Goal: Information Seeking & Learning: Learn about a topic

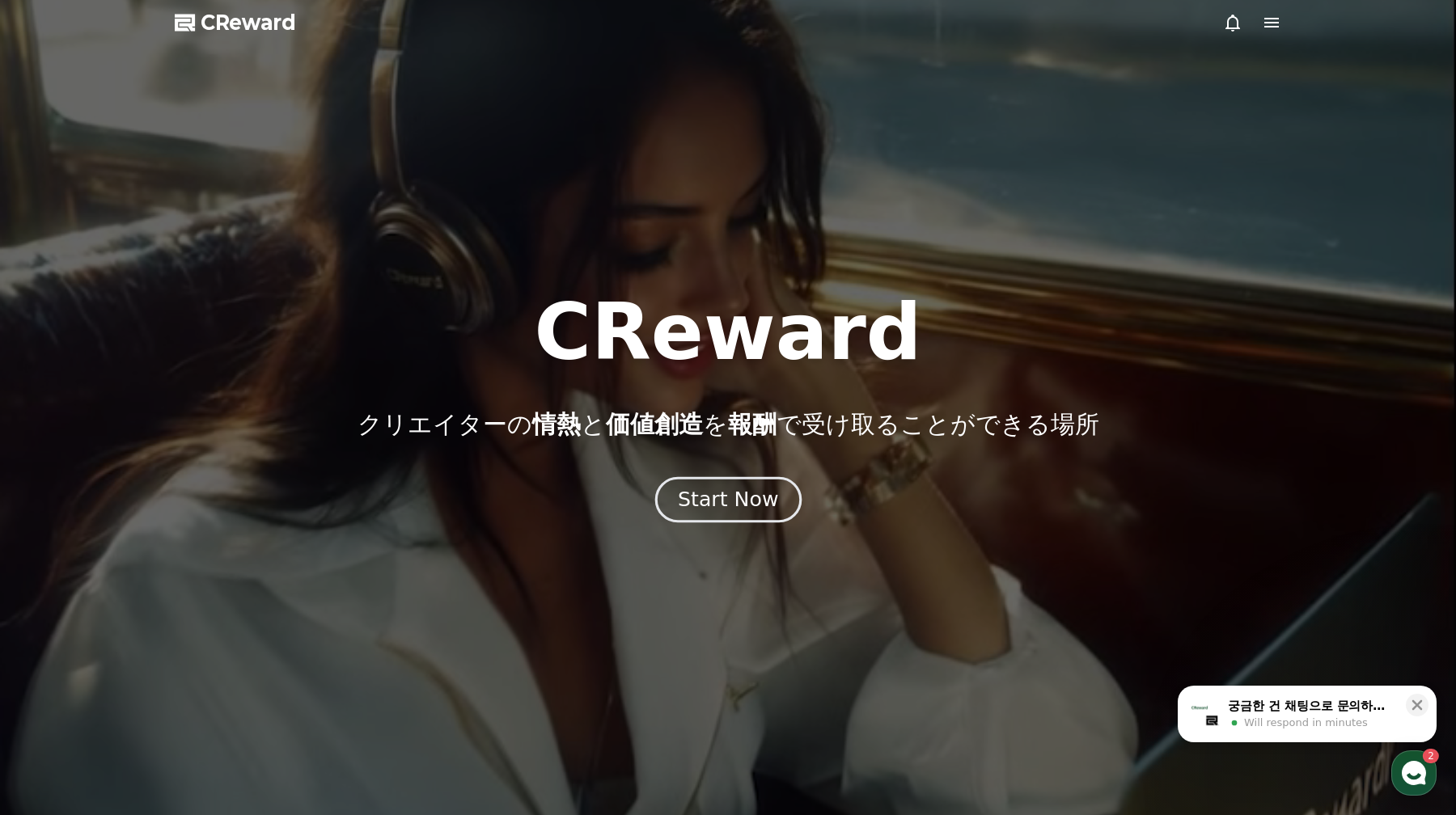
click at [706, 487] on div "Start Now" at bounding box center [727, 500] width 100 height 28
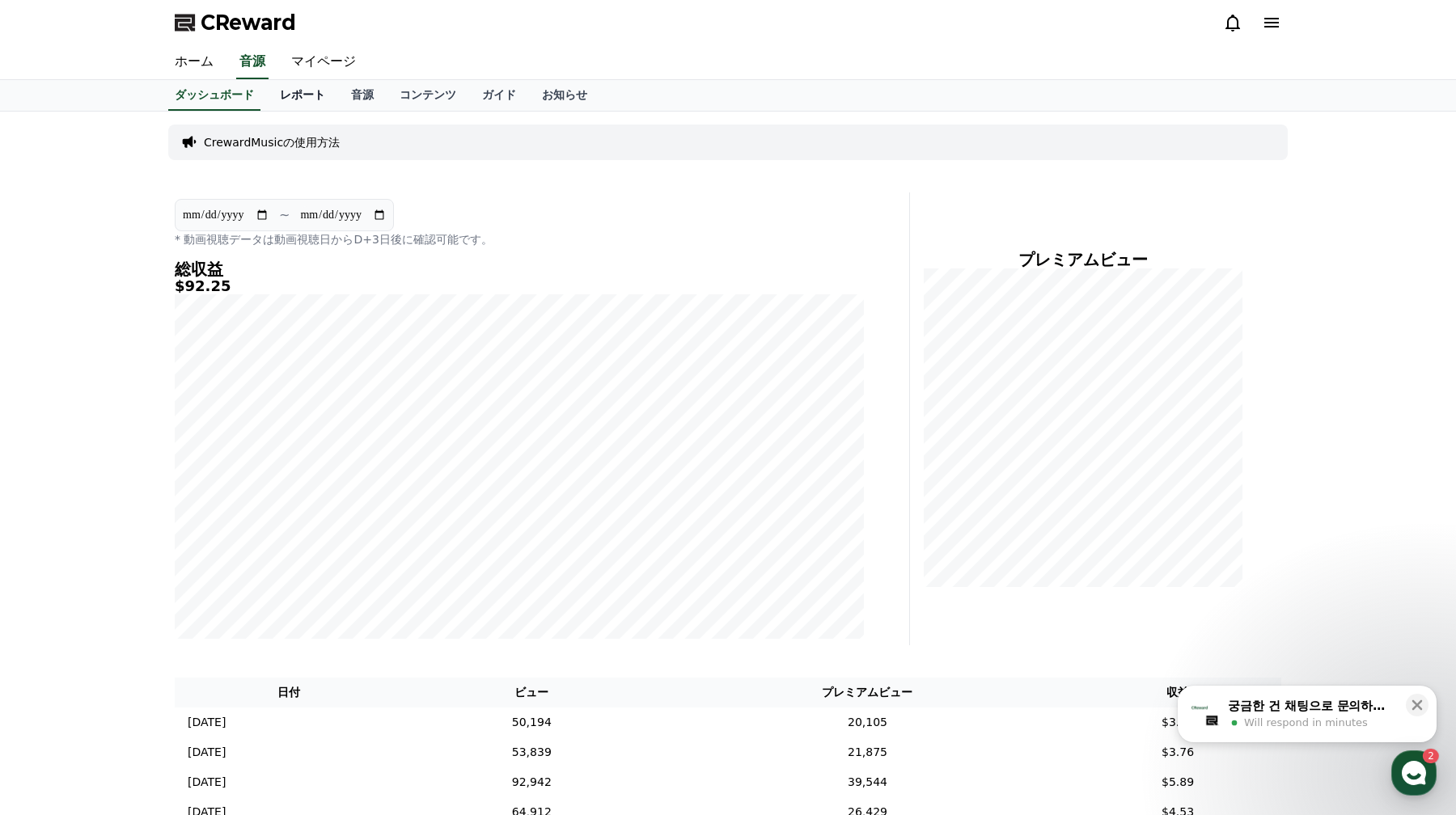
click at [308, 99] on link "レポート" at bounding box center [302, 95] width 71 height 31
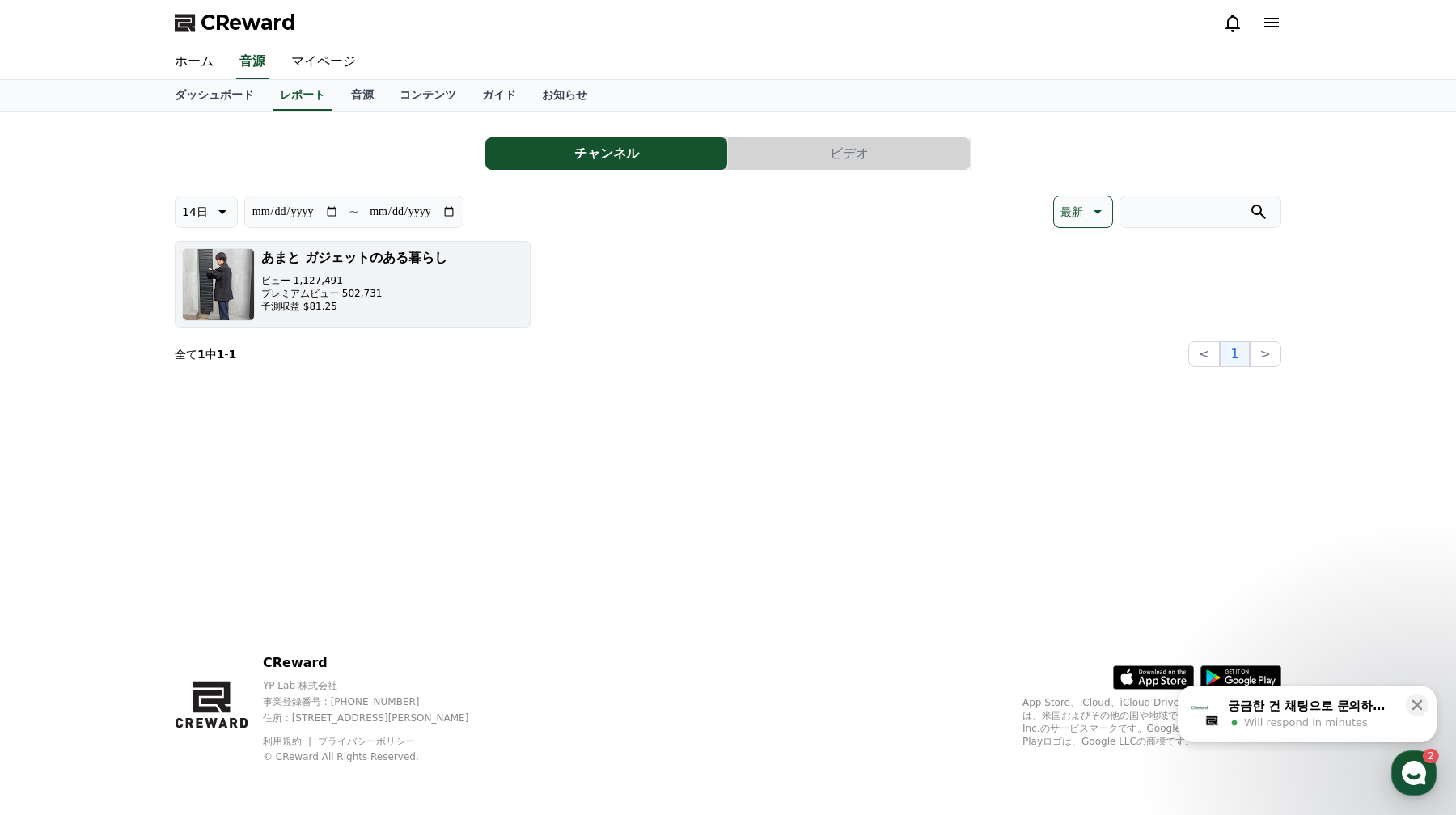
click at [457, 288] on button "あまと ガジェットのある暮らし ビュー 1,127,491 プレミアムビュー 502,731 予測収益 $81.25" at bounding box center [353, 284] width 356 height 87
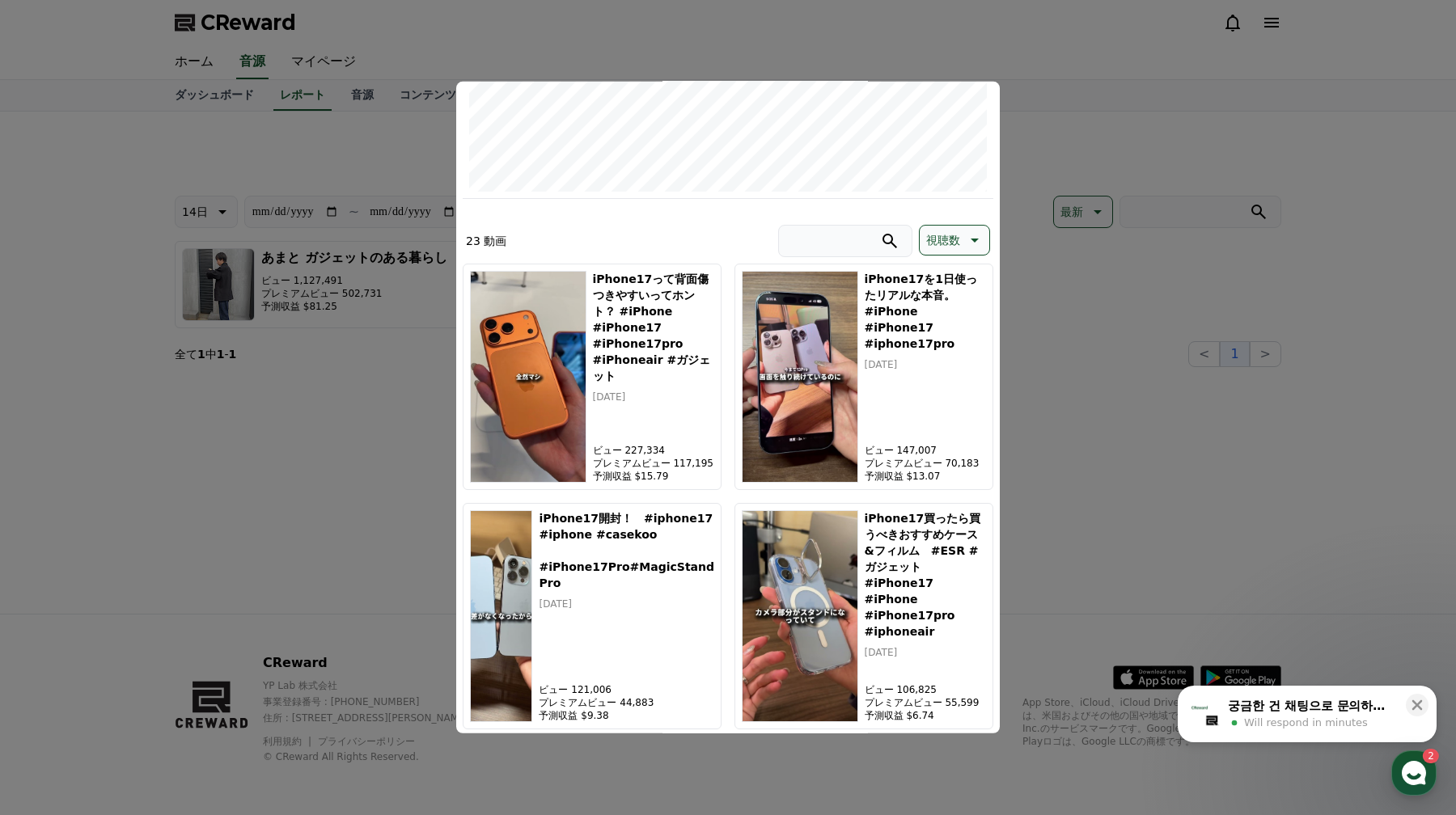
scroll to position [360, 0]
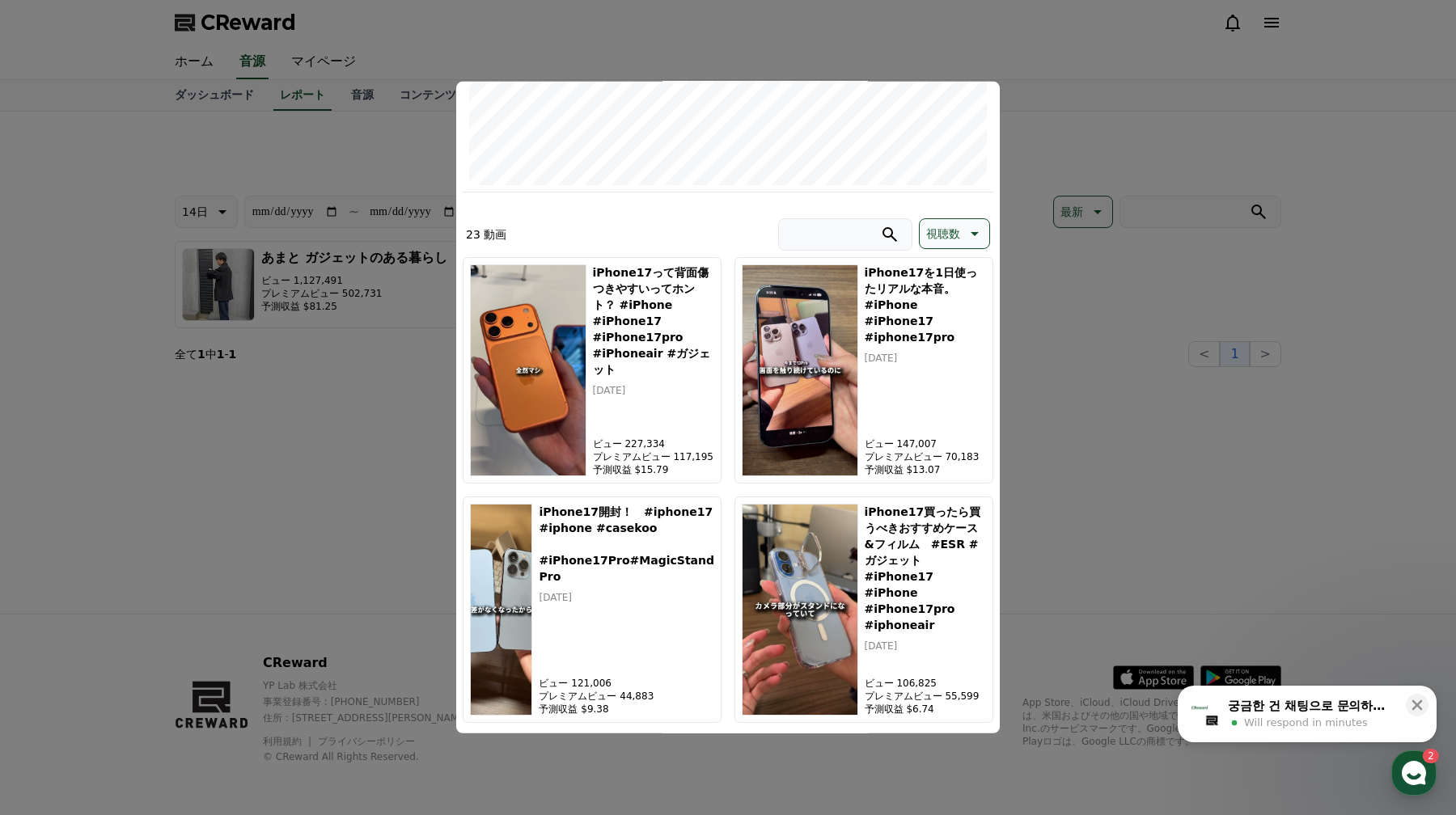
click at [957, 224] on p "視聴数" at bounding box center [943, 234] width 34 height 23
click at [962, 269] on div "最新 視聴数 収益" at bounding box center [954, 318] width 69 height 120
click at [949, 271] on button "最新" at bounding box center [937, 276] width 36 height 36
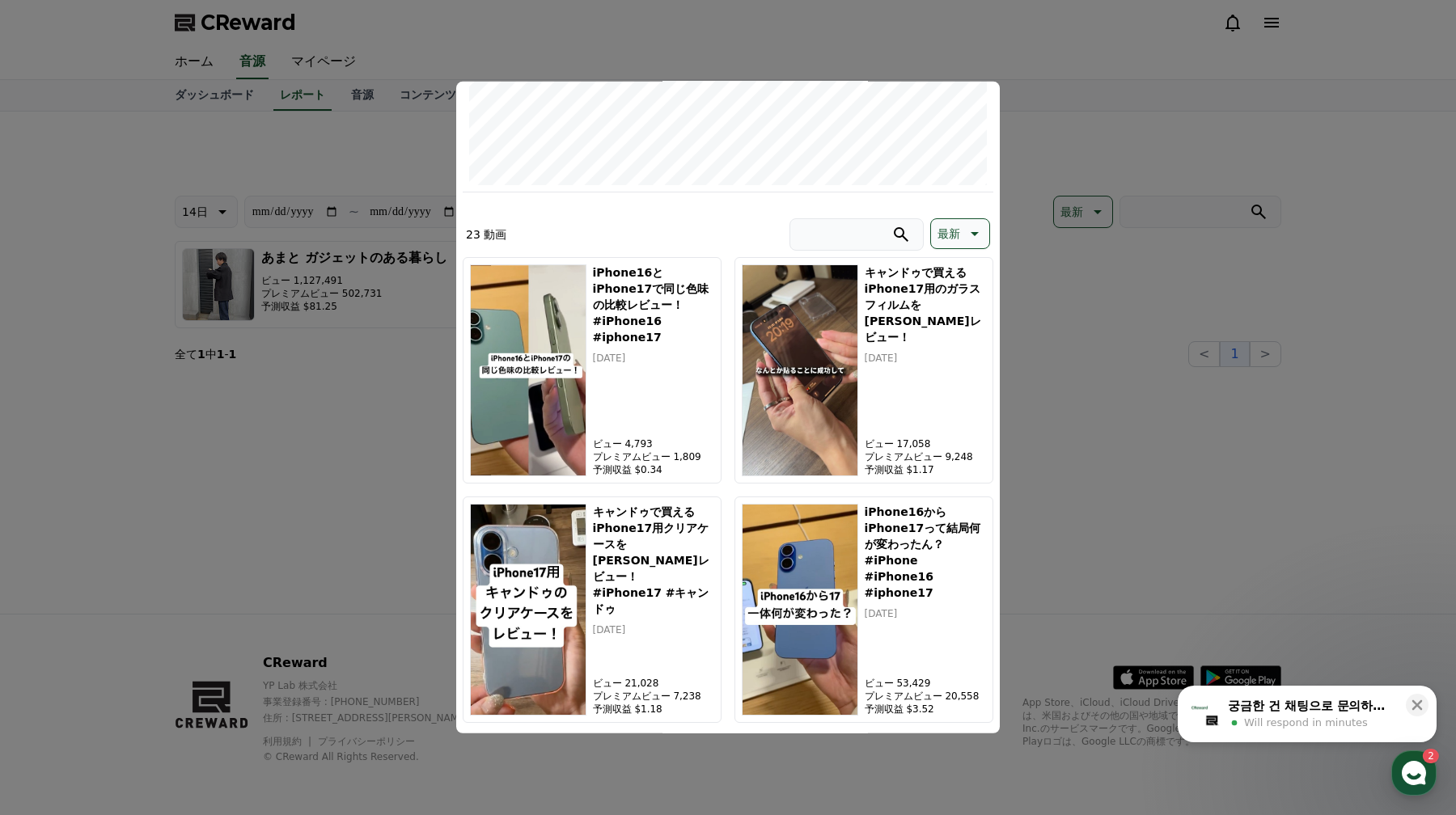
click at [1018, 267] on button "close modal" at bounding box center [728, 407] width 1456 height 815
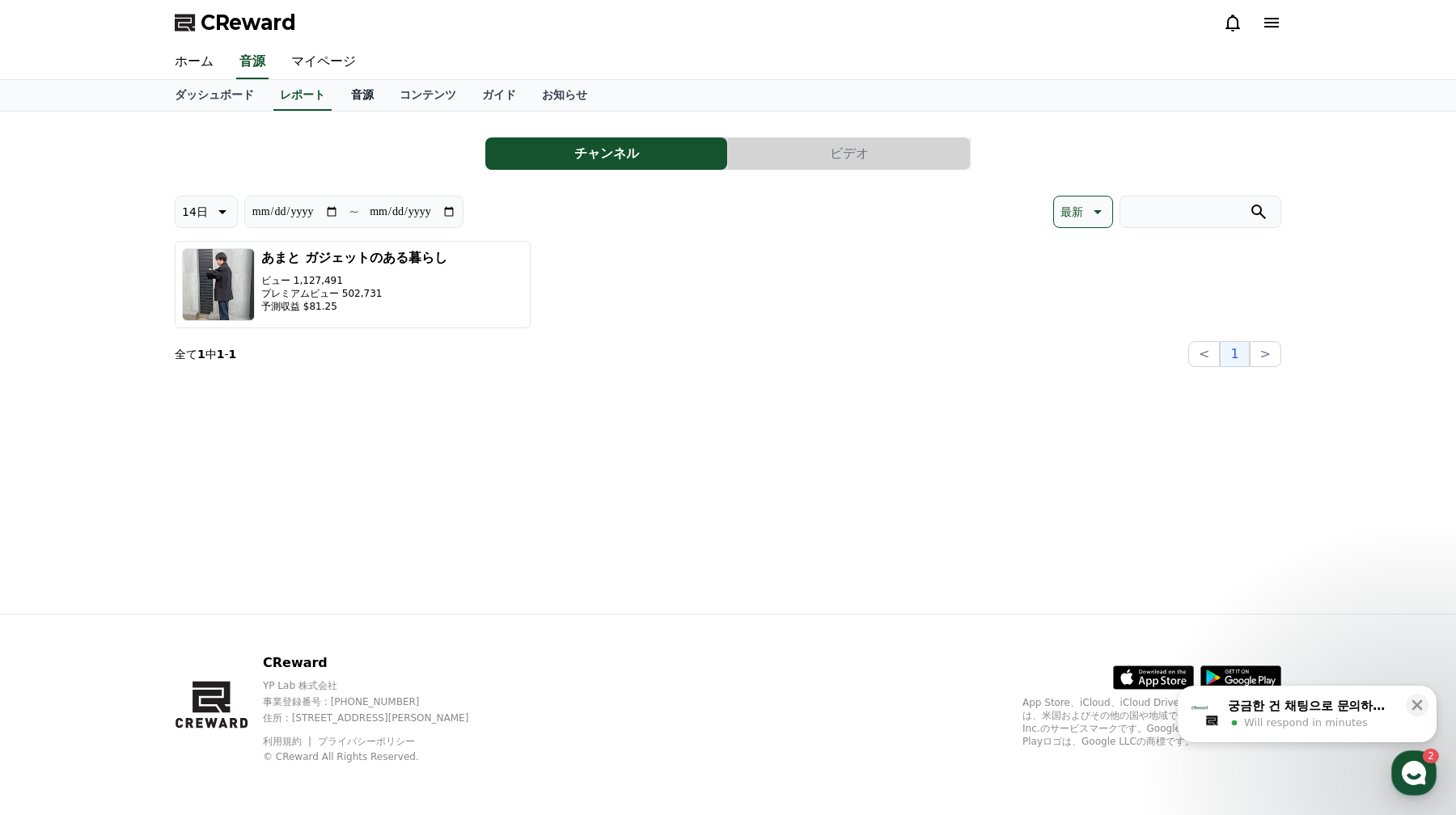
click at [361, 103] on link "音源" at bounding box center [362, 95] width 49 height 31
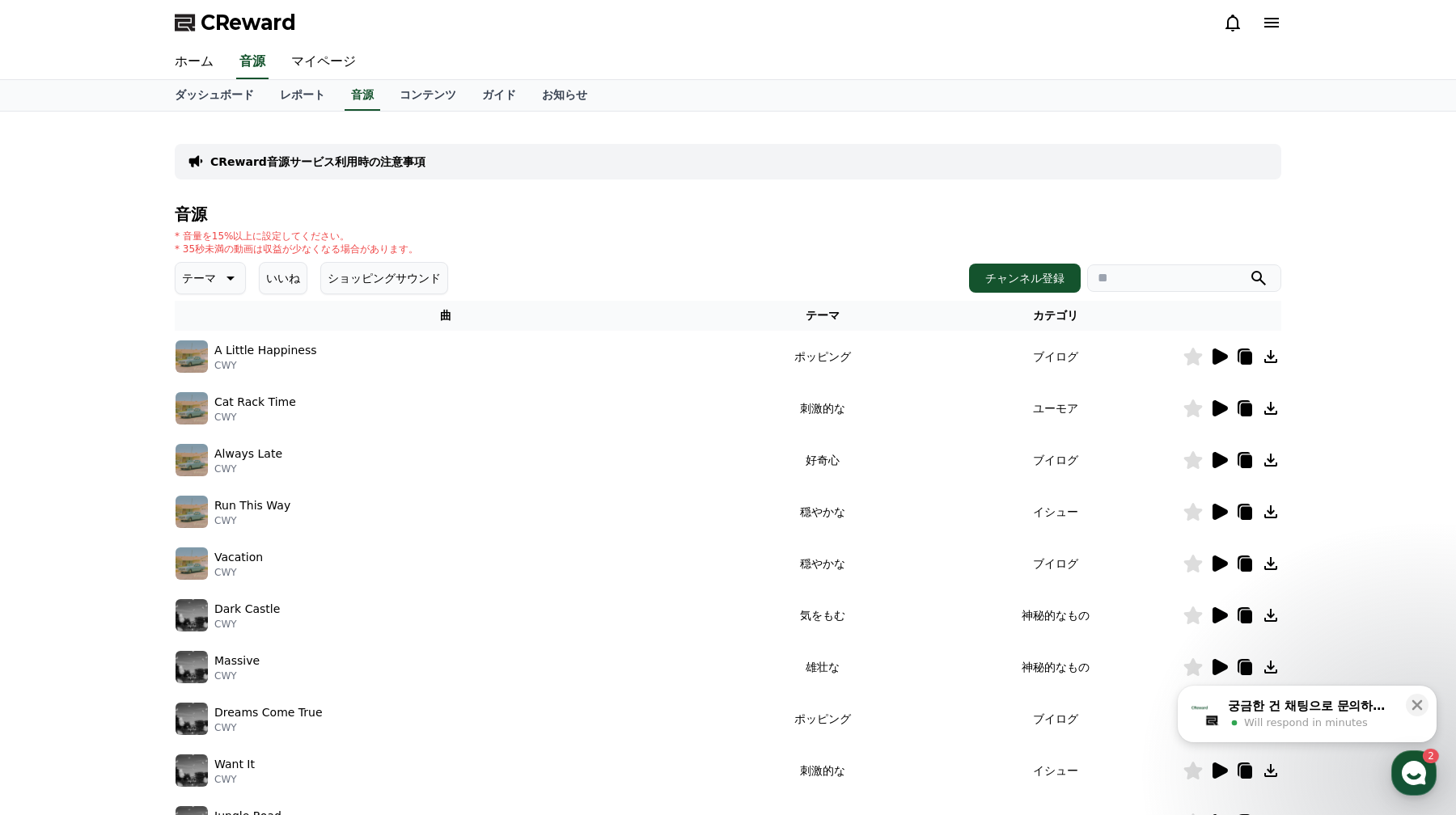
click at [1214, 357] on icon at bounding box center [1220, 357] width 15 height 16
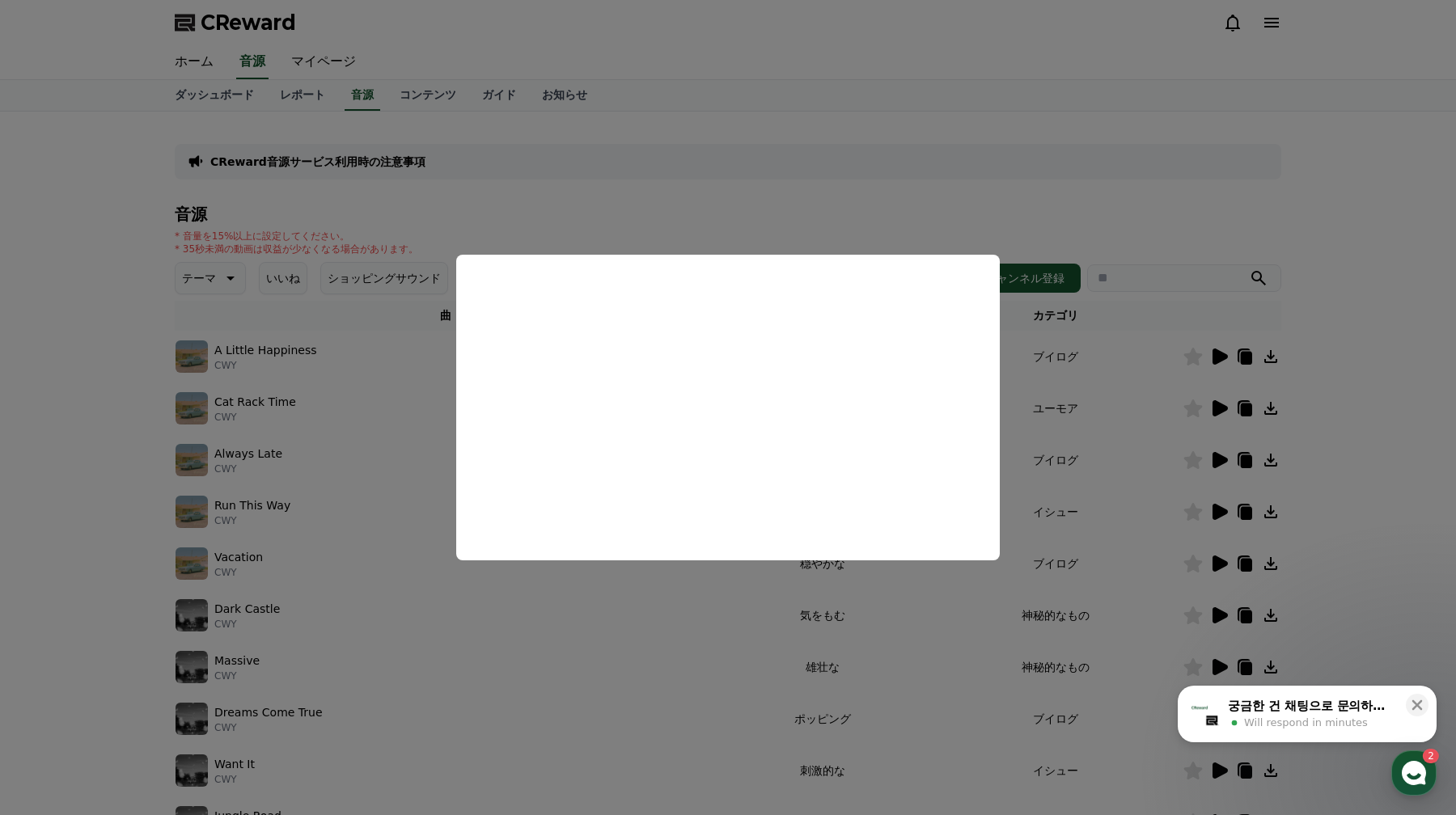
click at [412, 478] on button "close modal" at bounding box center [728, 407] width 1456 height 815
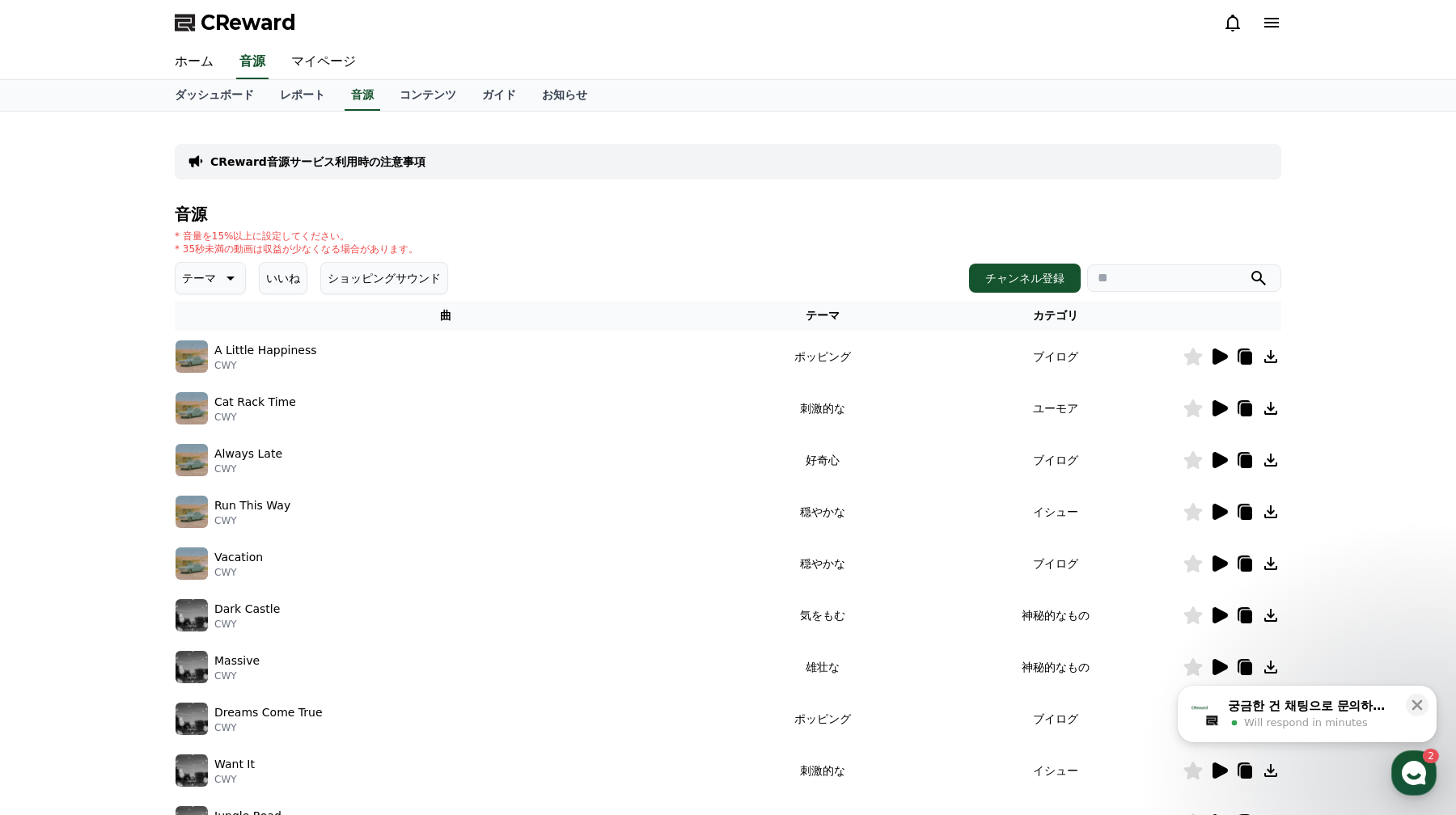
click at [1216, 413] on icon at bounding box center [1220, 409] width 15 height 16
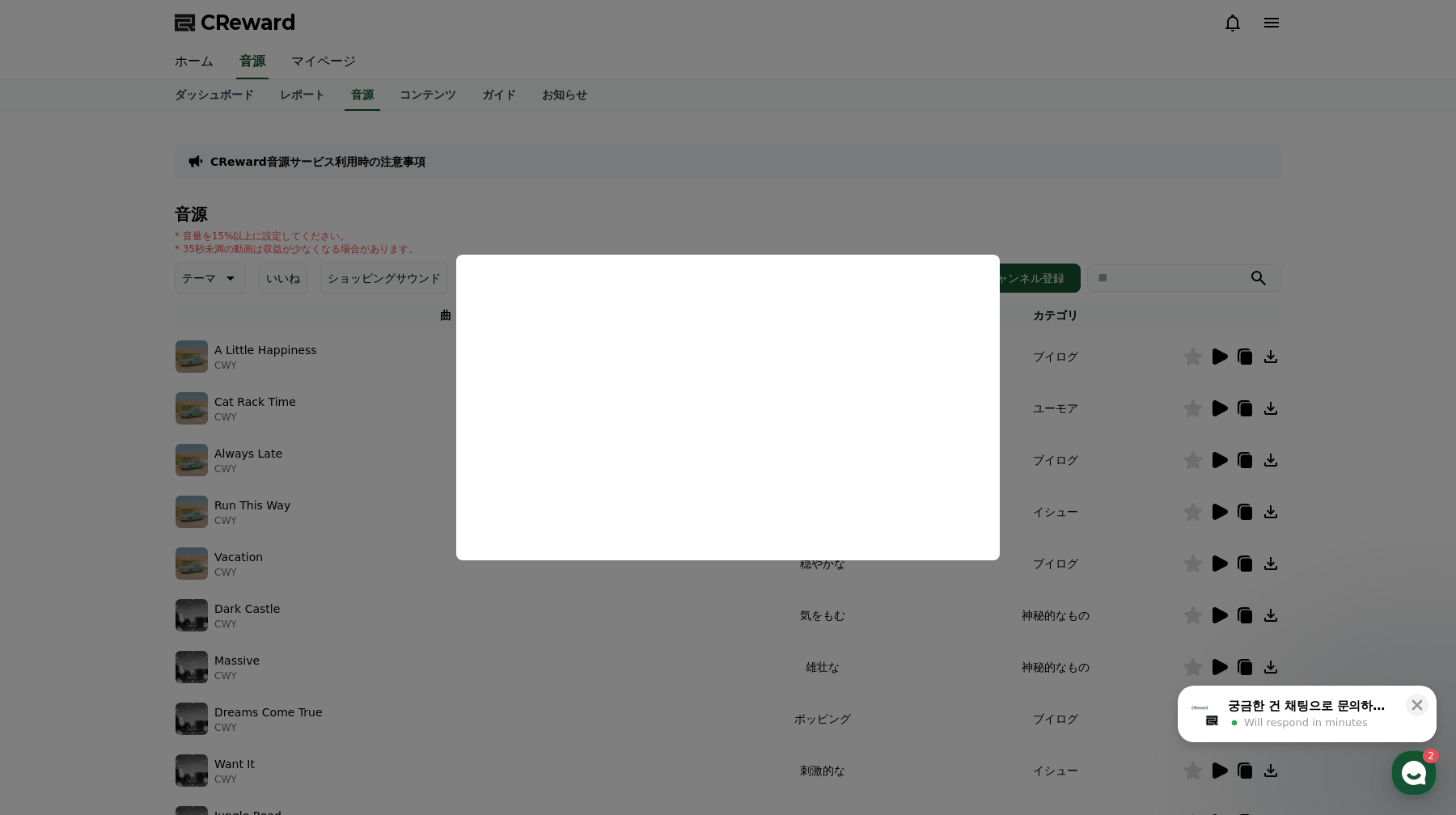
click at [478, 588] on button "close modal" at bounding box center [728, 407] width 1456 height 815
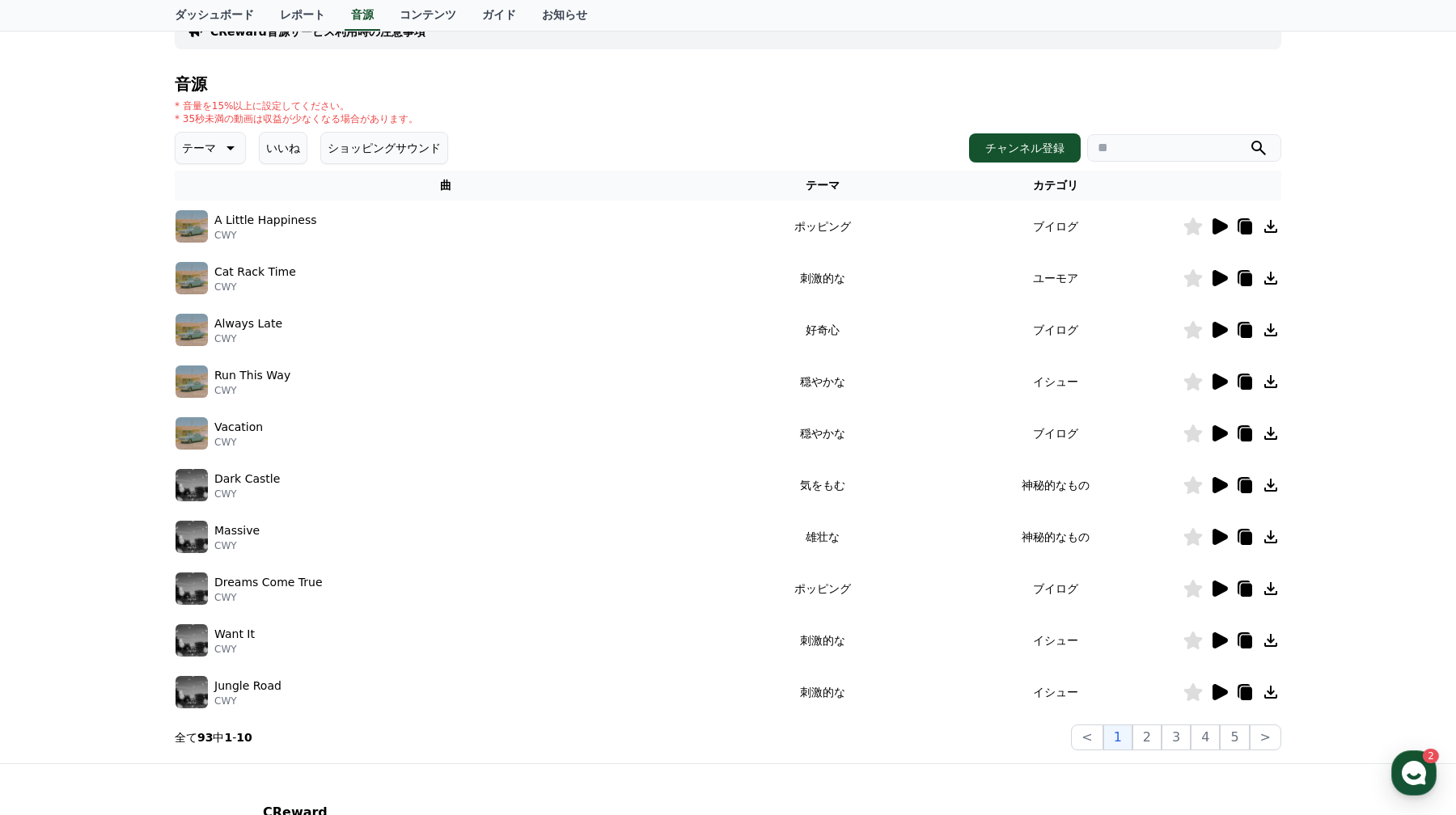
scroll to position [177, 0]
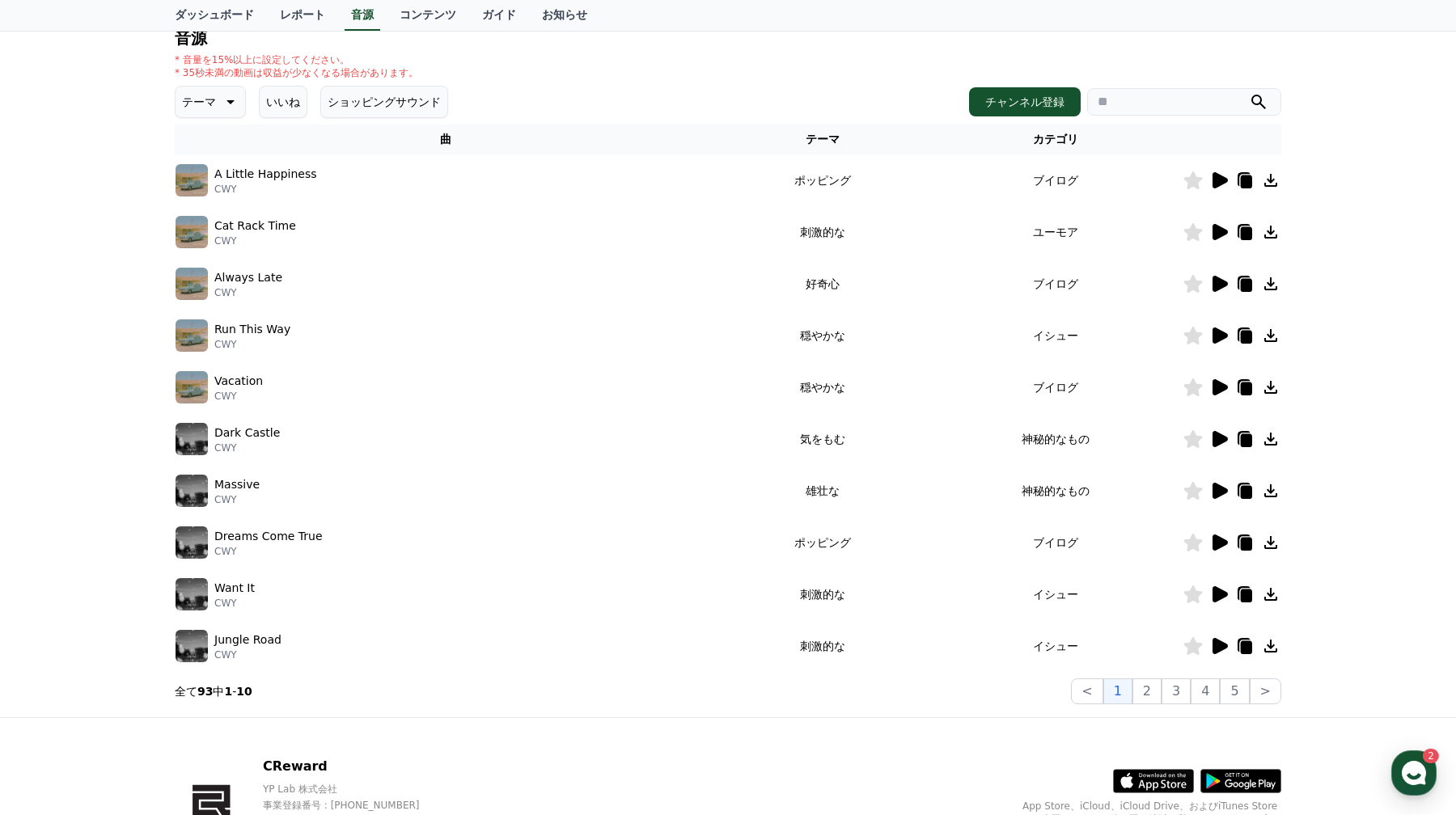
click at [1221, 387] on icon at bounding box center [1220, 388] width 15 height 16
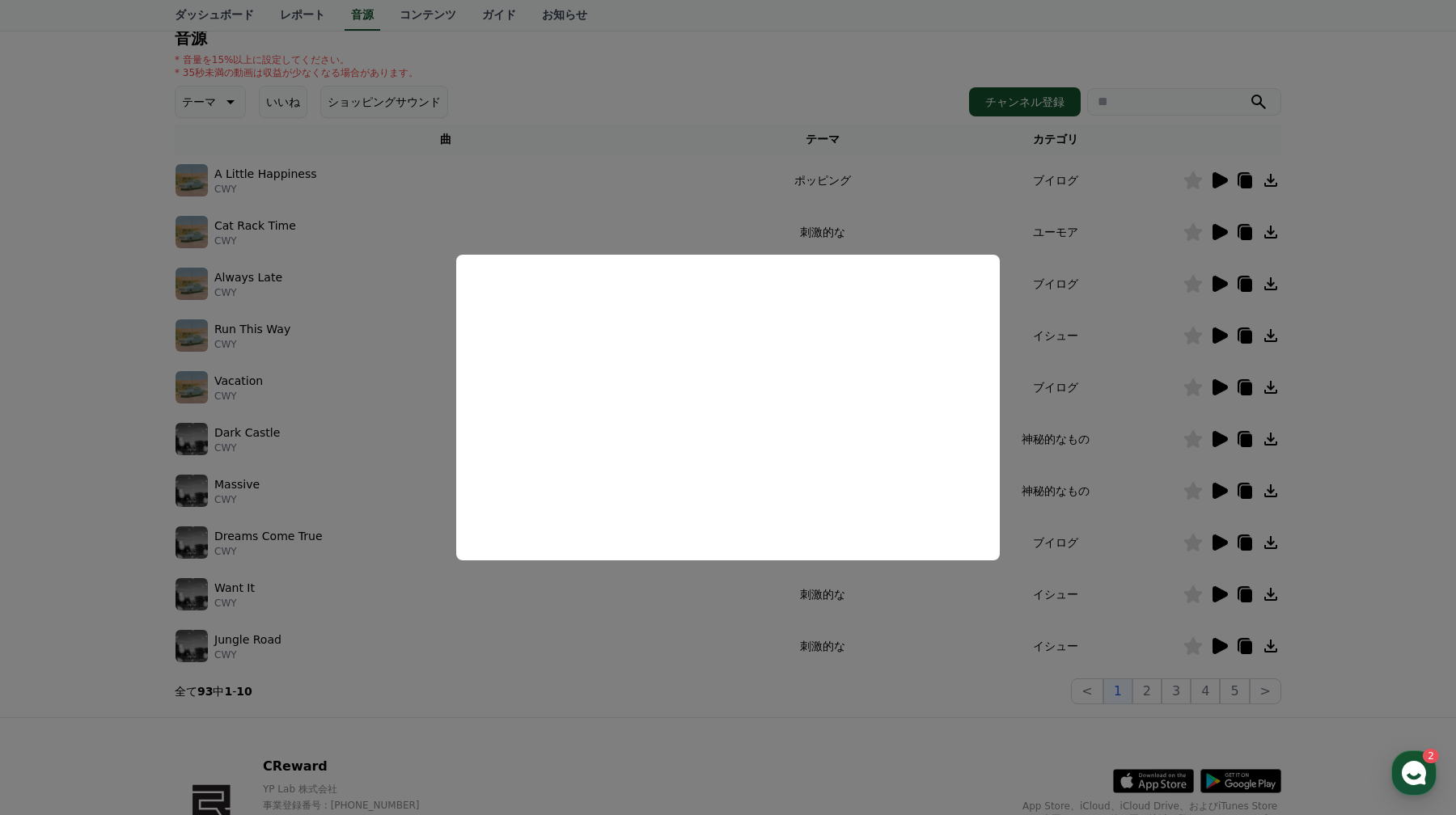
click at [899, 659] on button "close modal" at bounding box center [728, 407] width 1456 height 815
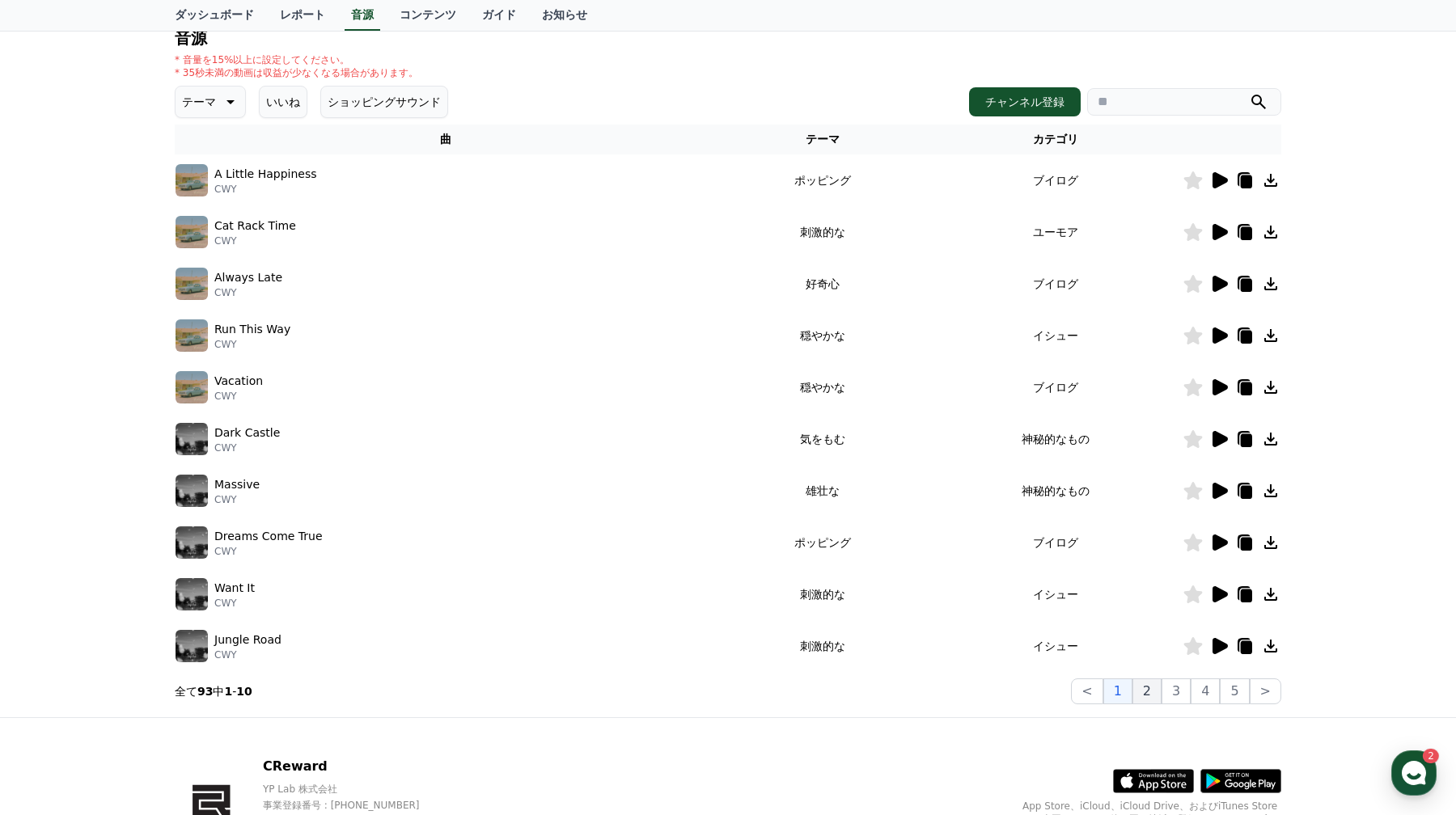
click at [1154, 690] on button "2" at bounding box center [1147, 691] width 29 height 26
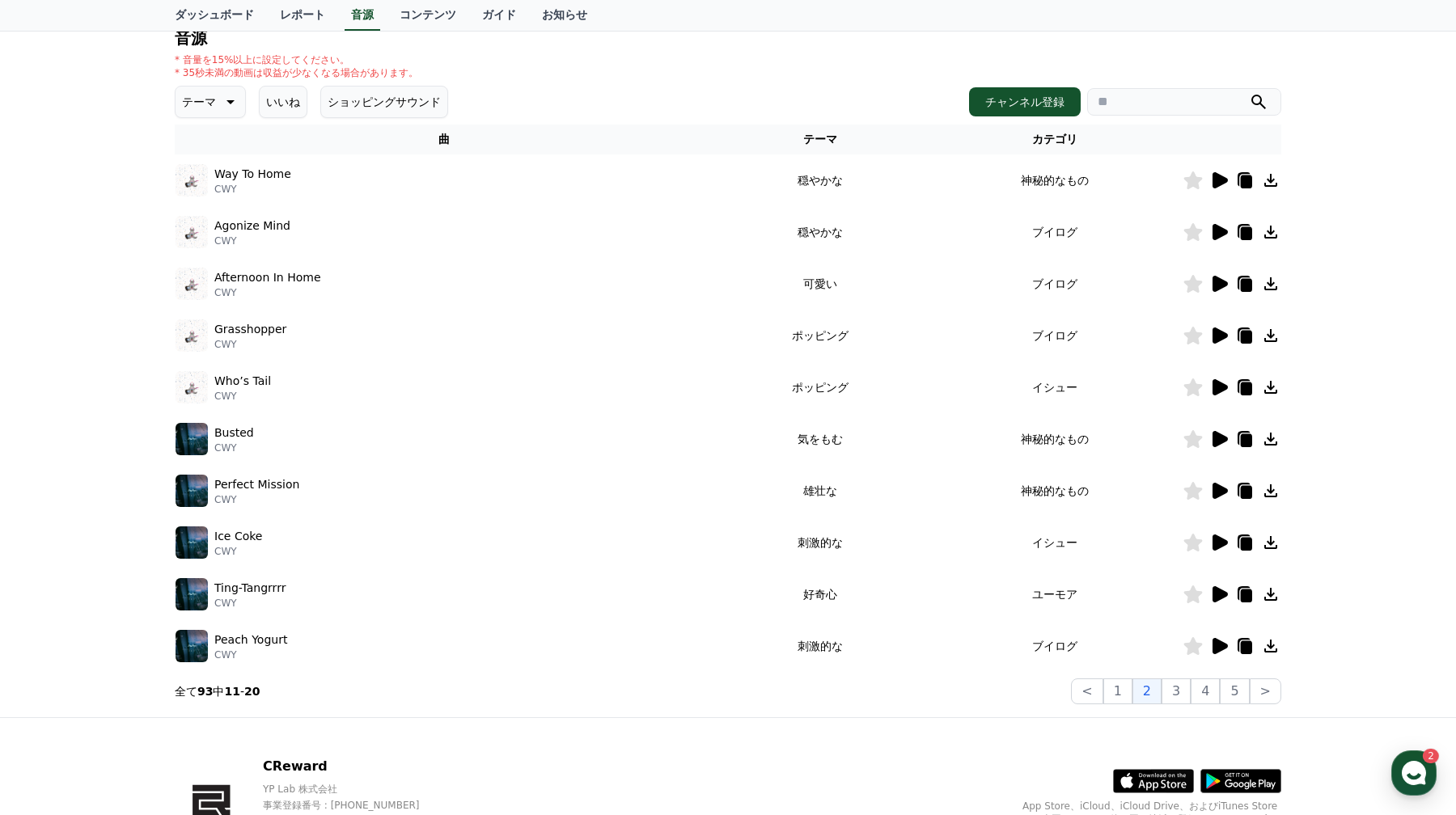
click at [1217, 184] on icon at bounding box center [1220, 181] width 15 height 16
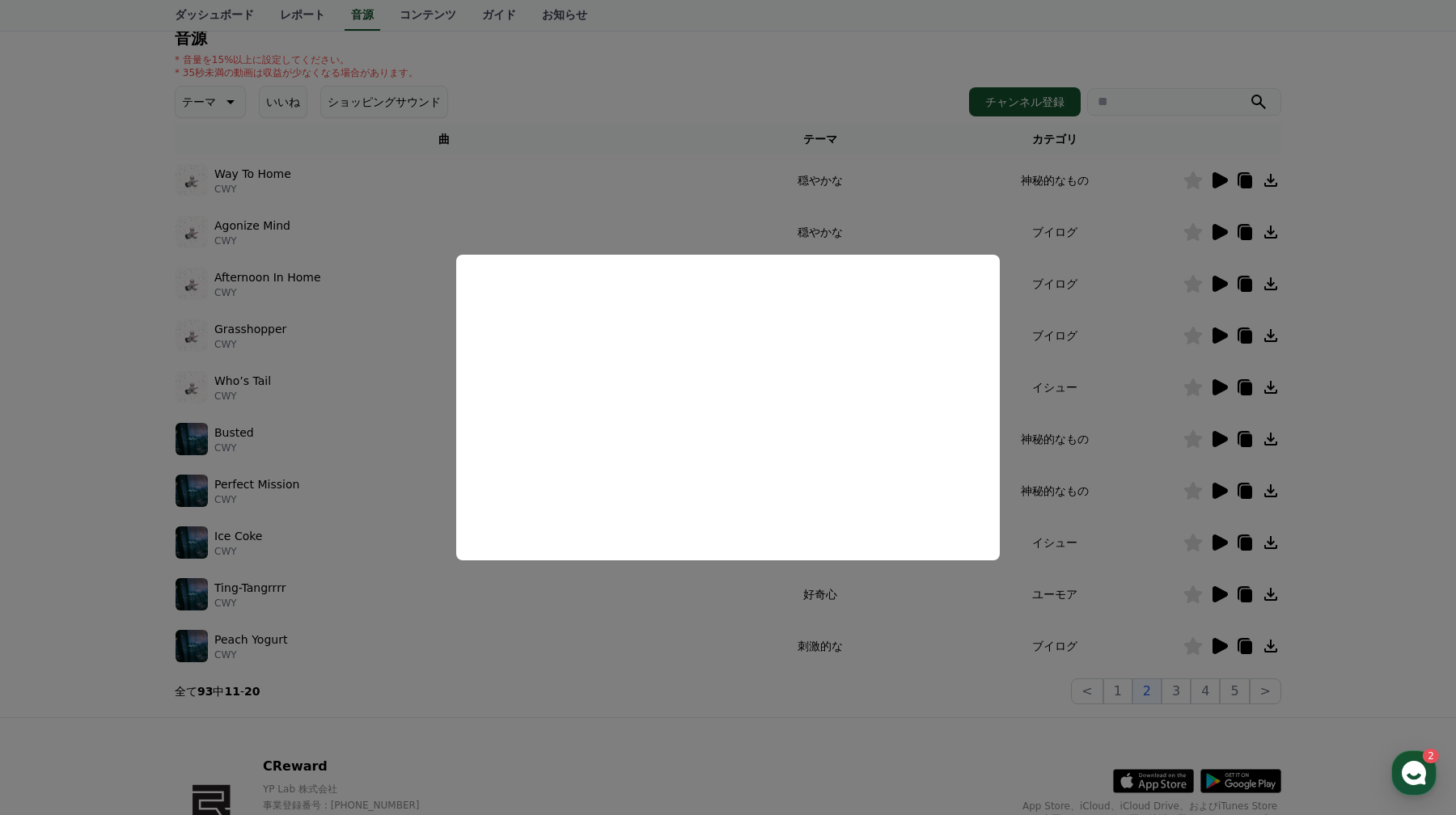
click at [498, 600] on button "close modal" at bounding box center [728, 407] width 1456 height 815
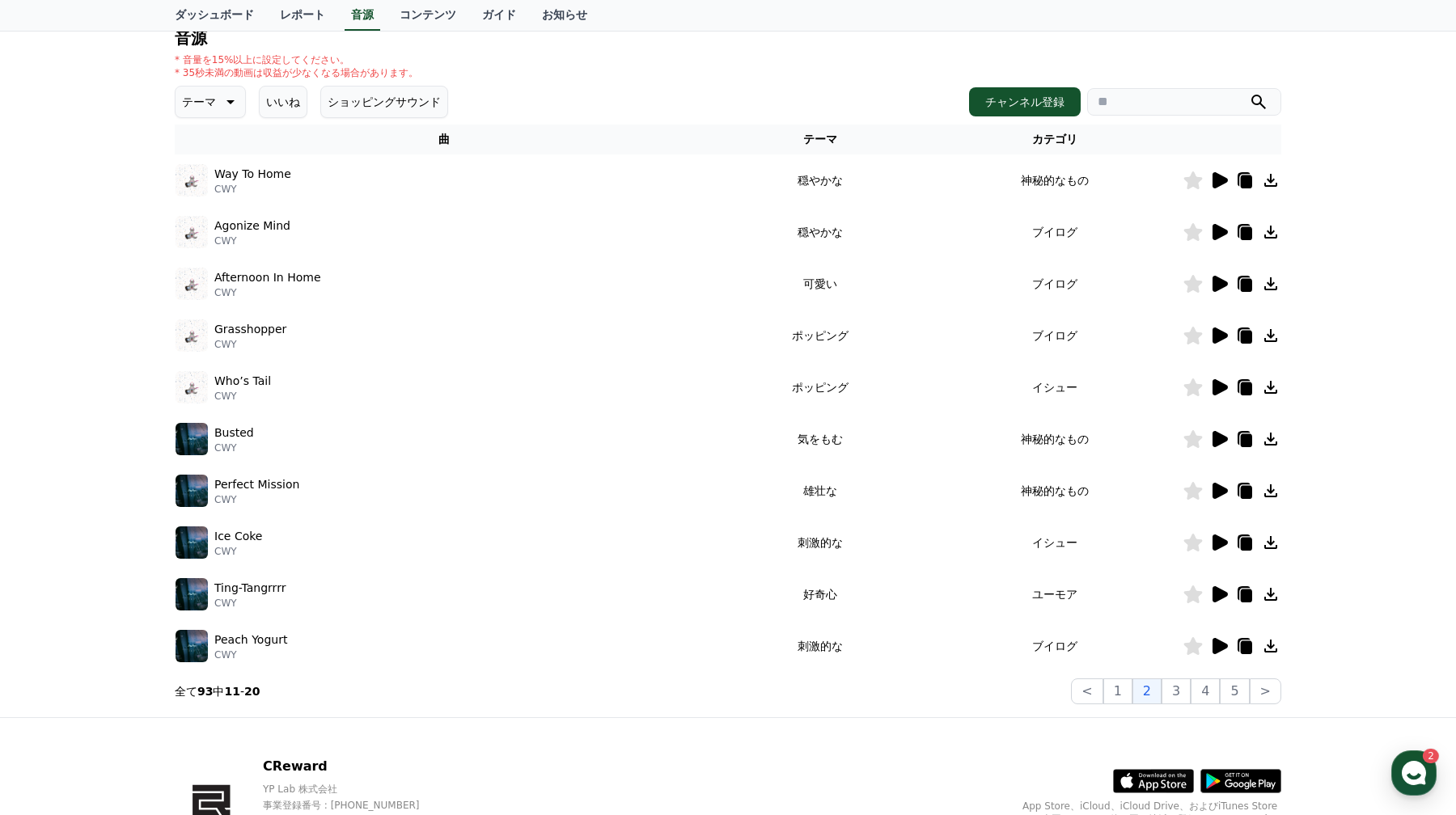
click at [1220, 541] on icon at bounding box center [1220, 543] width 15 height 16
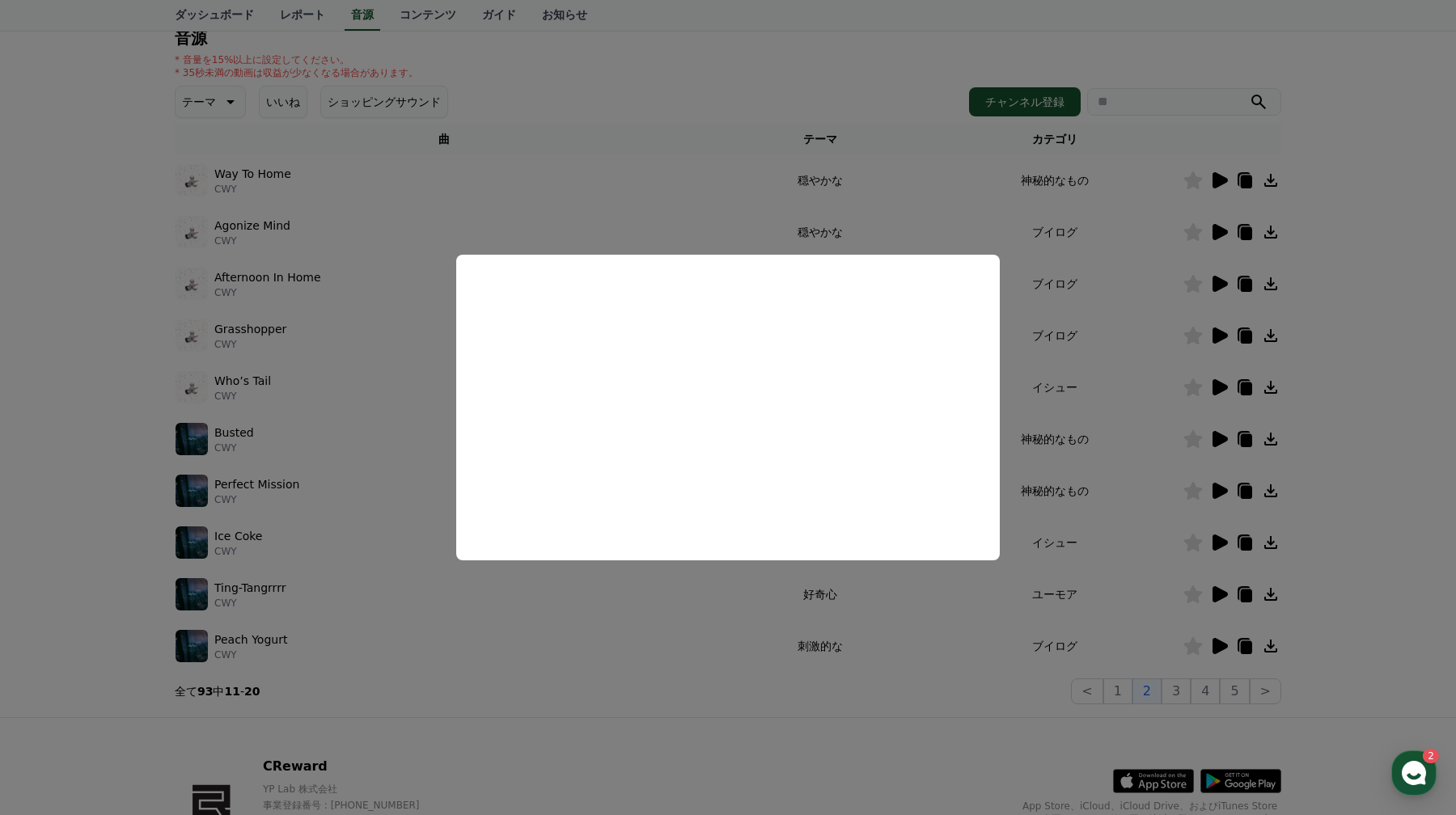
click at [589, 575] on button "close modal" at bounding box center [728, 407] width 1456 height 815
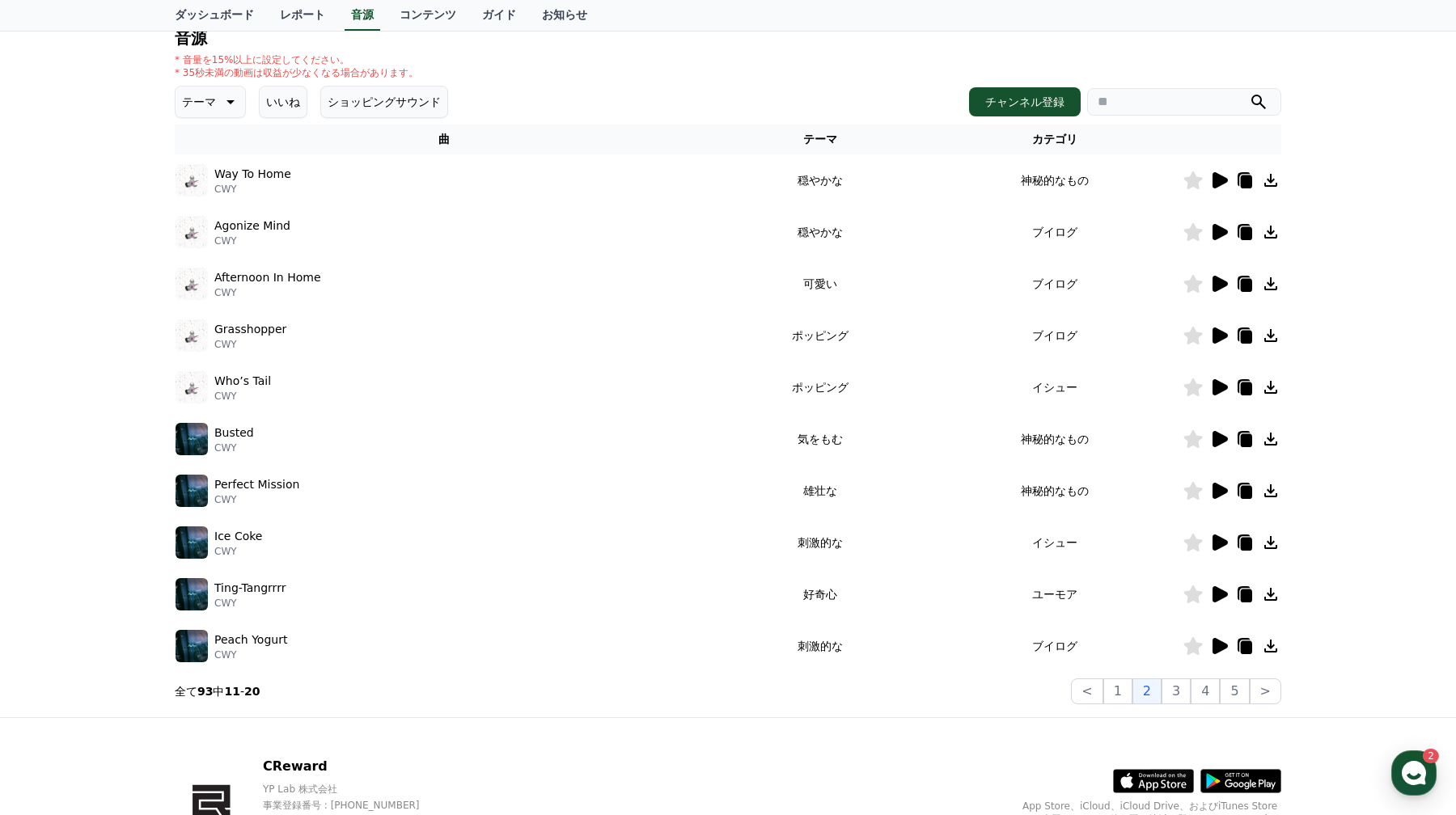
click at [1224, 650] on icon at bounding box center [1220, 646] width 15 height 16
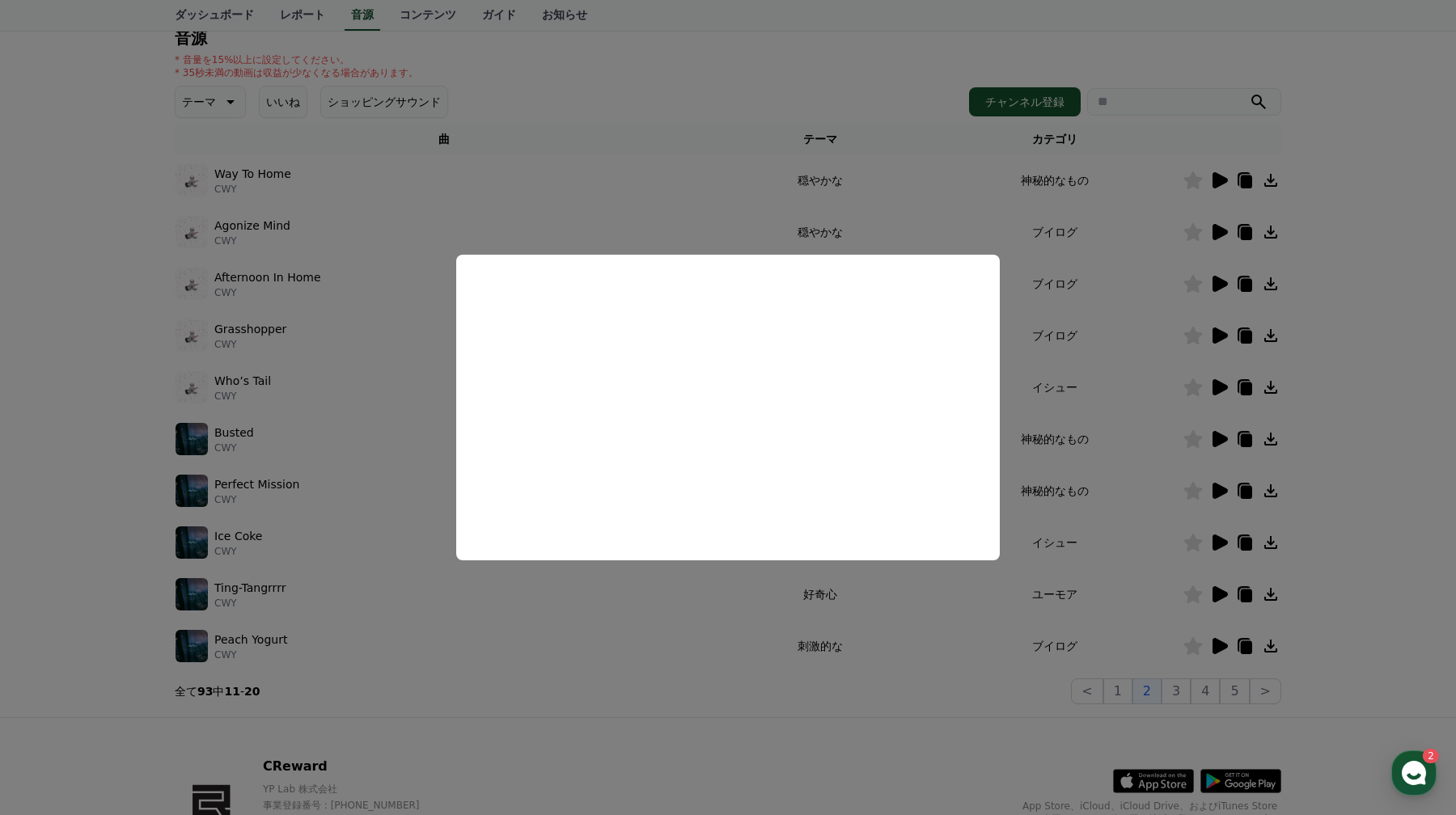
click at [1214, 618] on button "close modal" at bounding box center [728, 407] width 1456 height 815
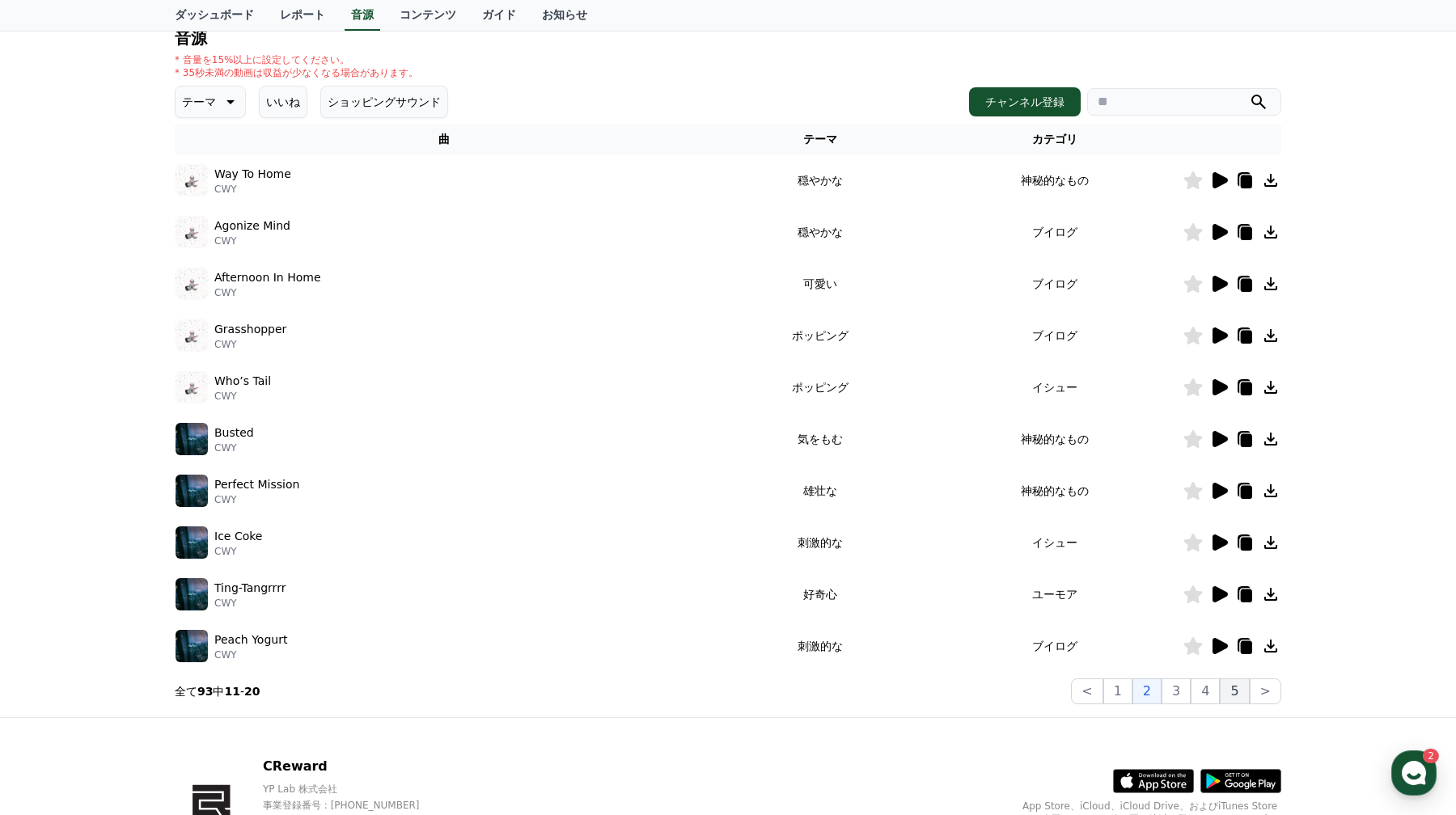
click at [1239, 683] on button "5" at bounding box center [1235, 691] width 29 height 26
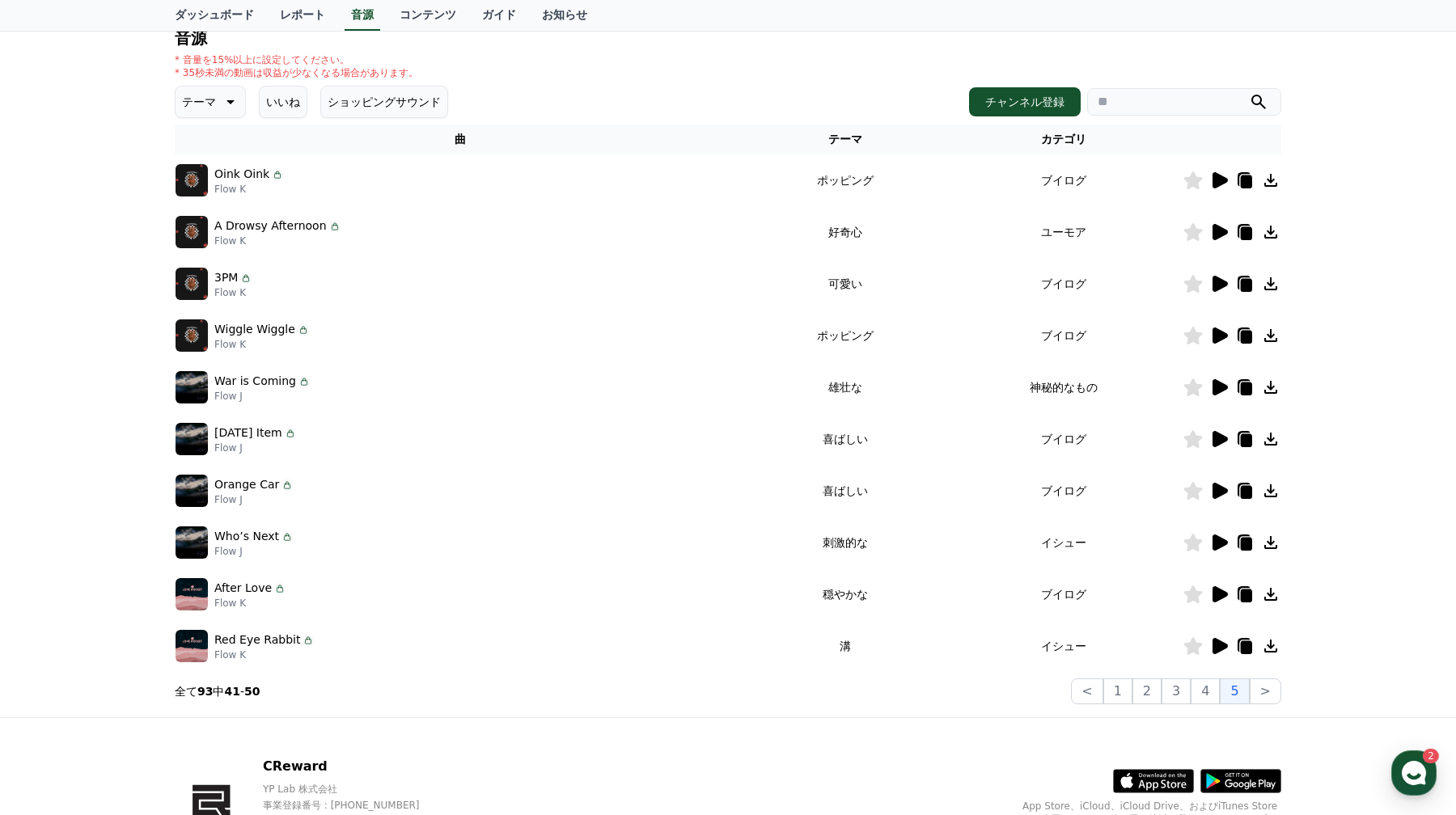
click at [1216, 647] on icon at bounding box center [1220, 646] width 15 height 16
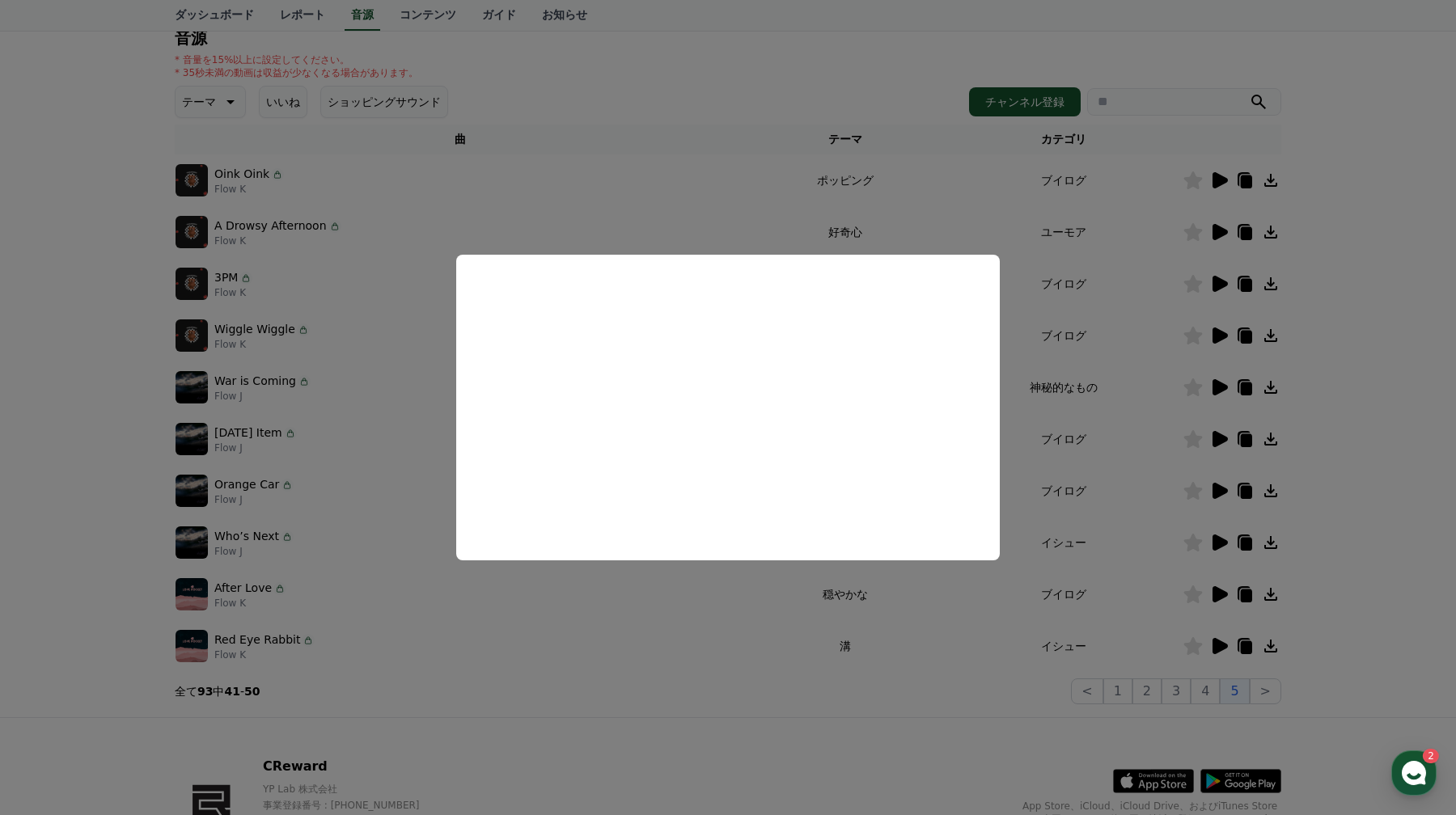
click at [866, 621] on button "close modal" at bounding box center [728, 407] width 1456 height 815
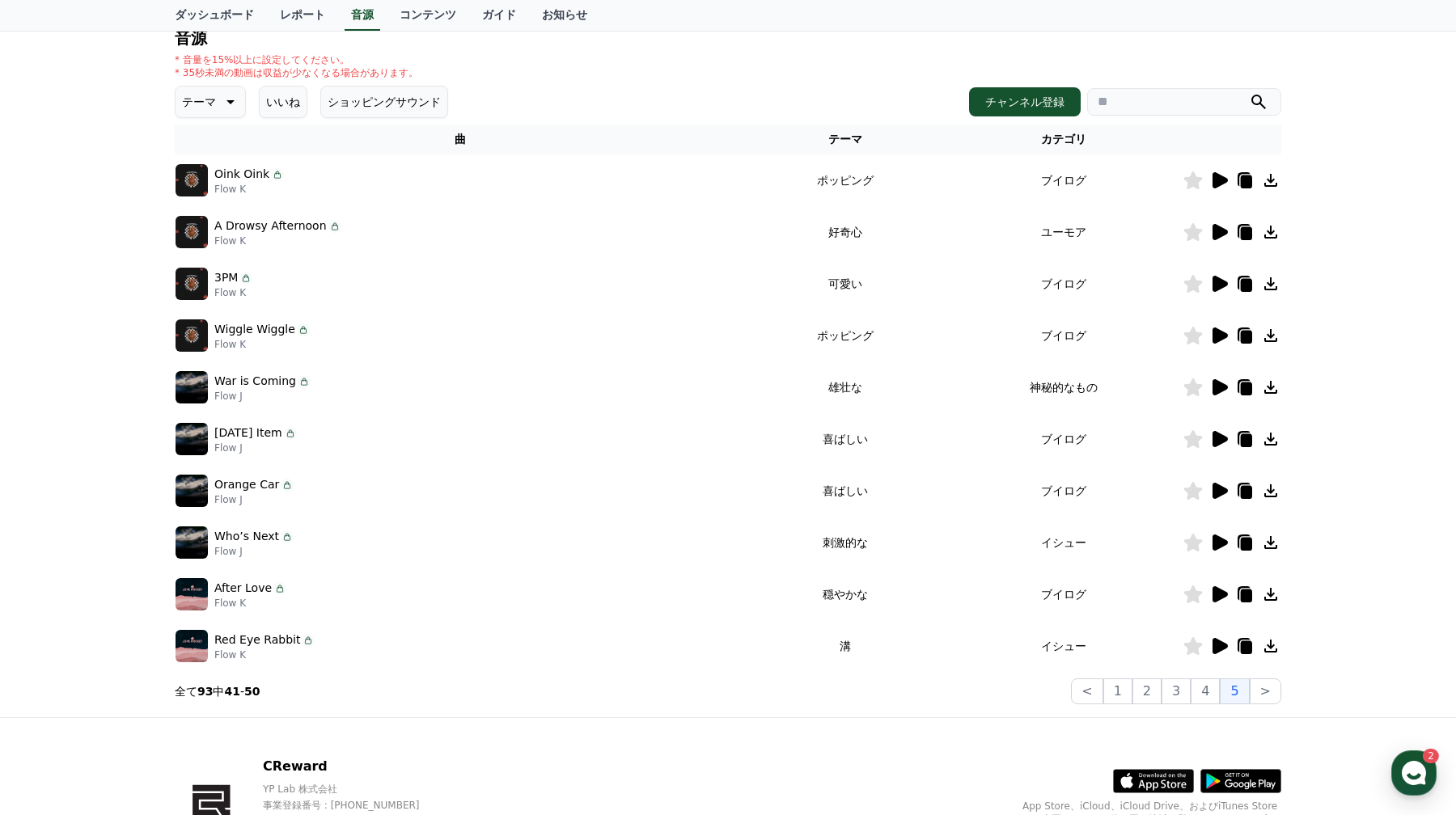
click at [1225, 602] on icon at bounding box center [1219, 594] width 20 height 20
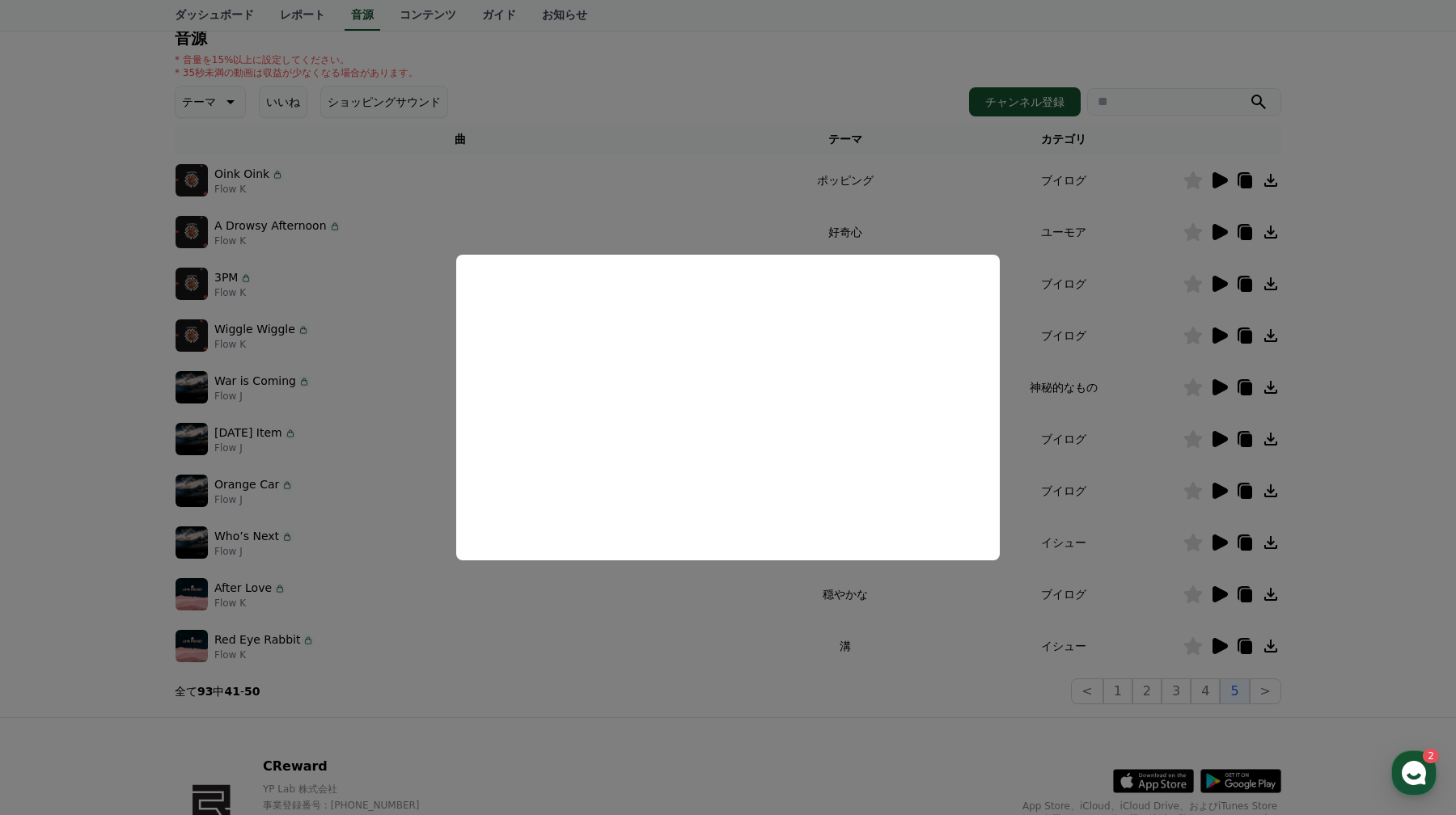
click at [809, 625] on button "close modal" at bounding box center [728, 407] width 1456 height 815
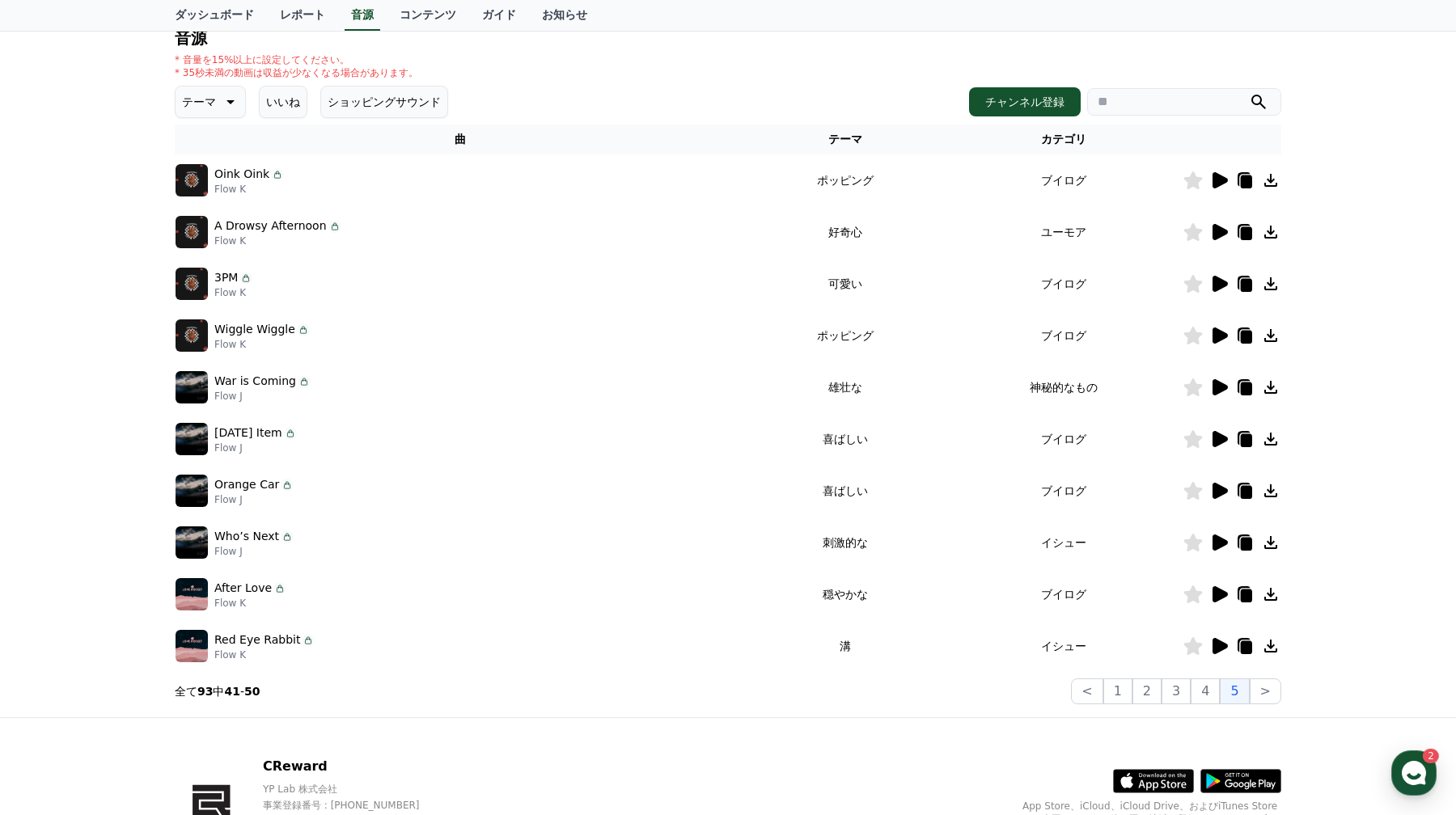
click at [1223, 535] on icon at bounding box center [1219, 543] width 20 height 20
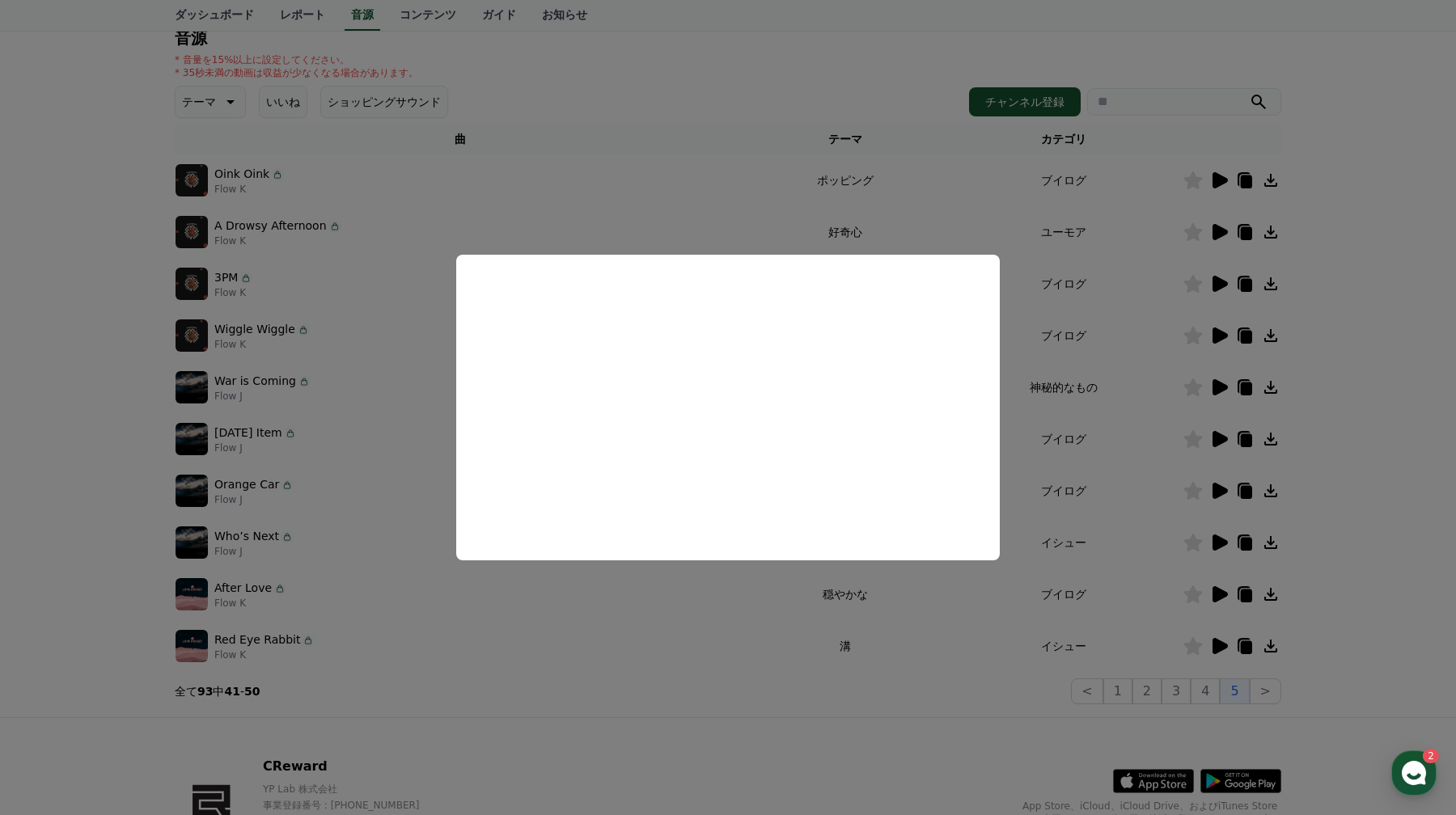
click at [896, 630] on button "close modal" at bounding box center [728, 407] width 1456 height 815
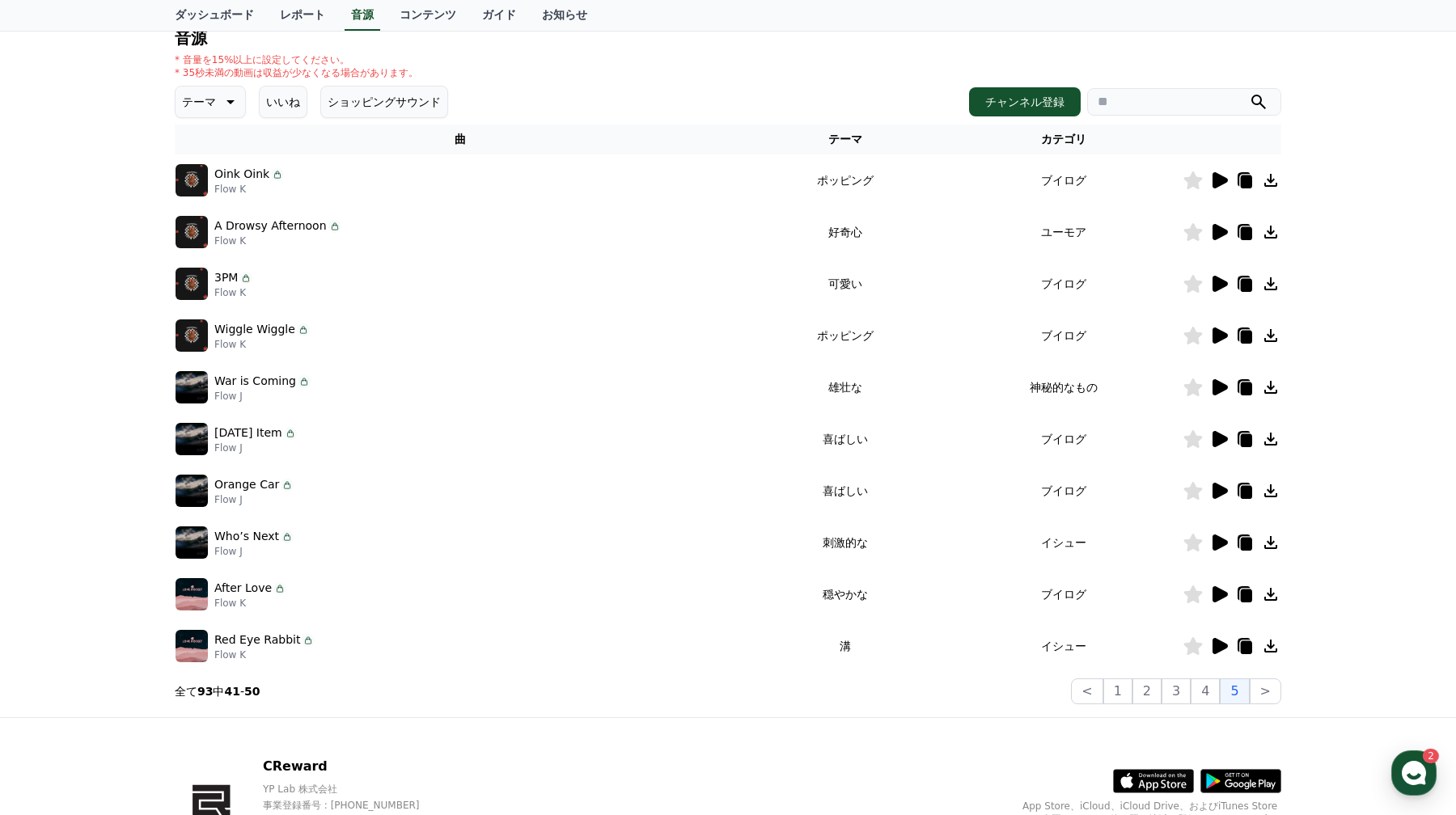
click at [1200, 545] on icon at bounding box center [1193, 543] width 20 height 18
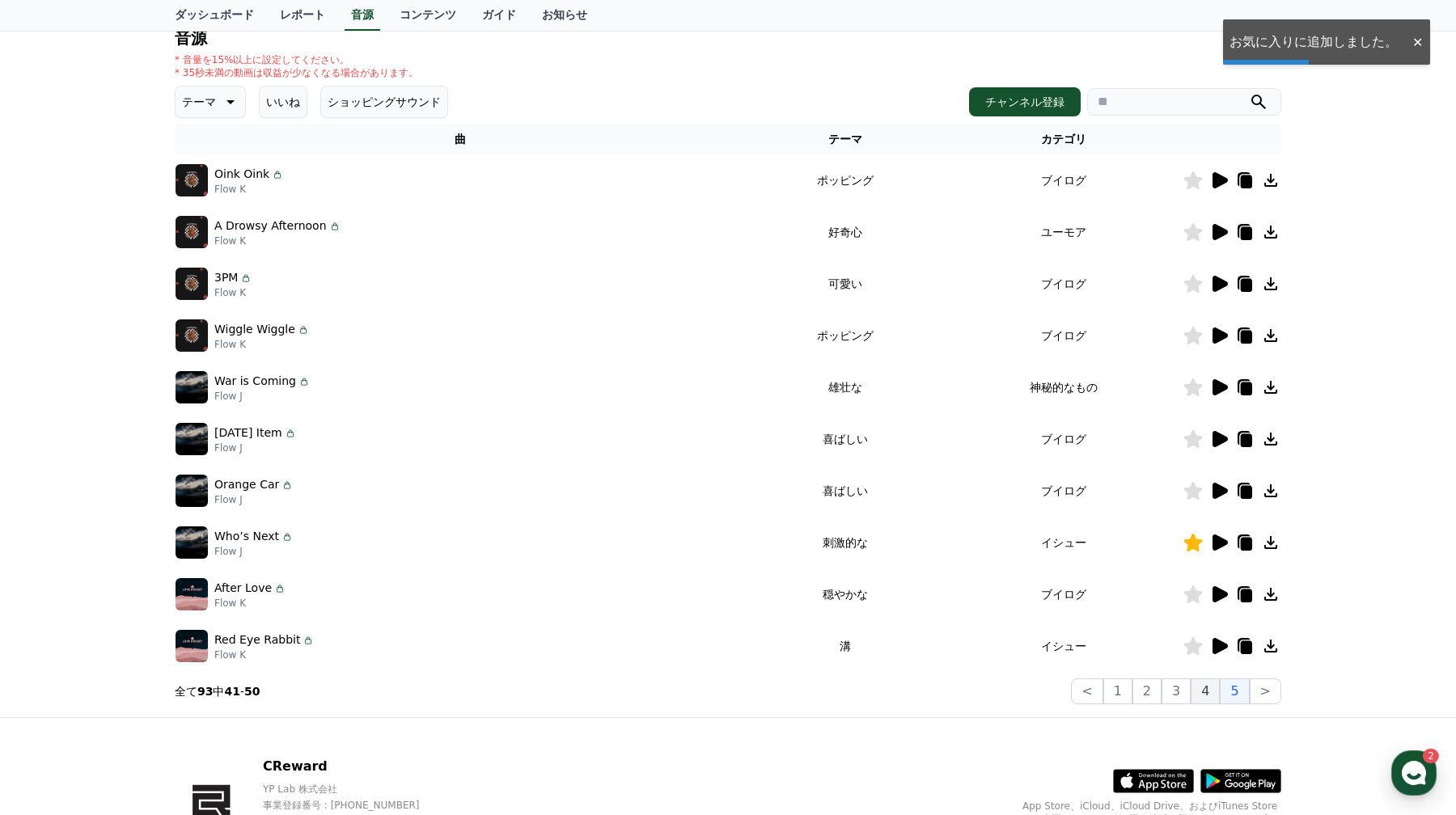
click at [1212, 685] on button "4" at bounding box center [1205, 691] width 29 height 26
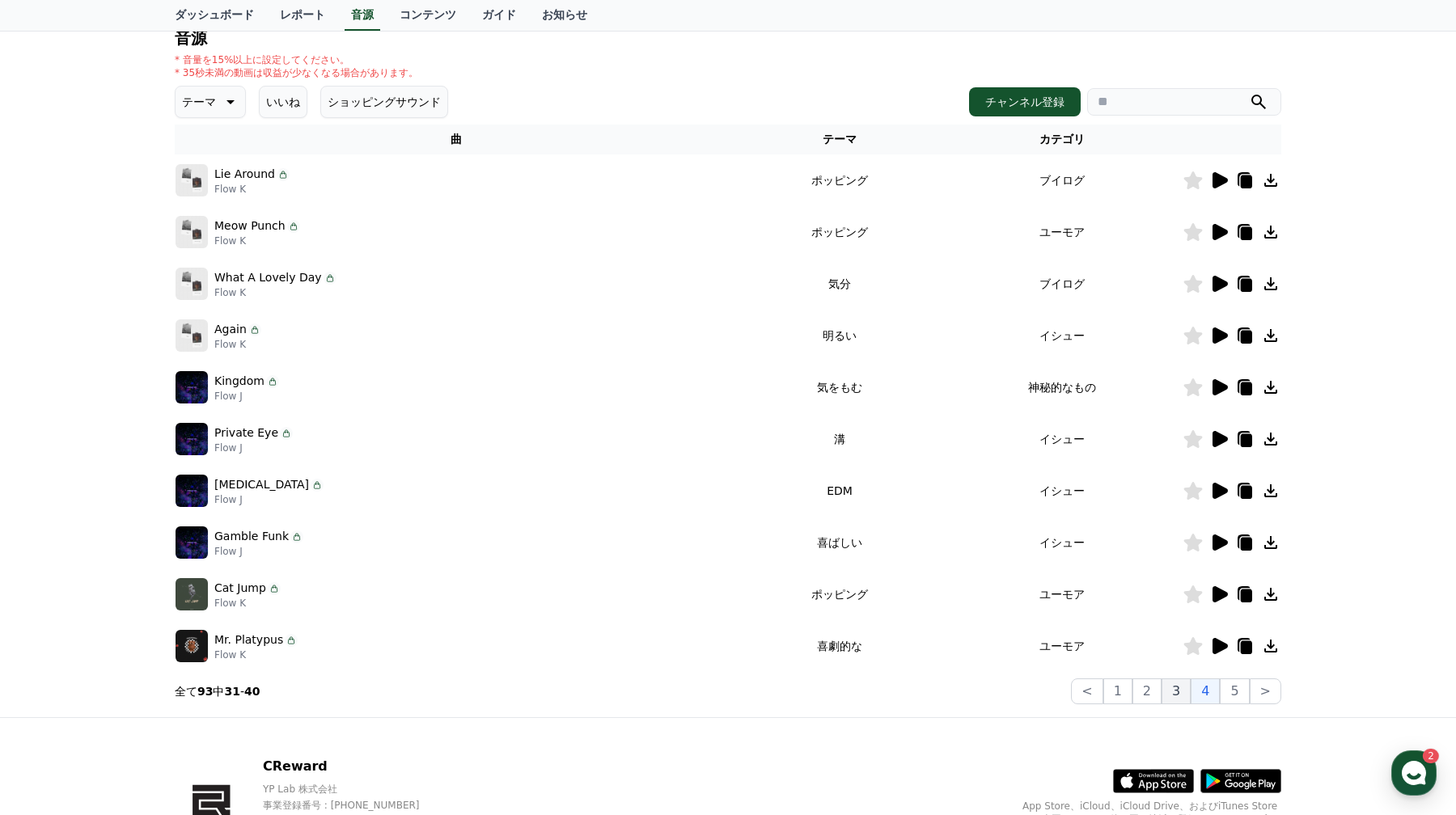
click at [1182, 690] on button "3" at bounding box center [1176, 691] width 29 height 26
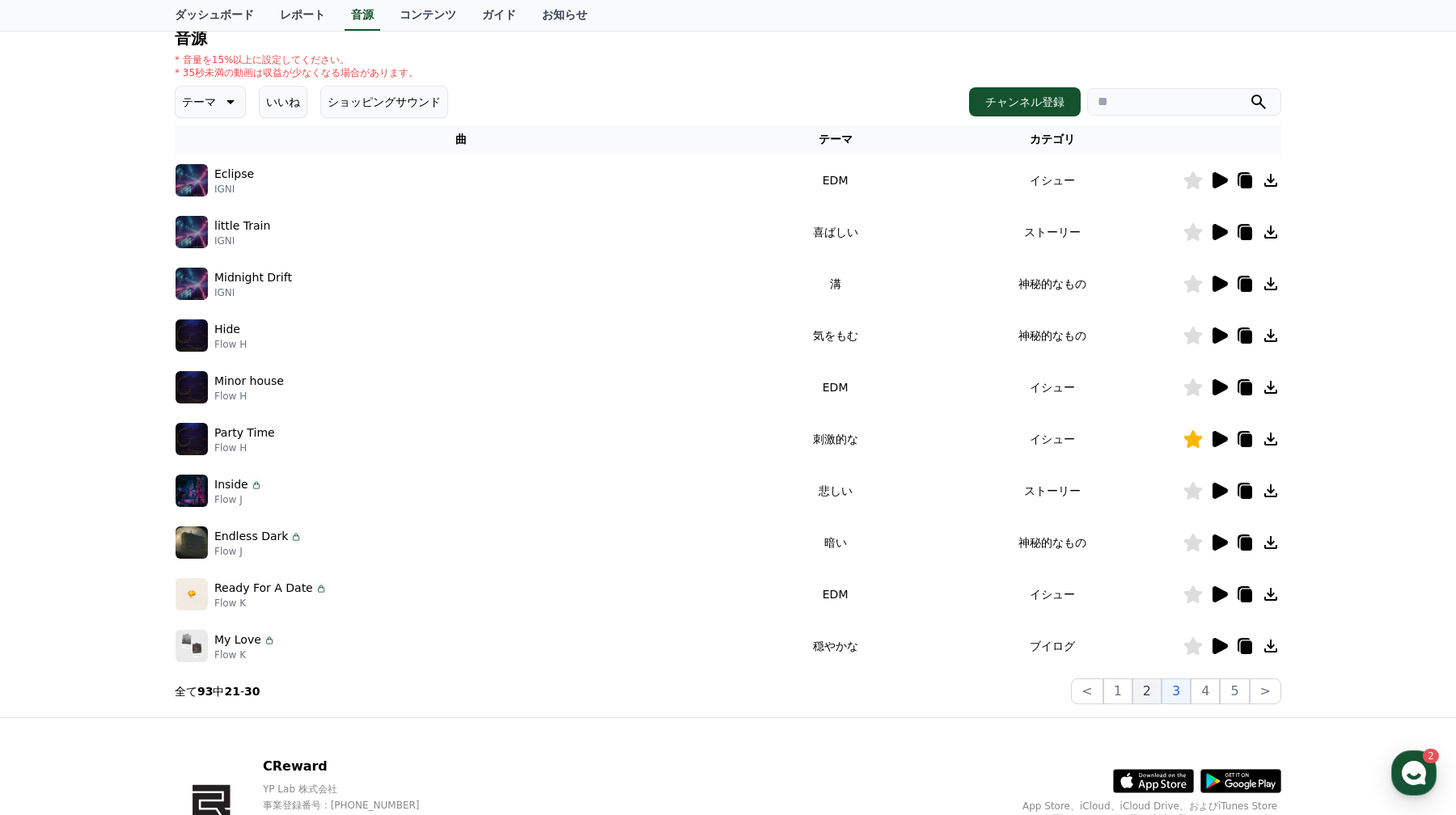
click at [1153, 687] on button "2" at bounding box center [1147, 691] width 29 height 26
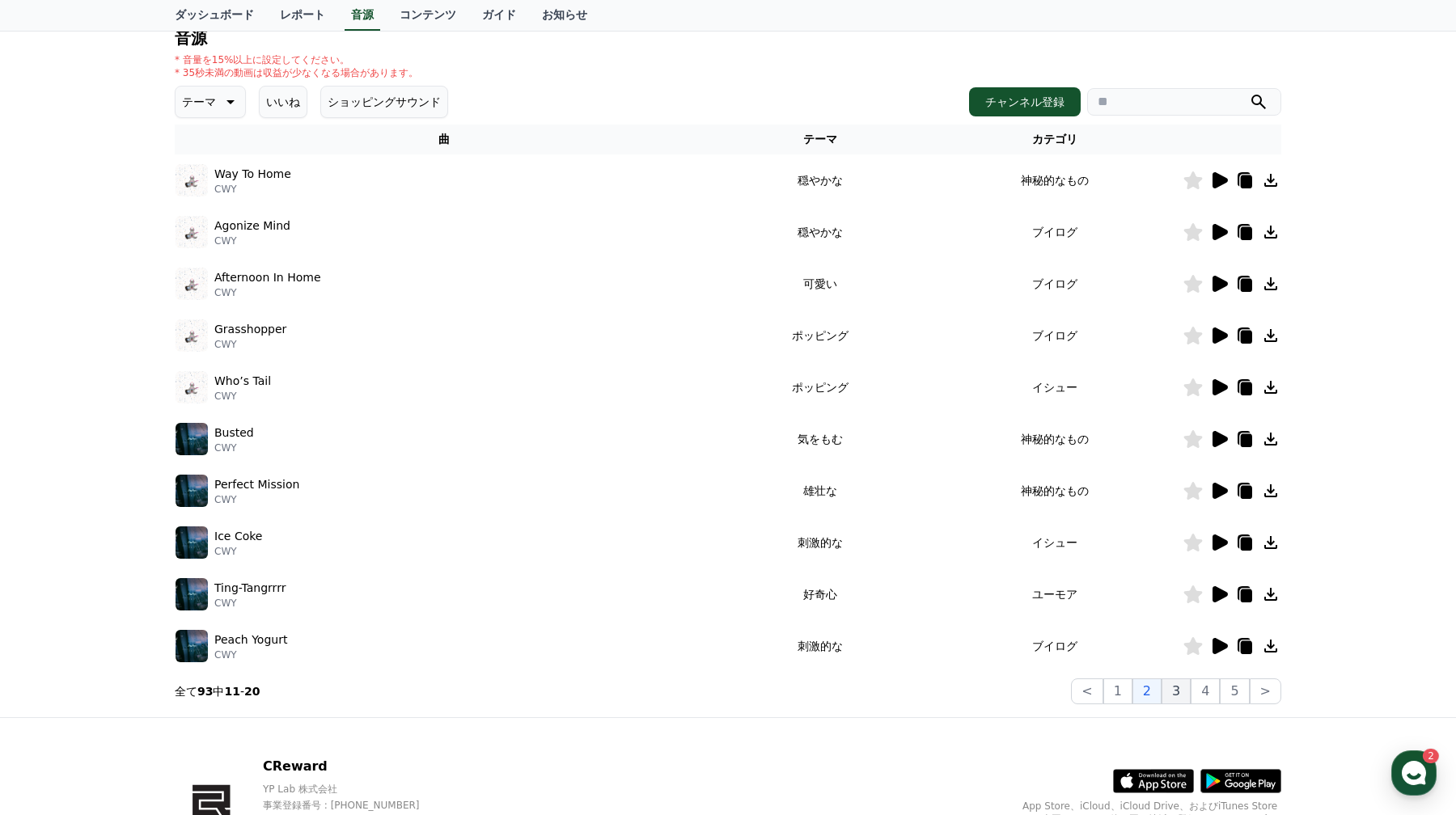
click at [1190, 687] on button "3" at bounding box center [1176, 691] width 29 height 26
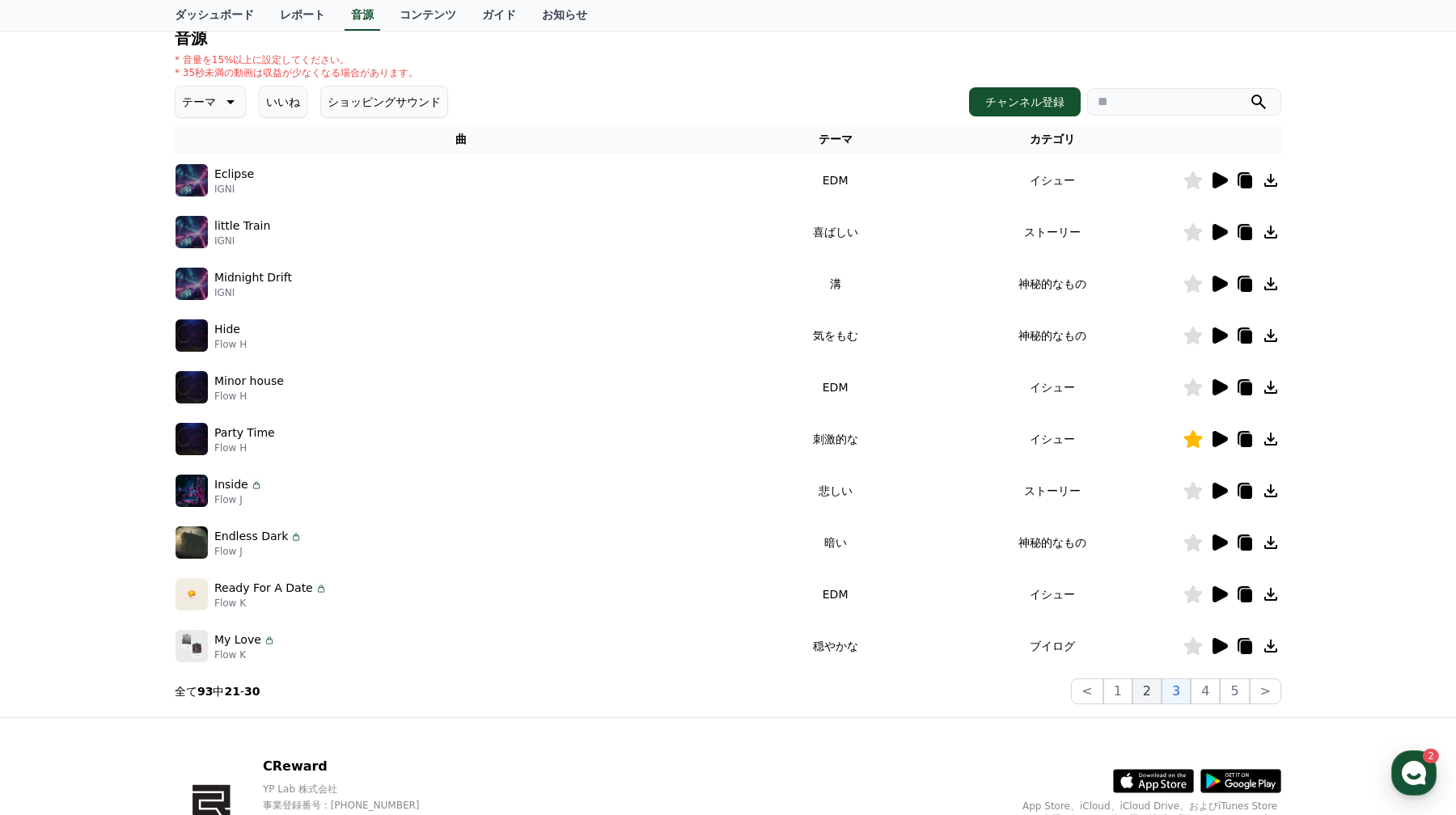
click at [1159, 689] on button "2" at bounding box center [1147, 691] width 29 height 26
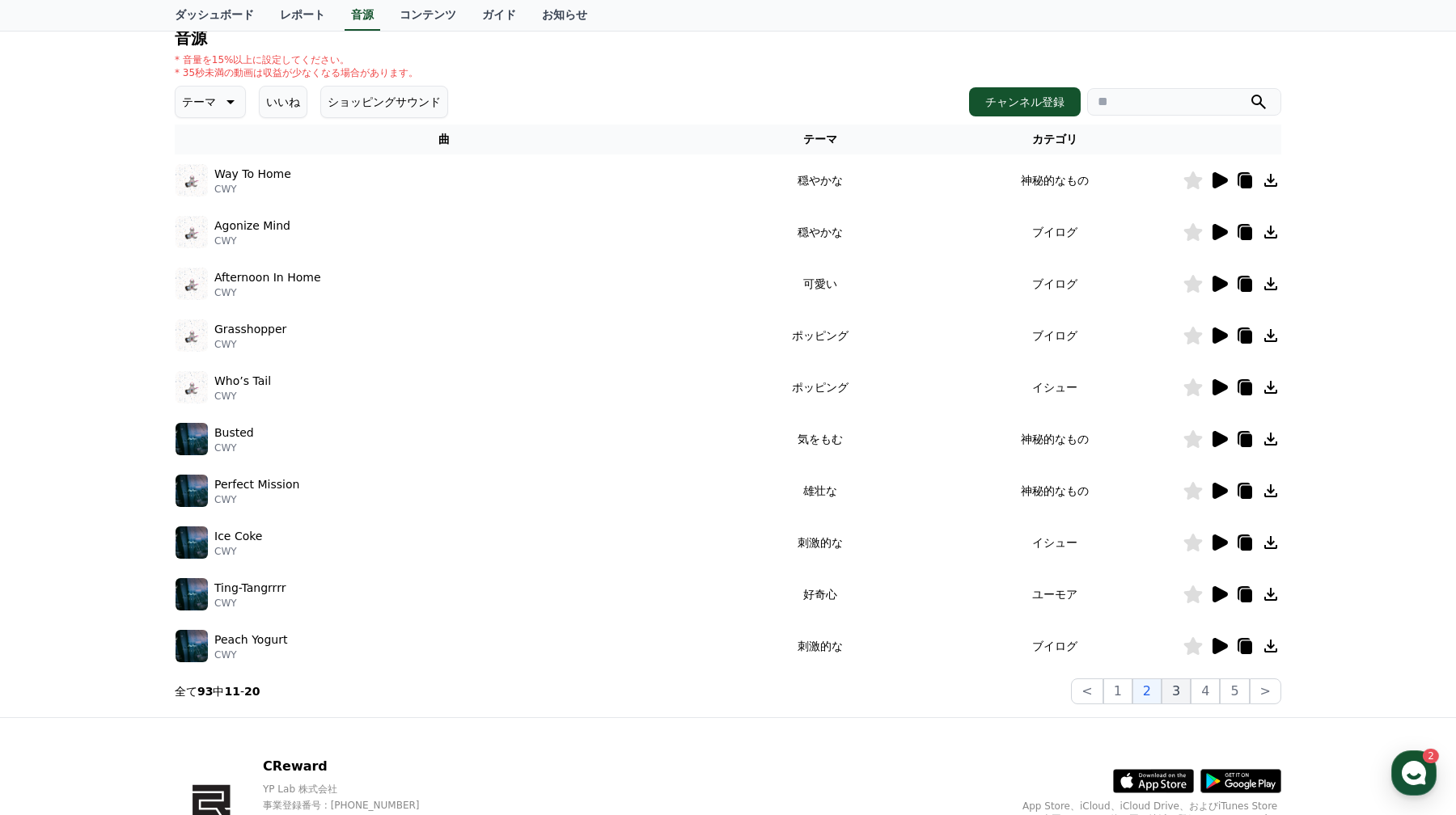
click at [1179, 690] on button "3" at bounding box center [1176, 691] width 29 height 26
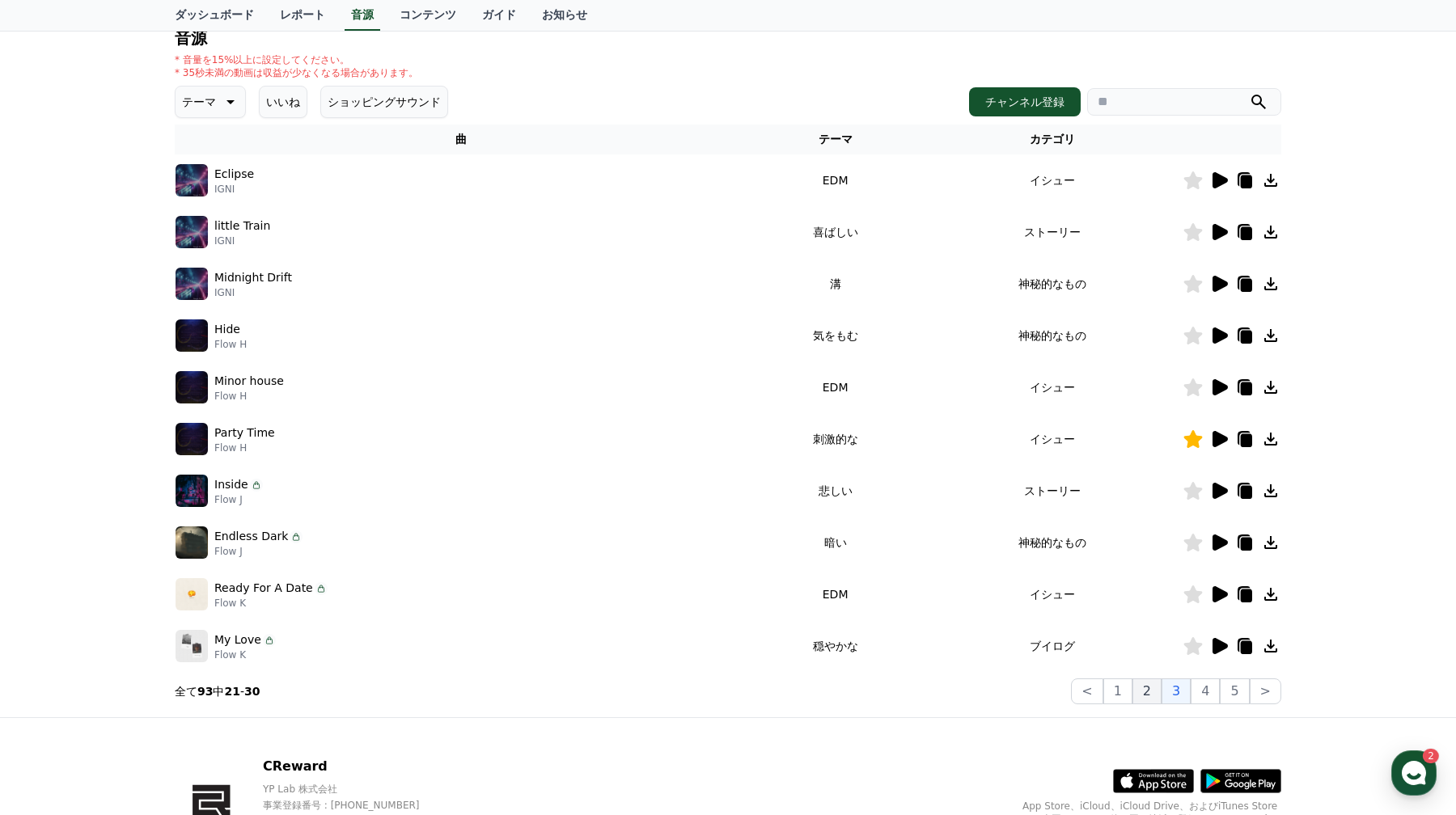
click at [1158, 690] on button "2" at bounding box center [1147, 691] width 29 height 26
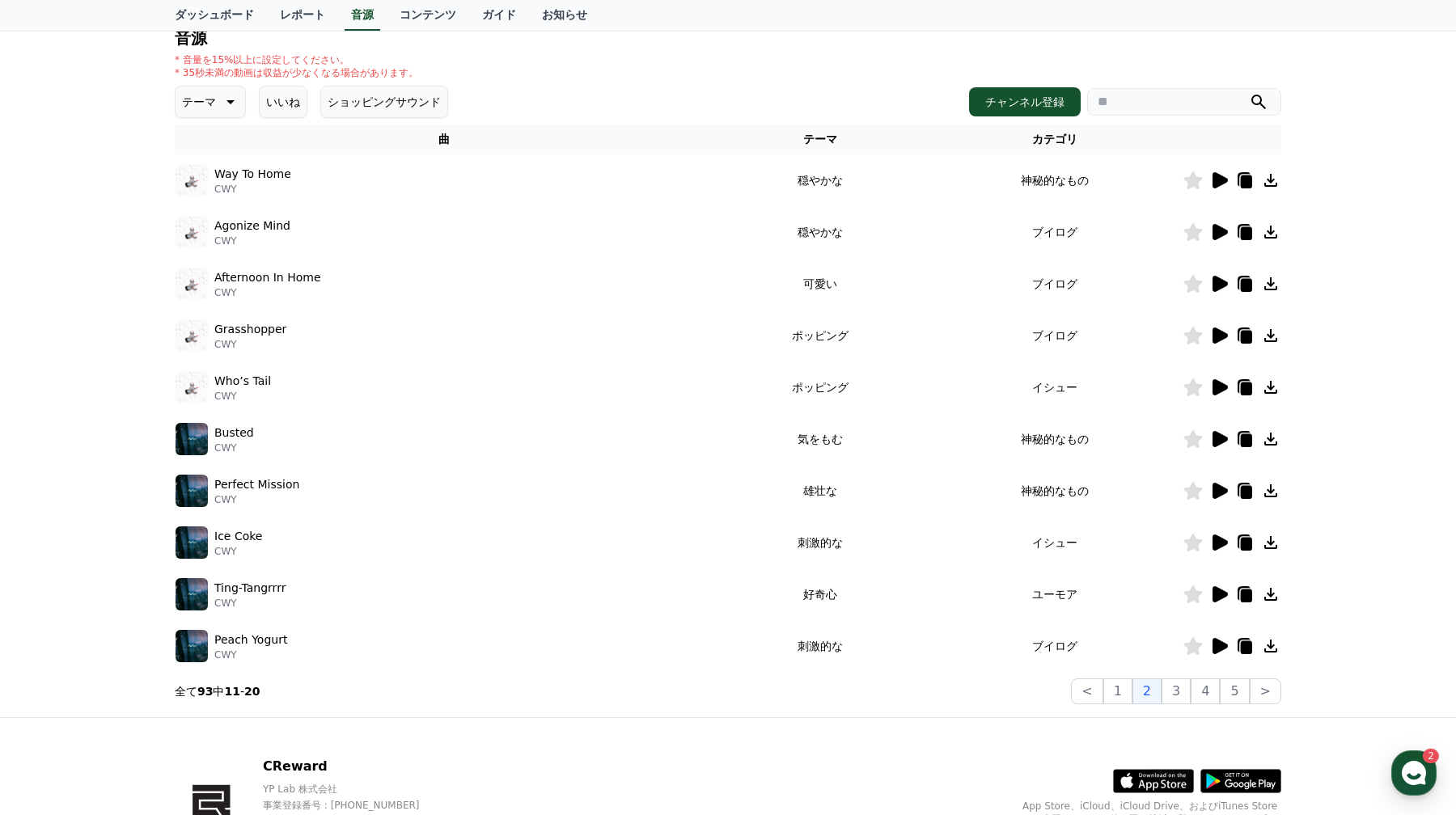
click at [1224, 542] on icon at bounding box center [1220, 543] width 15 height 16
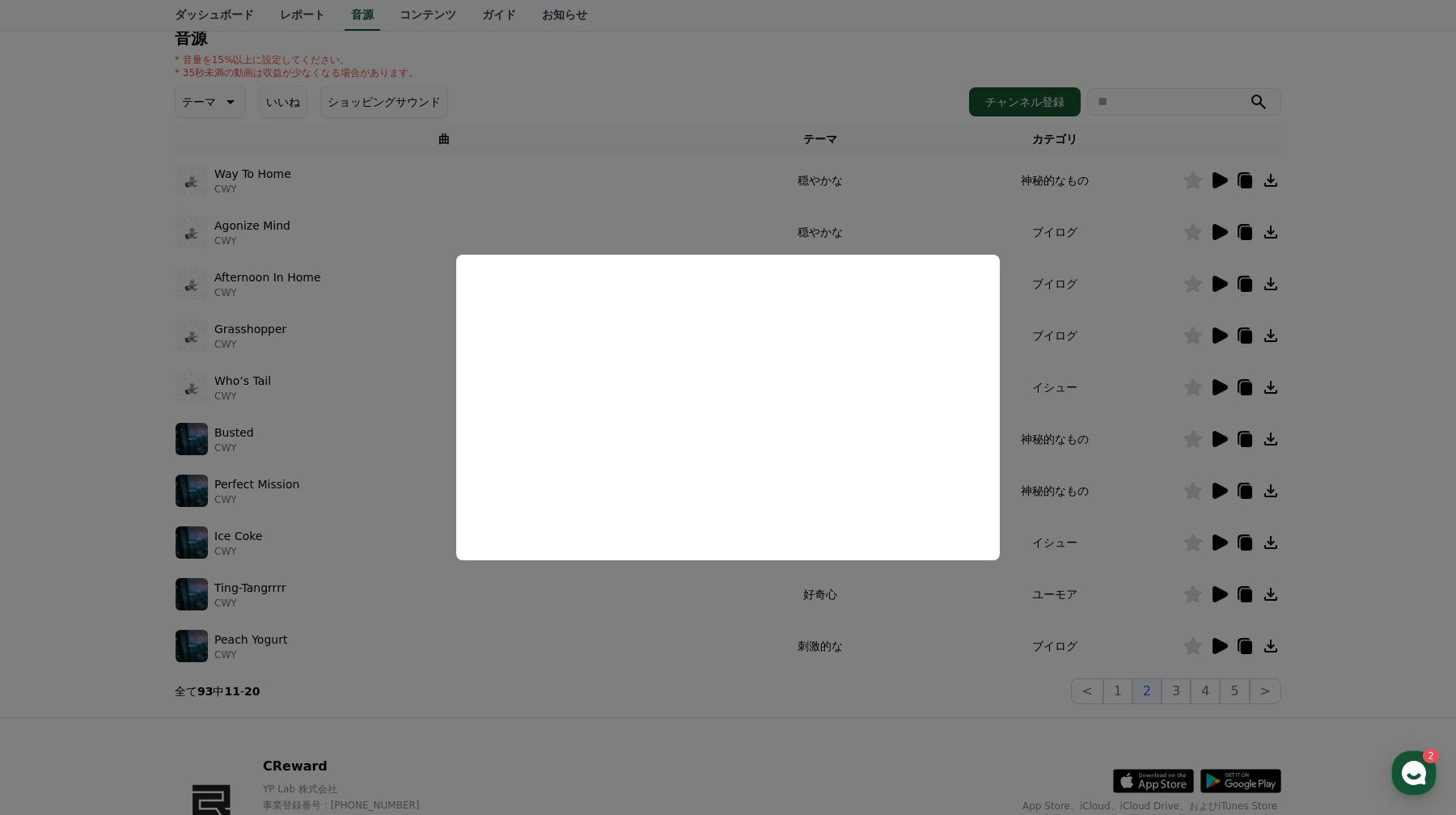
click at [921, 633] on button "close modal" at bounding box center [728, 407] width 1456 height 815
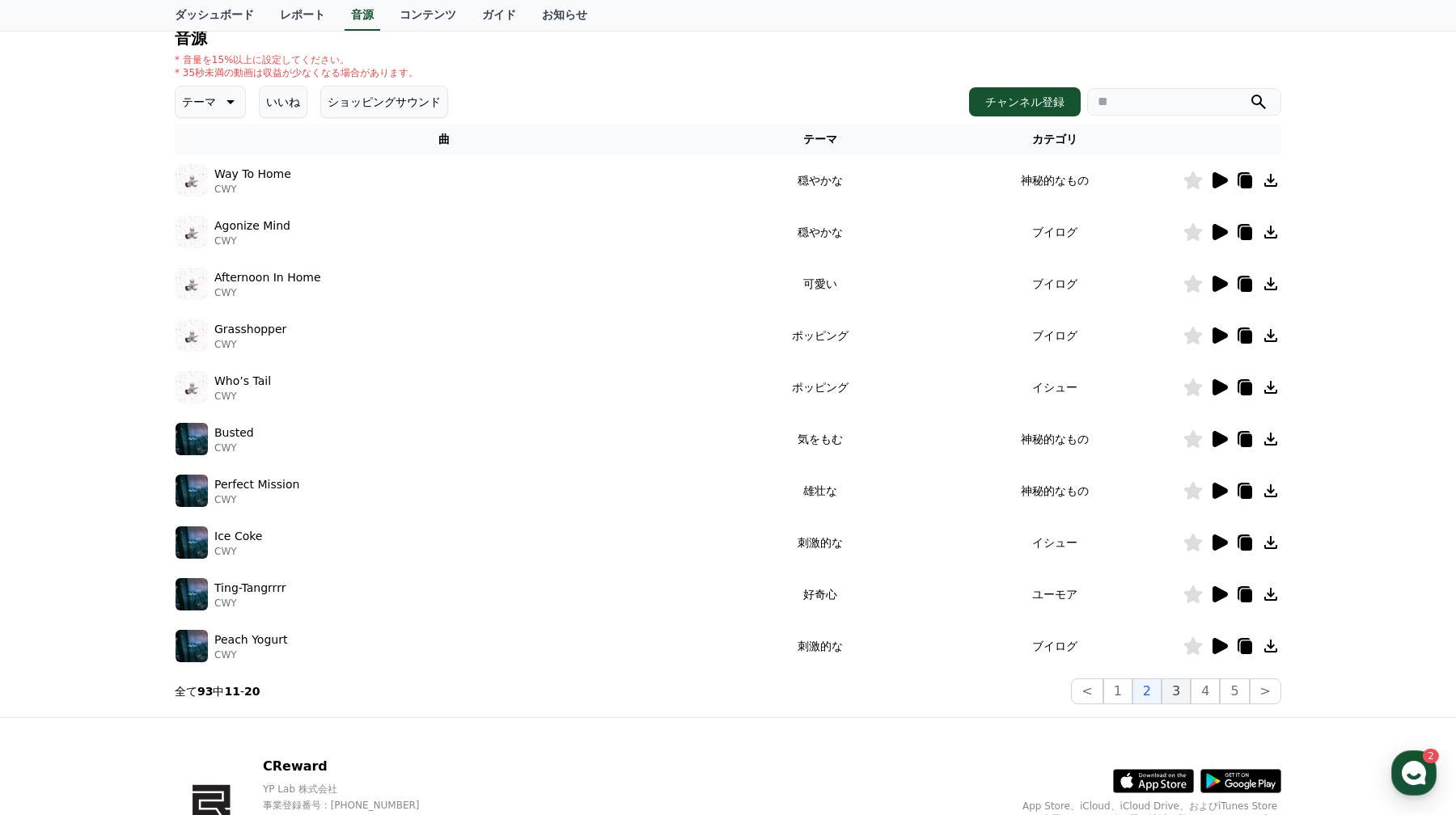
click at [1178, 695] on button "3" at bounding box center [1176, 691] width 29 height 26
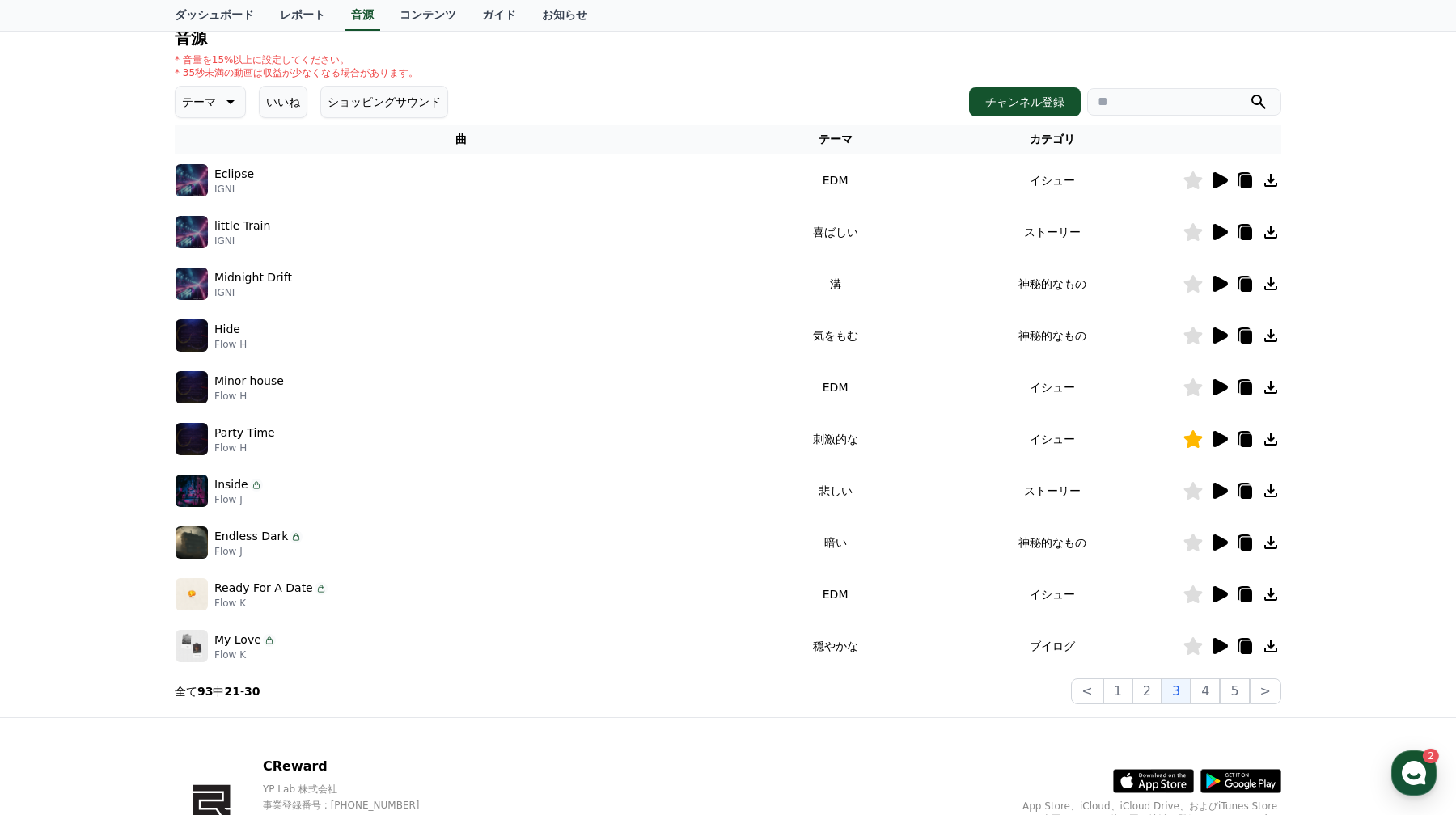
click at [1247, 445] on icon at bounding box center [1247, 440] width 11 height 13
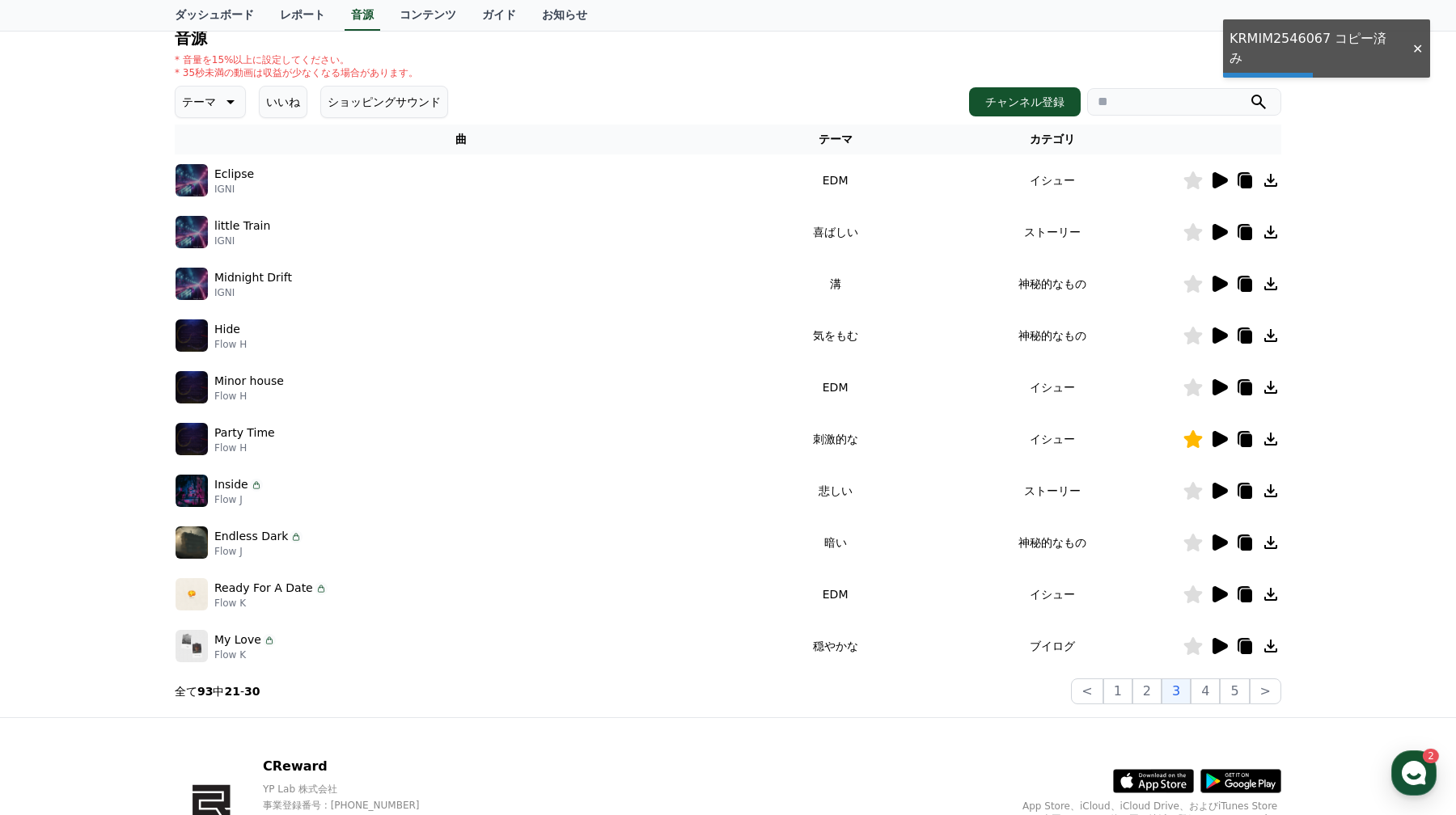
click at [1247, 445] on icon at bounding box center [1247, 440] width 11 height 13
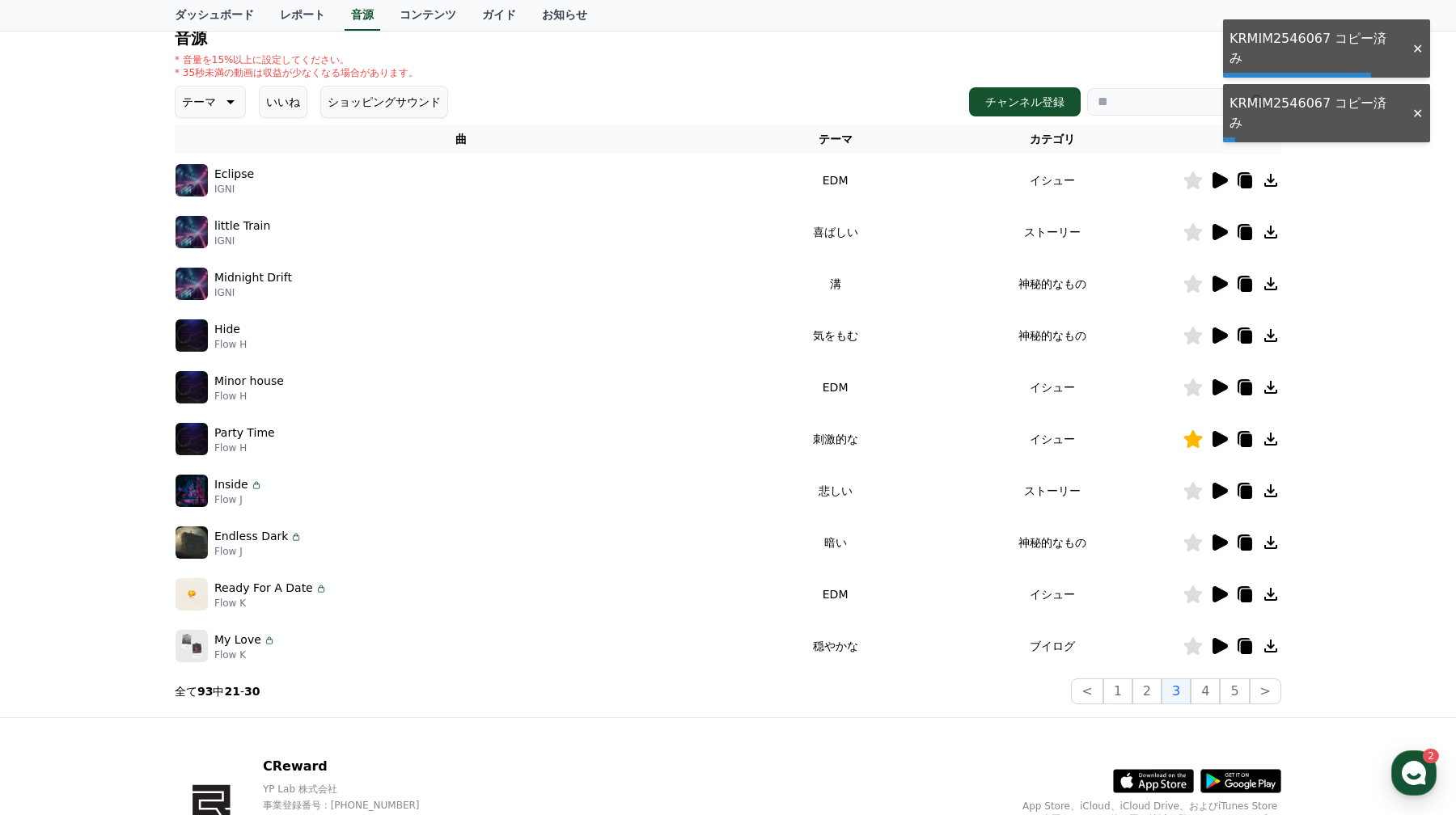
click at [1247, 445] on icon at bounding box center [1247, 440] width 11 height 13
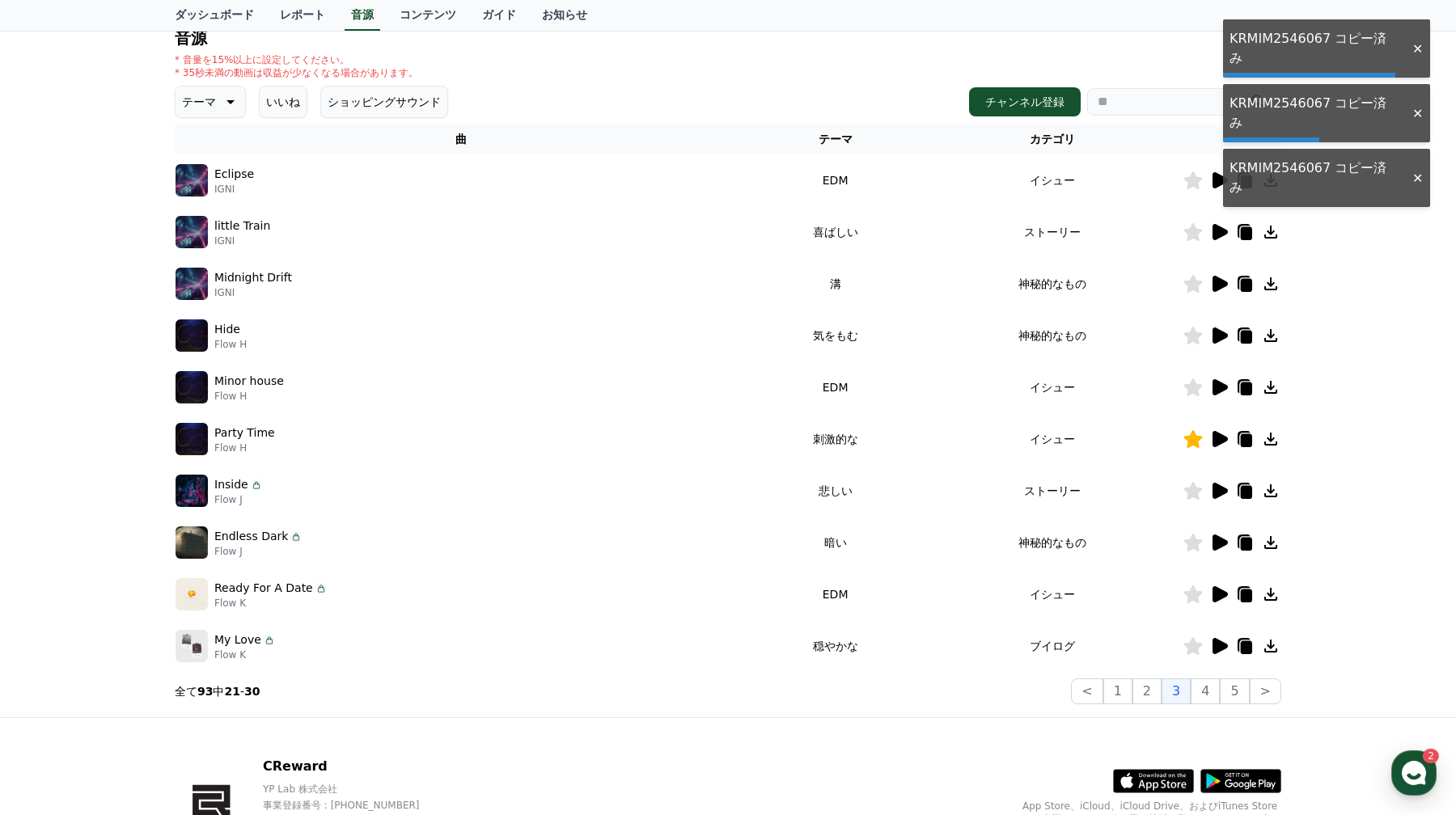
click at [1247, 445] on icon at bounding box center [1247, 440] width 11 height 13
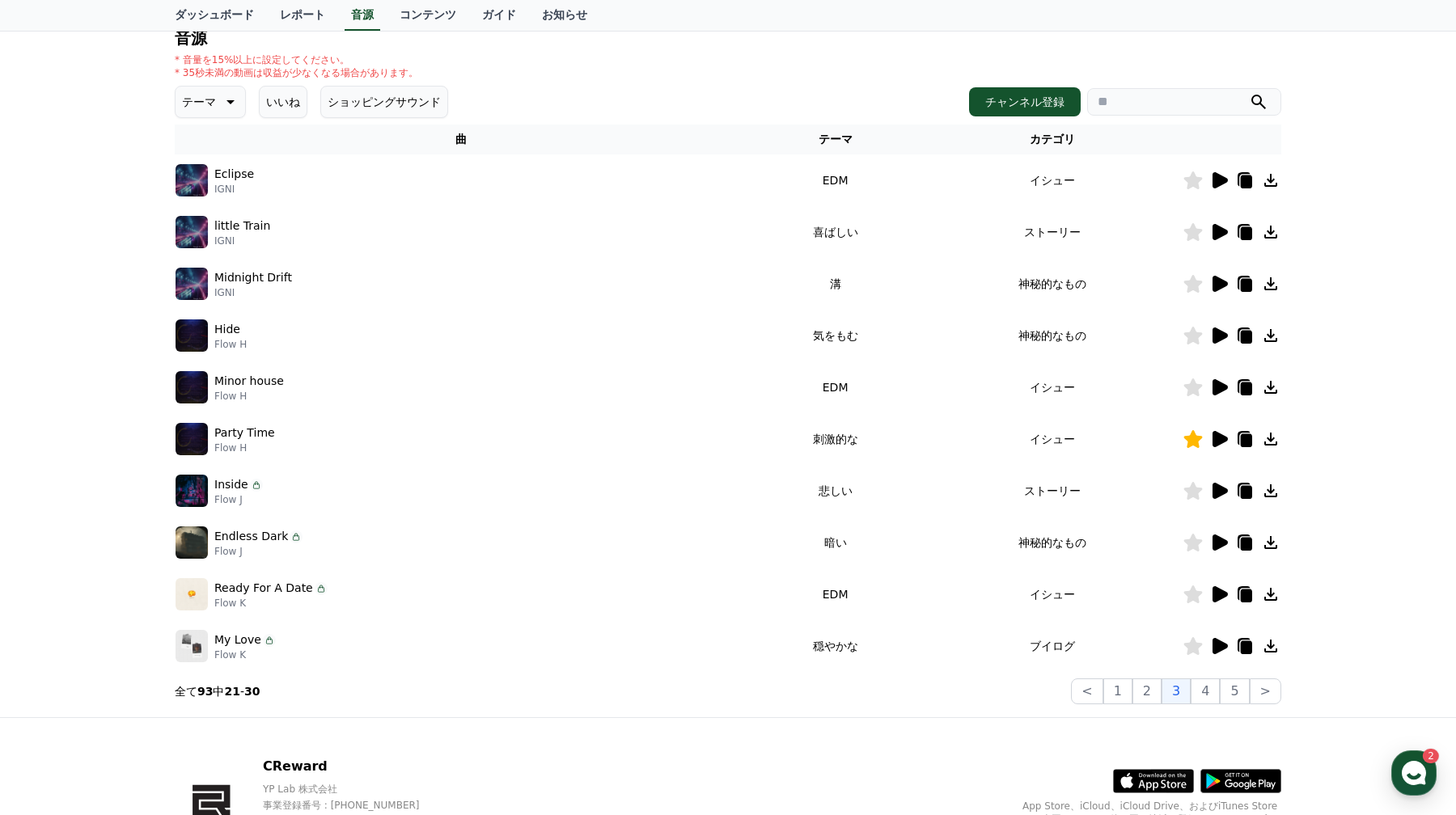
click at [1247, 445] on icon at bounding box center [1247, 440] width 11 height 13
click at [1246, 445] on icon at bounding box center [1247, 440] width 11 height 13
click at [1238, 445] on icon at bounding box center [1245, 439] width 20 height 20
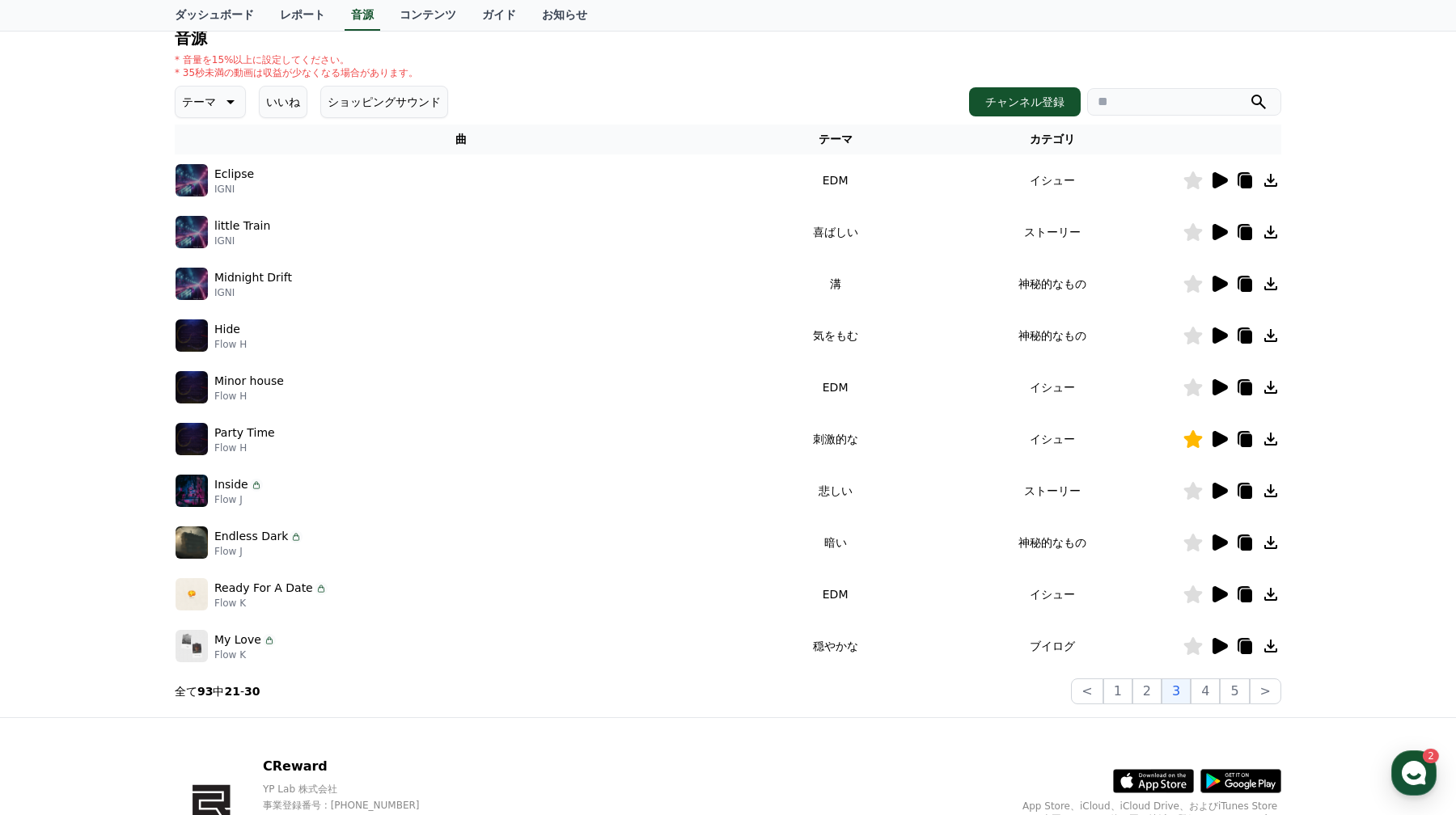
click at [1221, 442] on icon at bounding box center [1220, 439] width 15 height 16
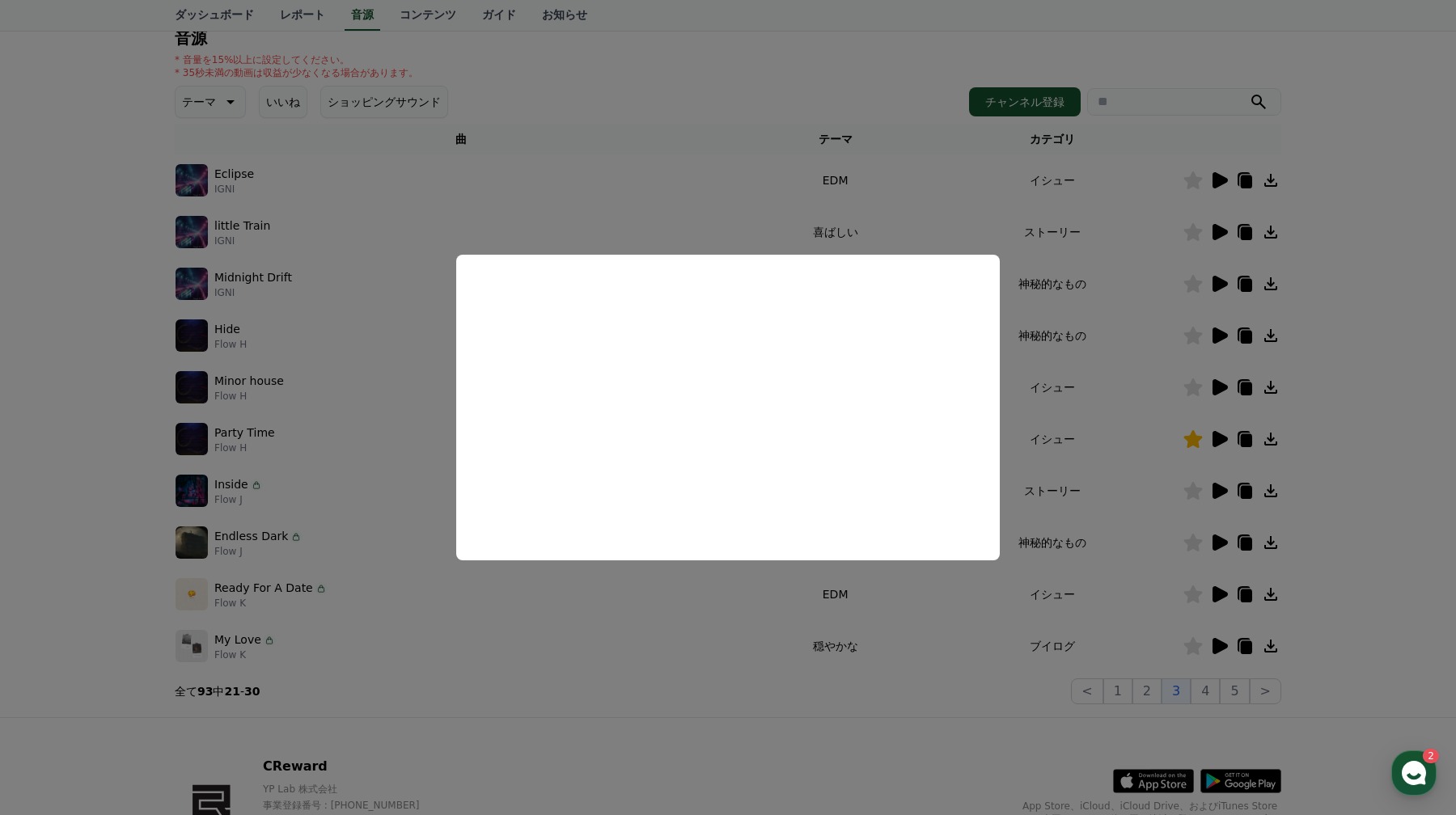
click at [837, 628] on button "close modal" at bounding box center [728, 407] width 1456 height 815
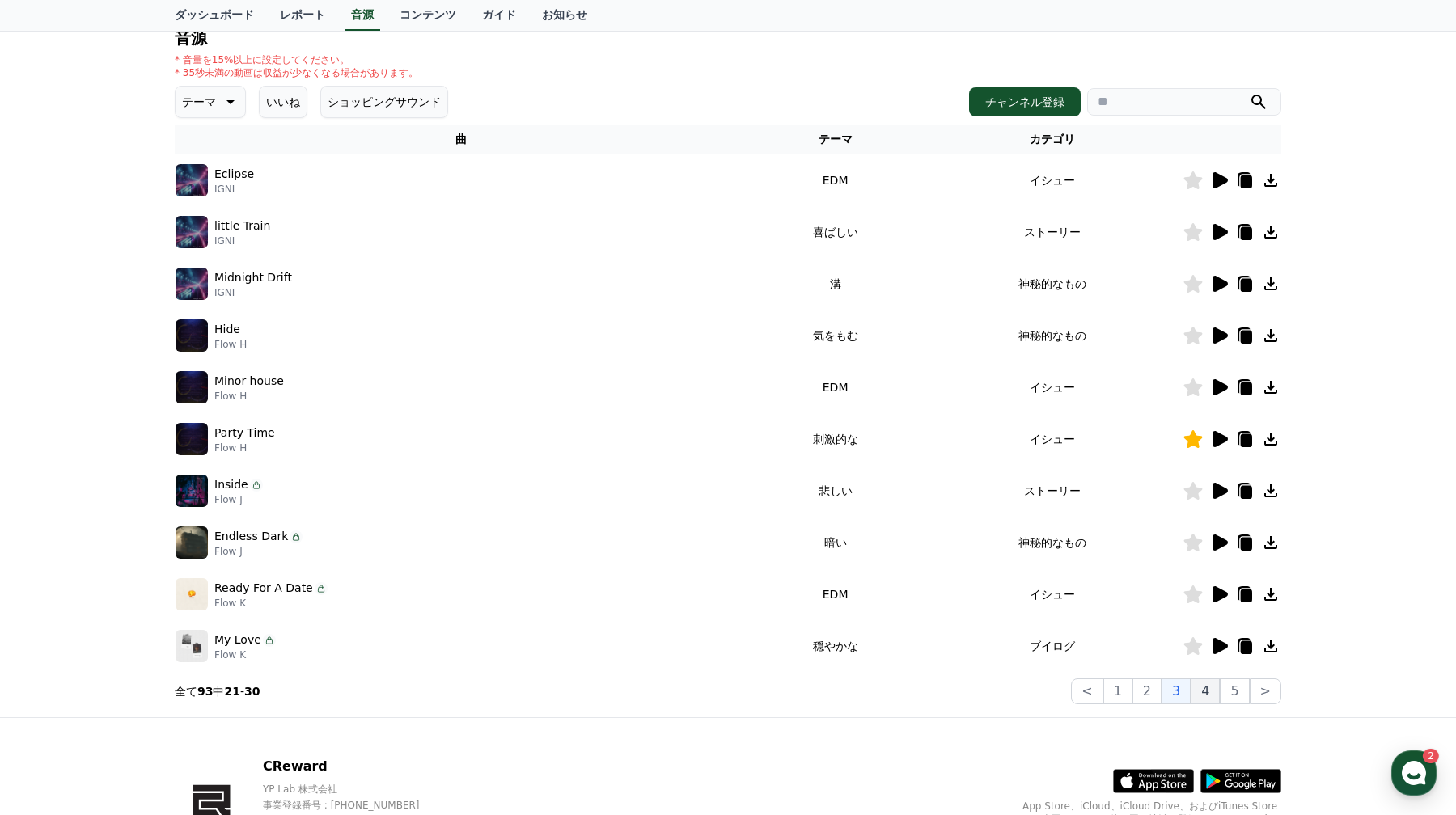
click at [1214, 699] on button "4" at bounding box center [1205, 691] width 29 height 26
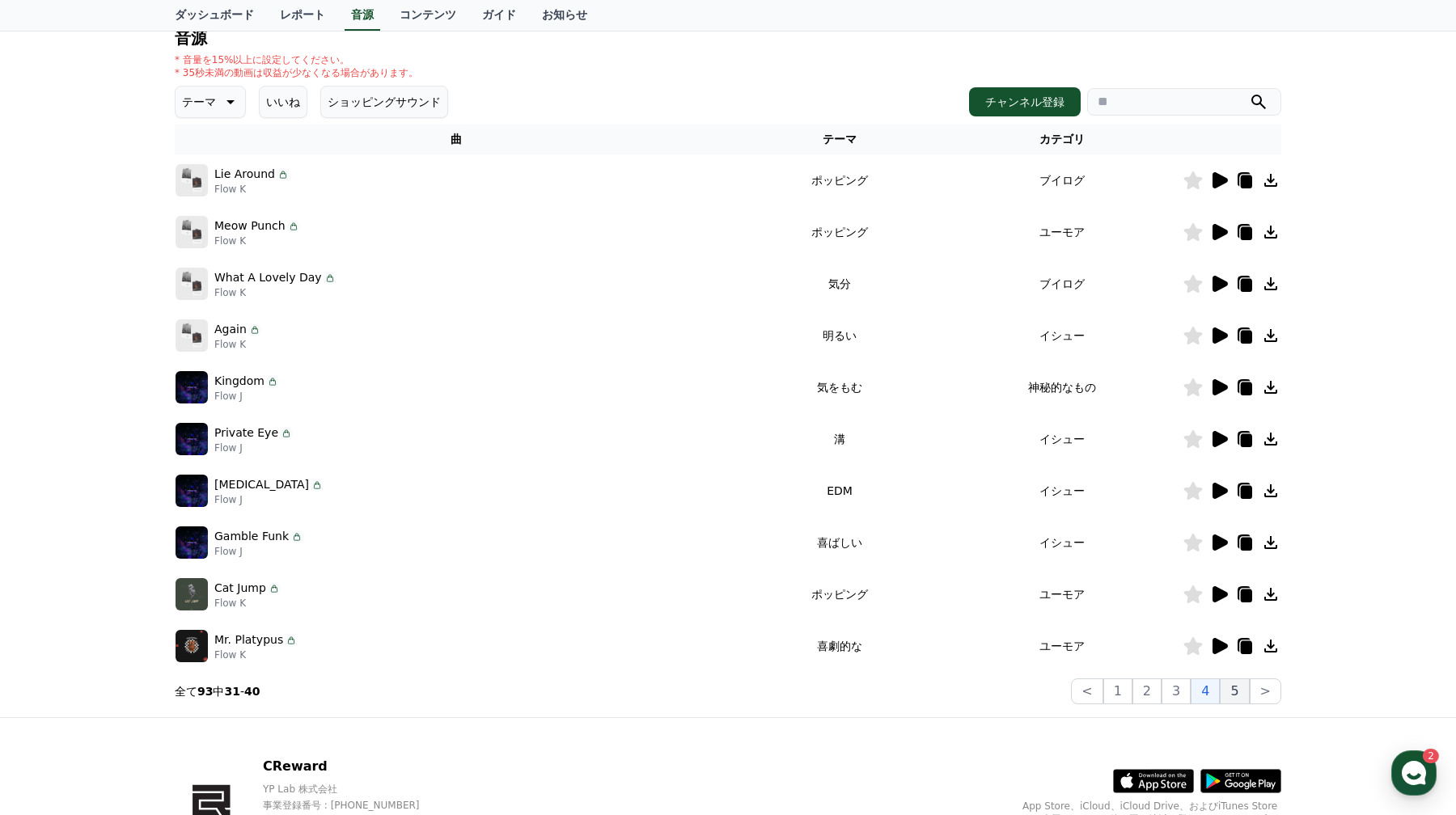
click at [1230, 698] on button "5" at bounding box center [1235, 691] width 29 height 26
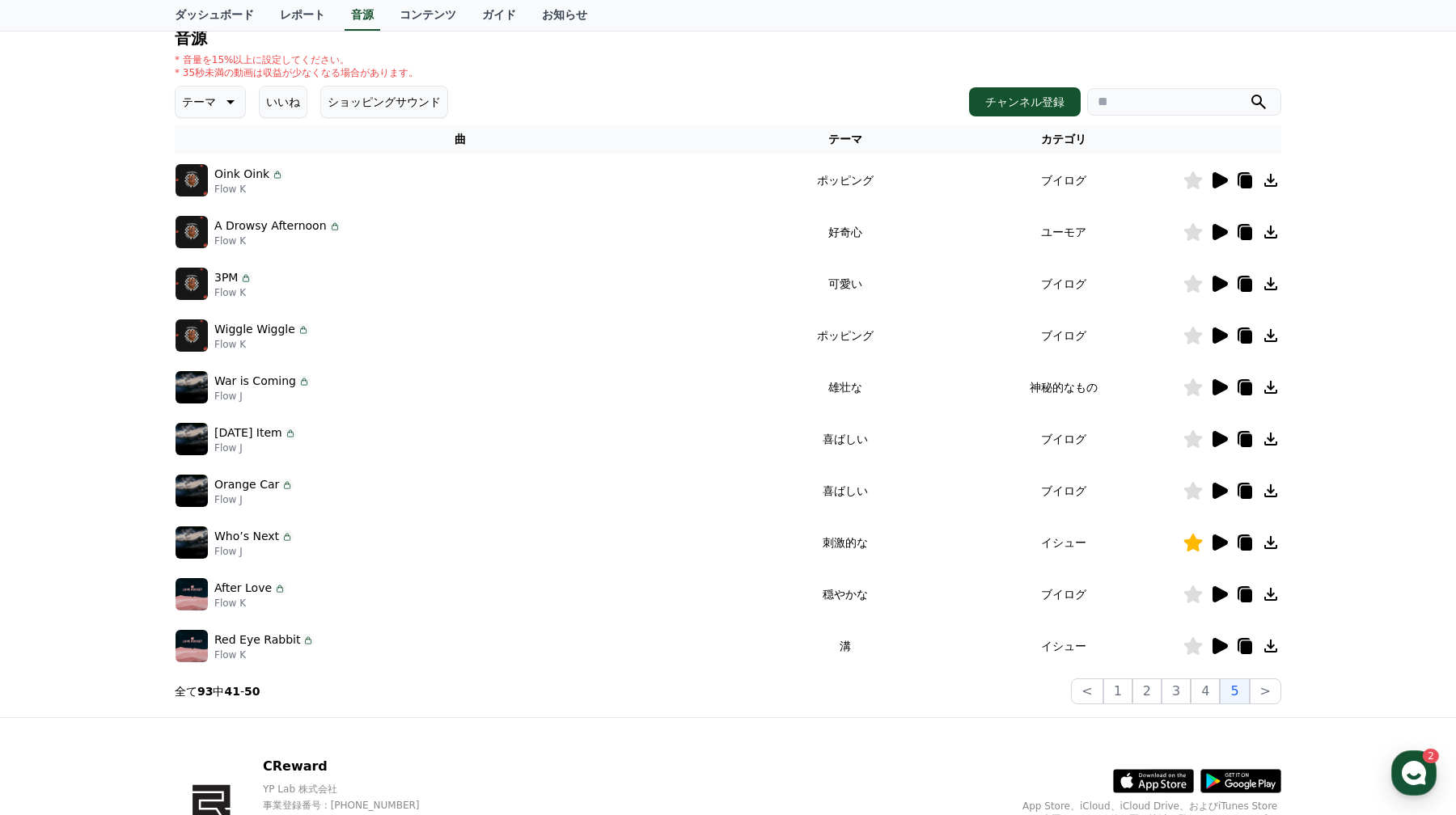
click at [1207, 548] on div at bounding box center [1231, 543] width 97 height 20
click at [1222, 548] on icon at bounding box center [1219, 543] width 20 height 20
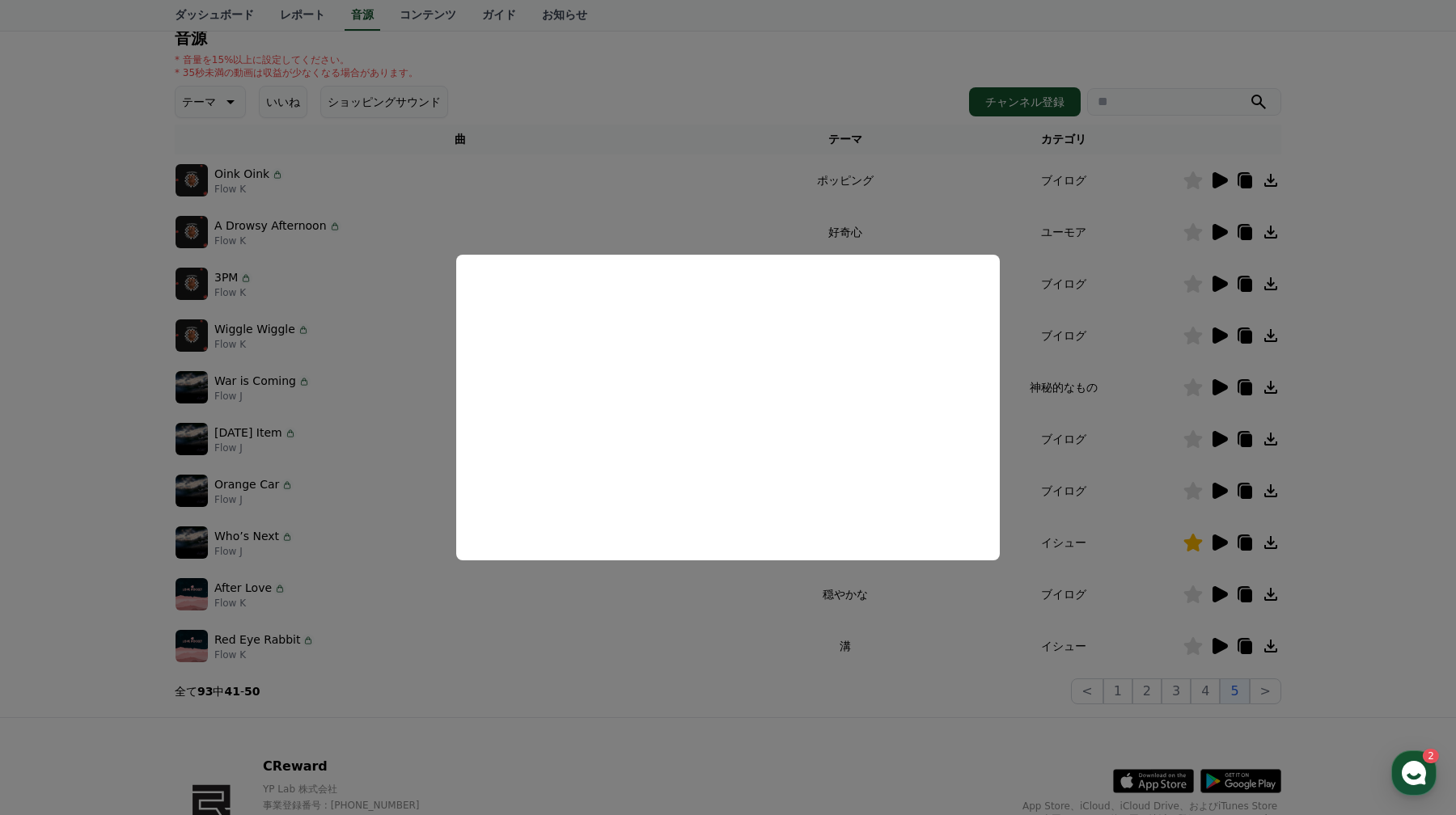
click at [1102, 610] on button "close modal" at bounding box center [728, 407] width 1456 height 815
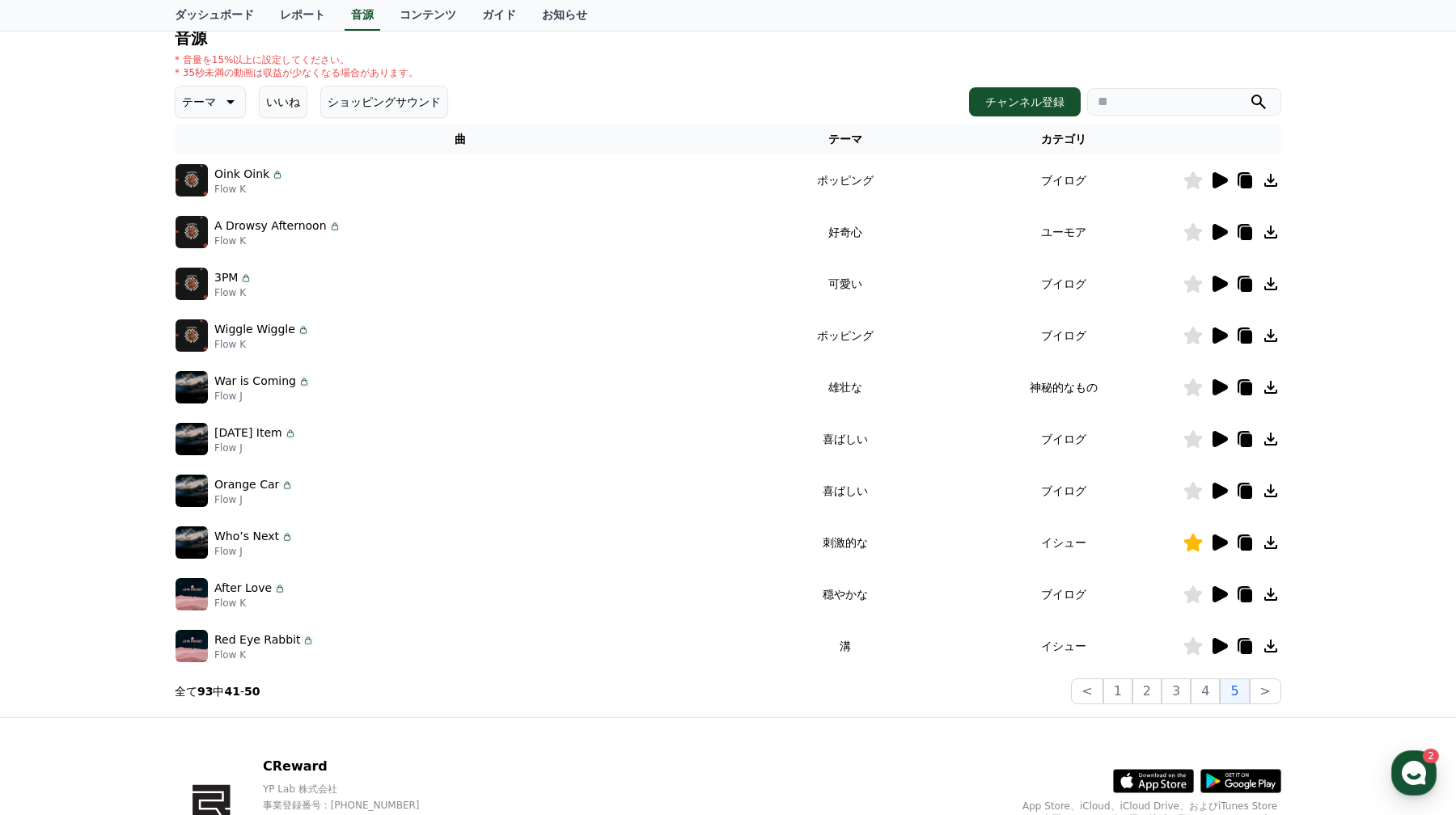
click at [1241, 550] on icon at bounding box center [1247, 544] width 11 height 13
click at [1235, 550] on div at bounding box center [1231, 543] width 97 height 20
click at [1226, 544] on icon at bounding box center [1220, 543] width 15 height 16
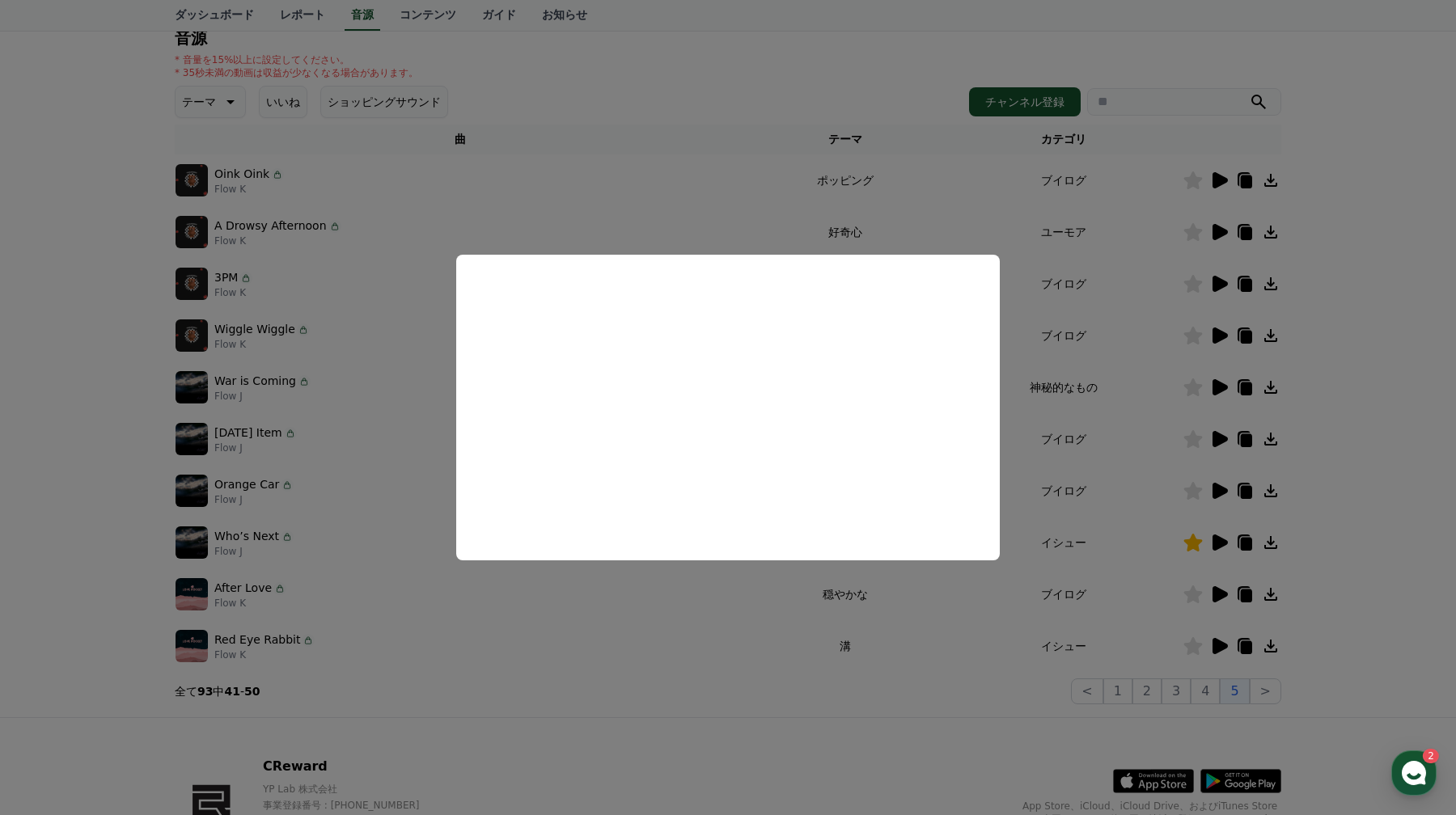
click at [1242, 541] on button "close modal" at bounding box center [728, 407] width 1456 height 815
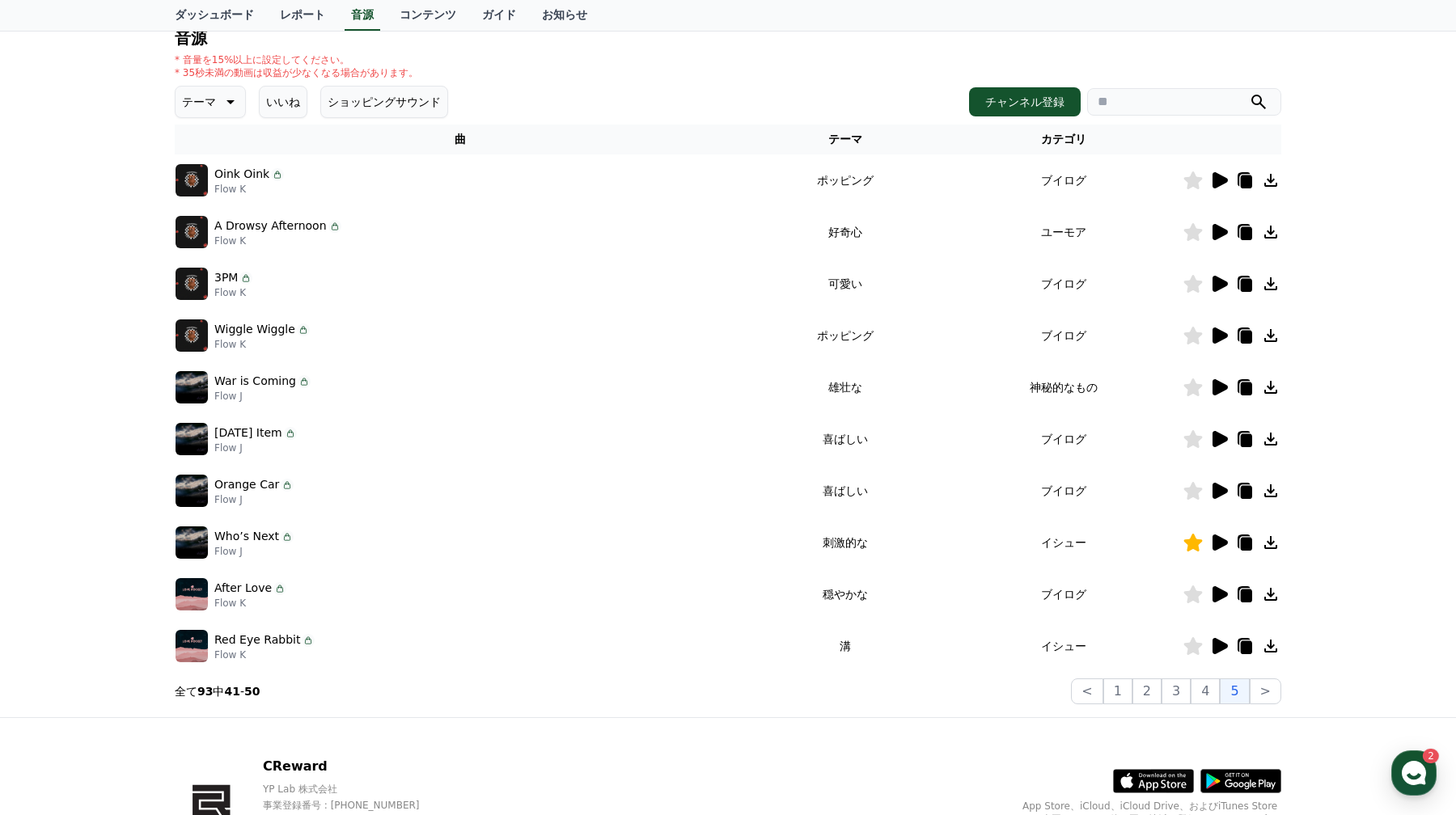
click at [1242, 541] on icon at bounding box center [1247, 544] width 11 height 13
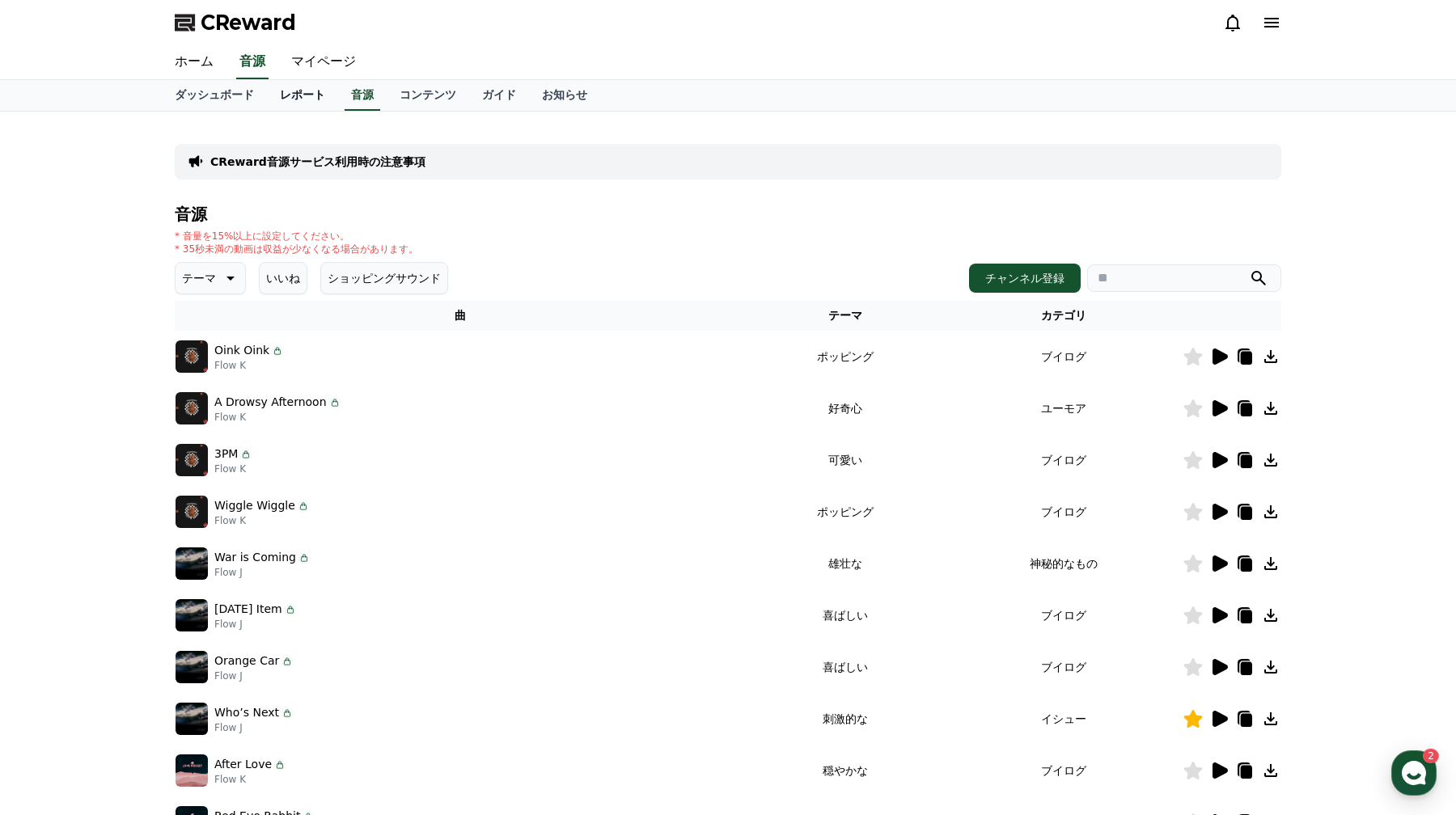
click at [301, 100] on link "レポート" at bounding box center [302, 95] width 71 height 31
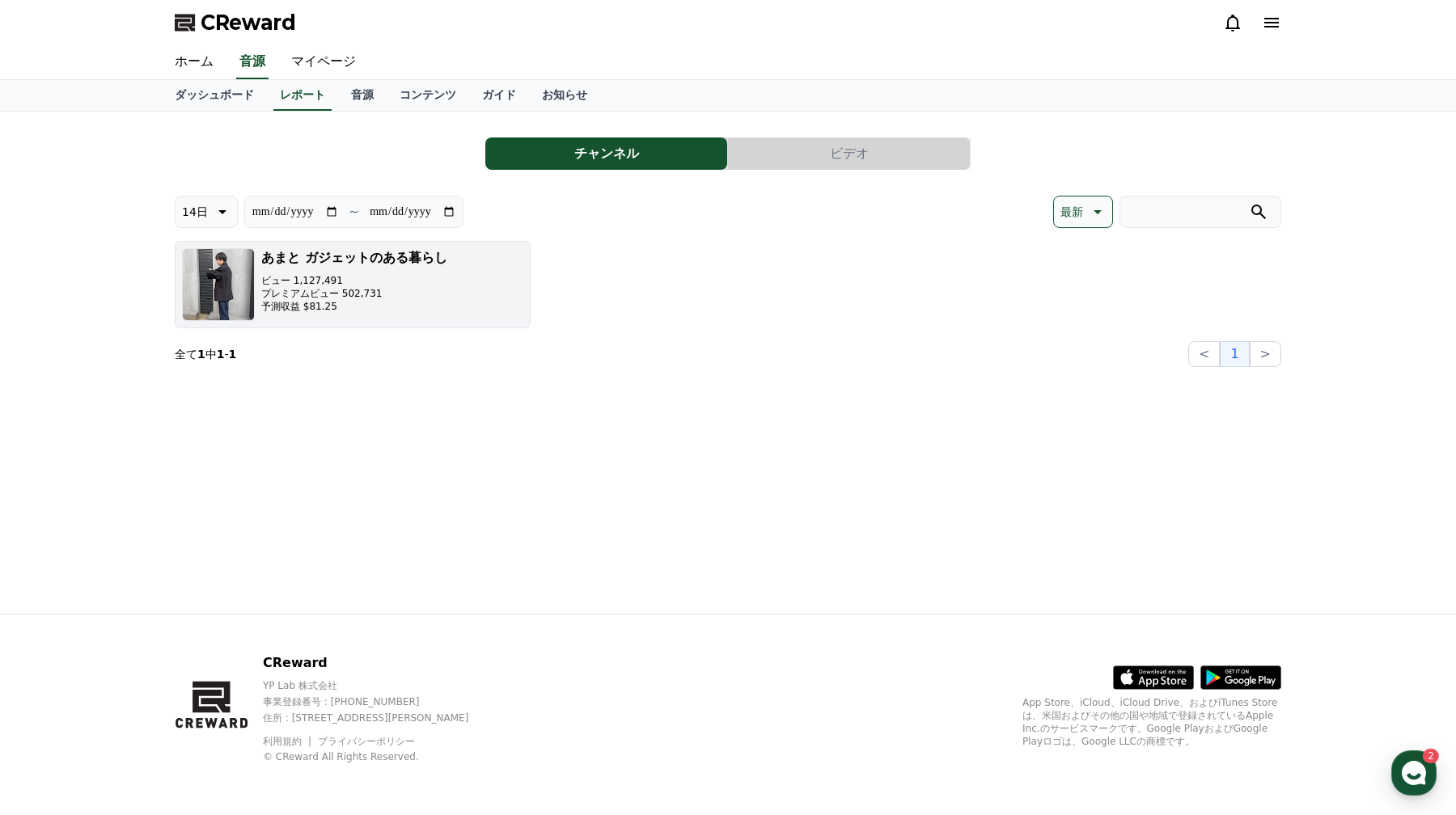
click at [409, 275] on p "ビュー 1,127,491" at bounding box center [354, 281] width 186 height 13
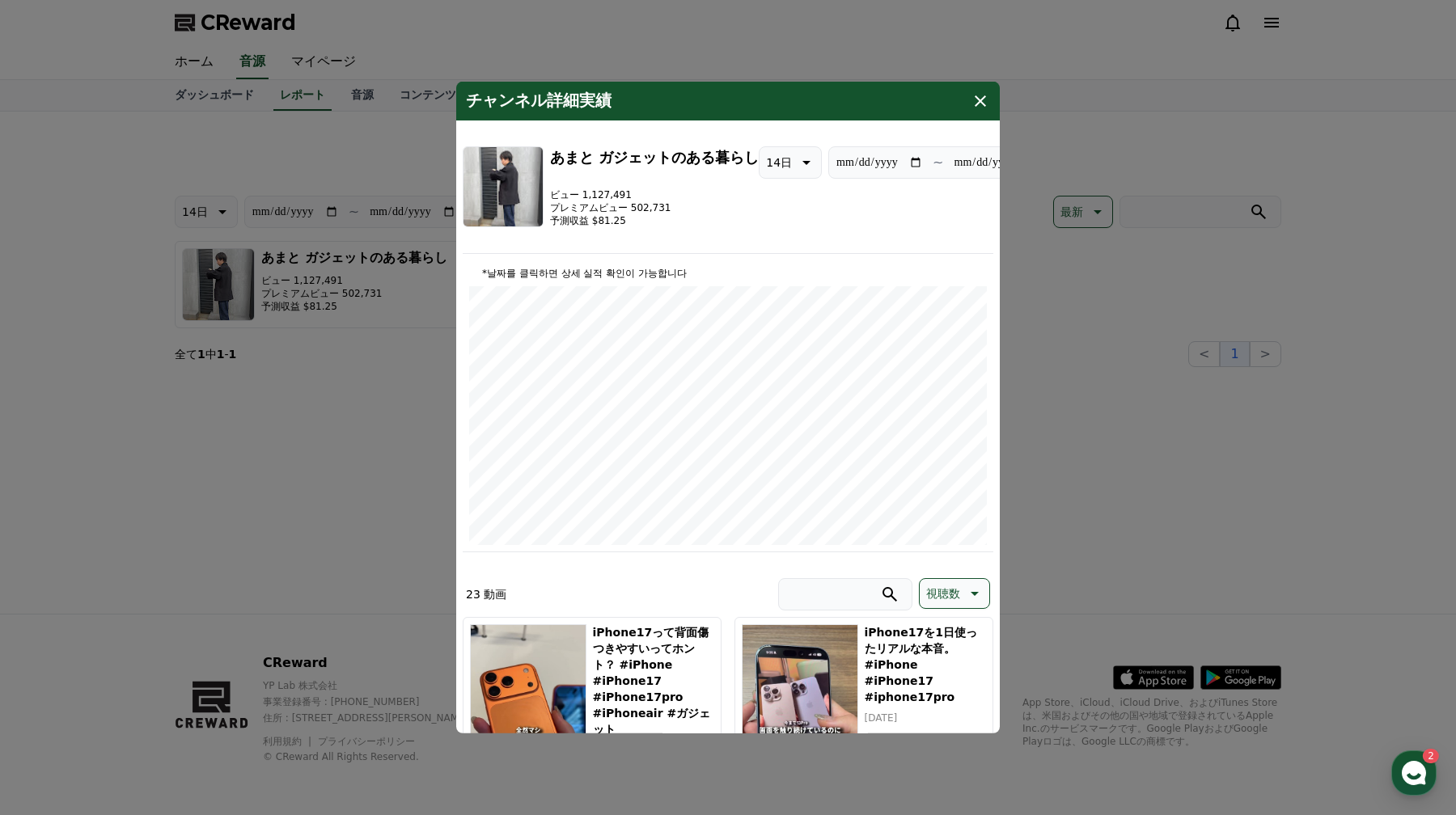
scroll to position [418, 0]
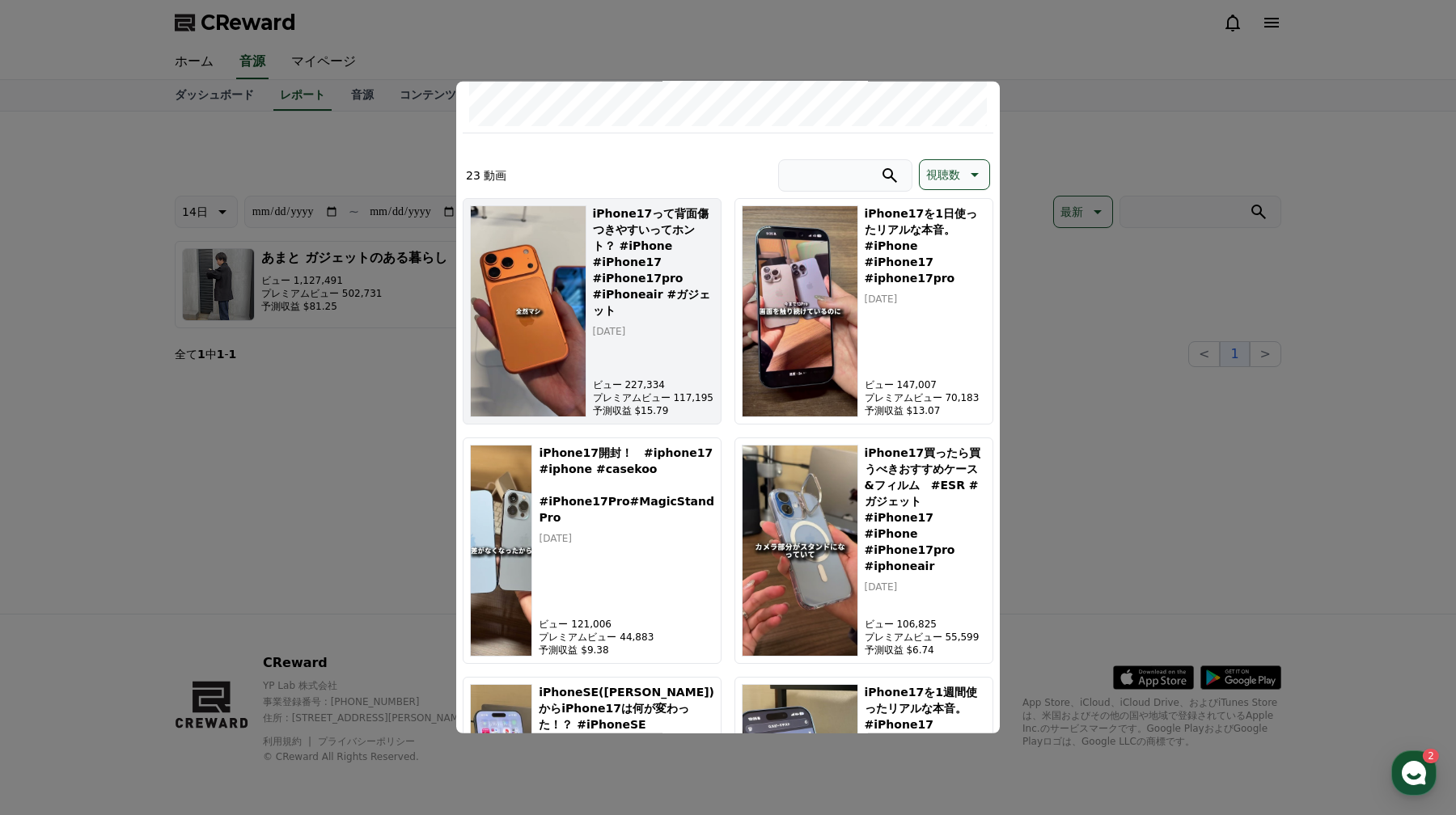
click at [665, 414] on p "予測収益 $15.79" at bounding box center [653, 411] width 121 height 13
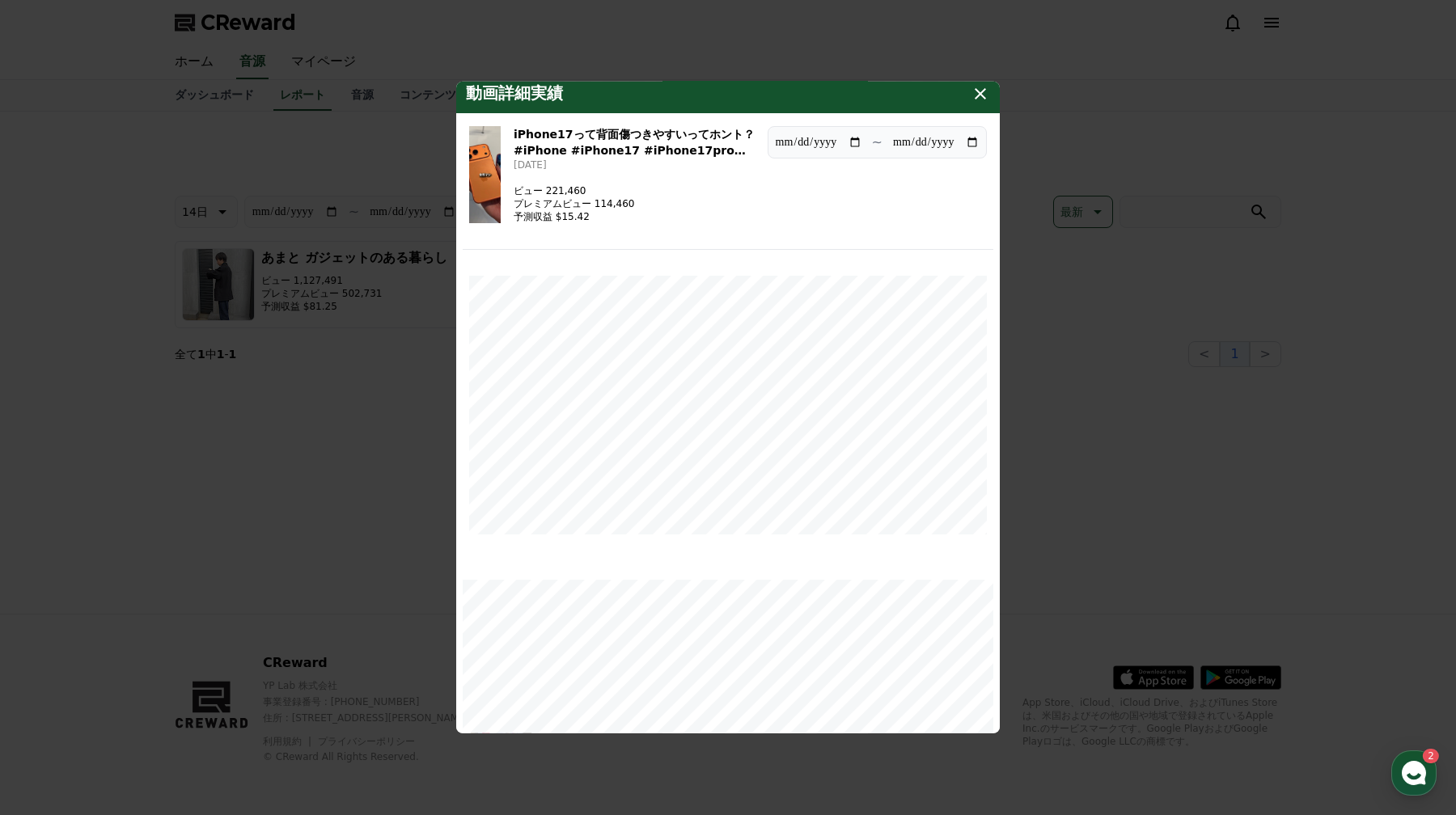
scroll to position [0, 0]
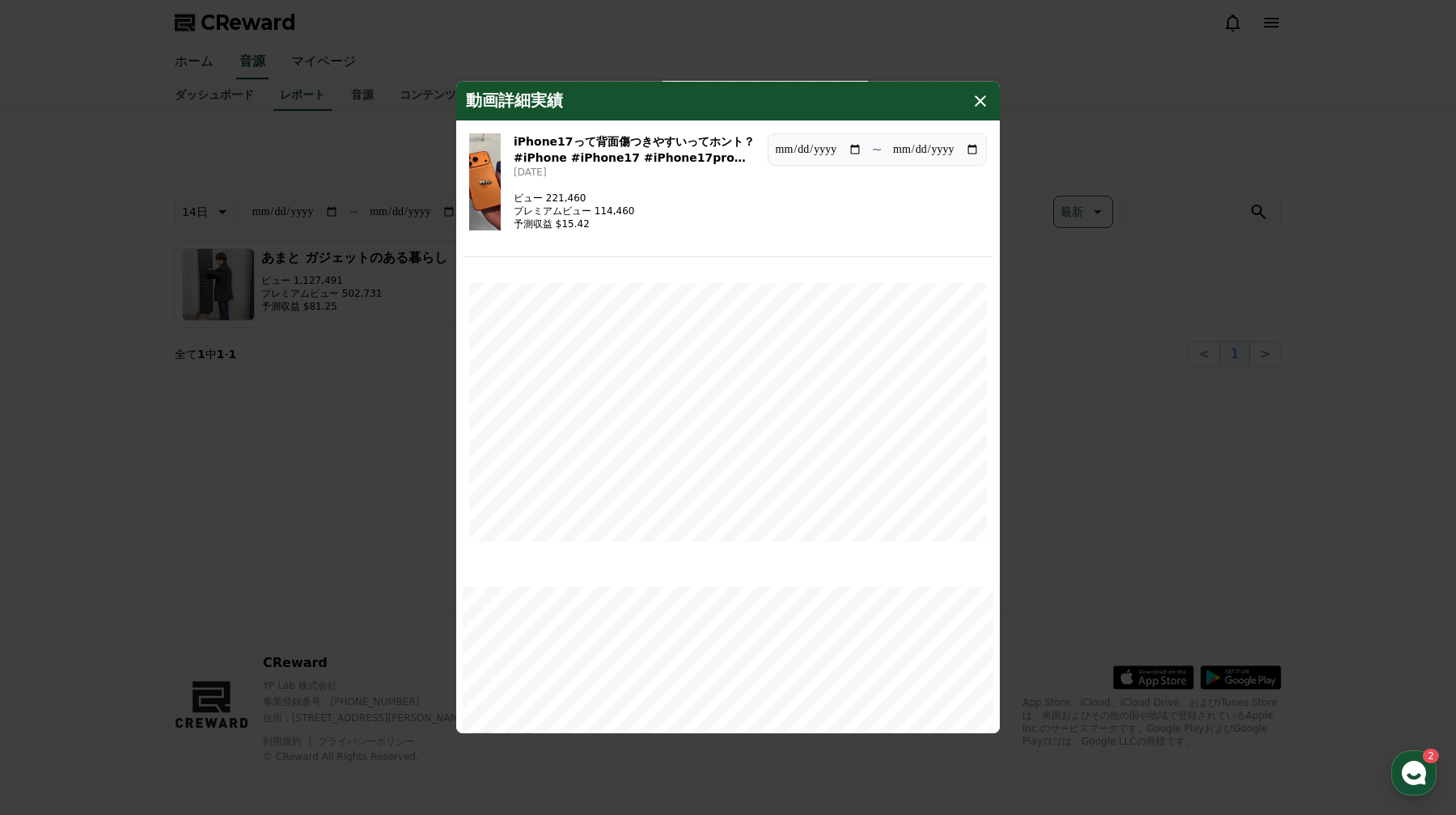
click at [984, 100] on icon "modal" at bounding box center [980, 101] width 20 height 20
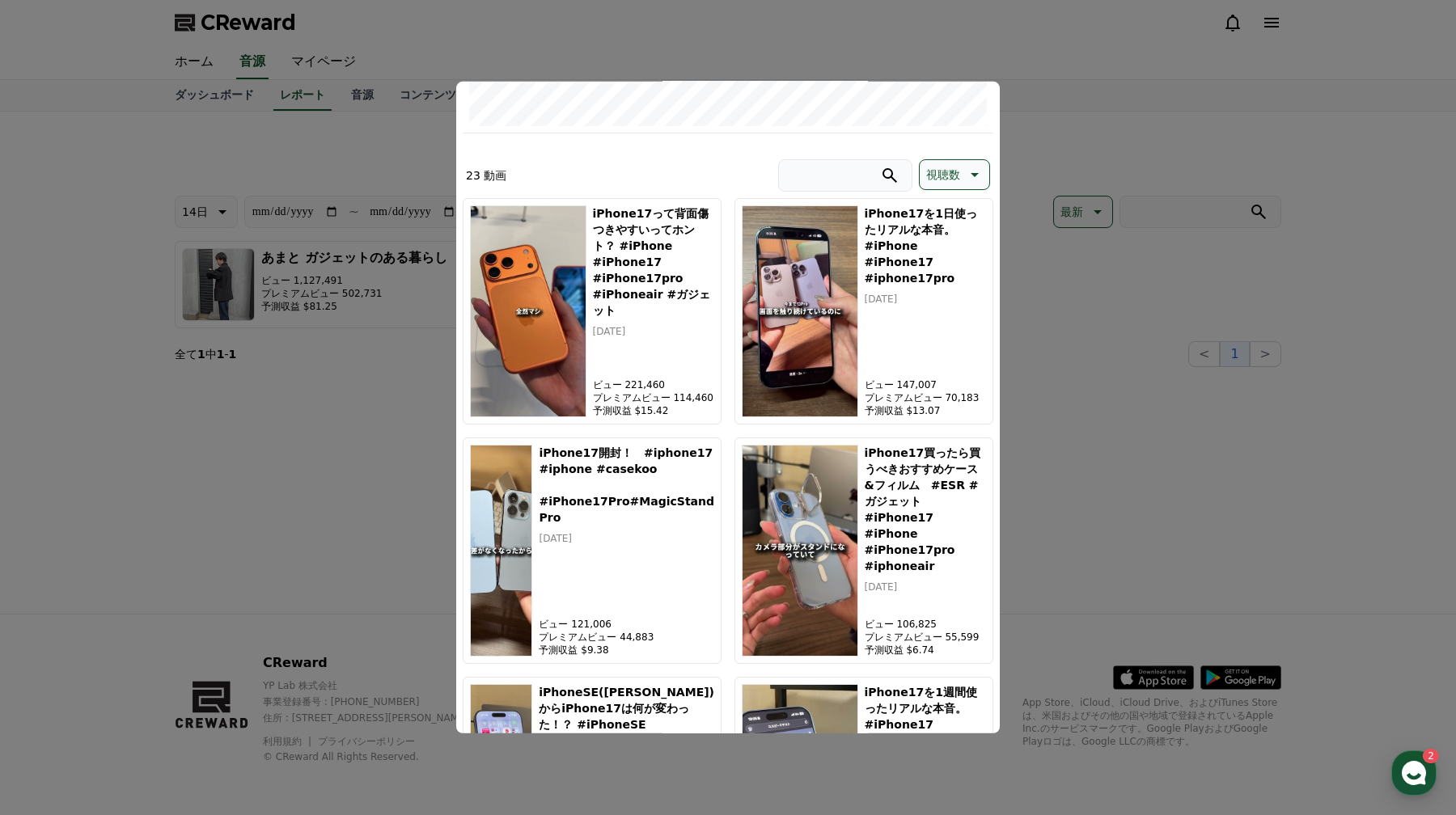
click at [989, 70] on button "close modal" at bounding box center [728, 407] width 1456 height 815
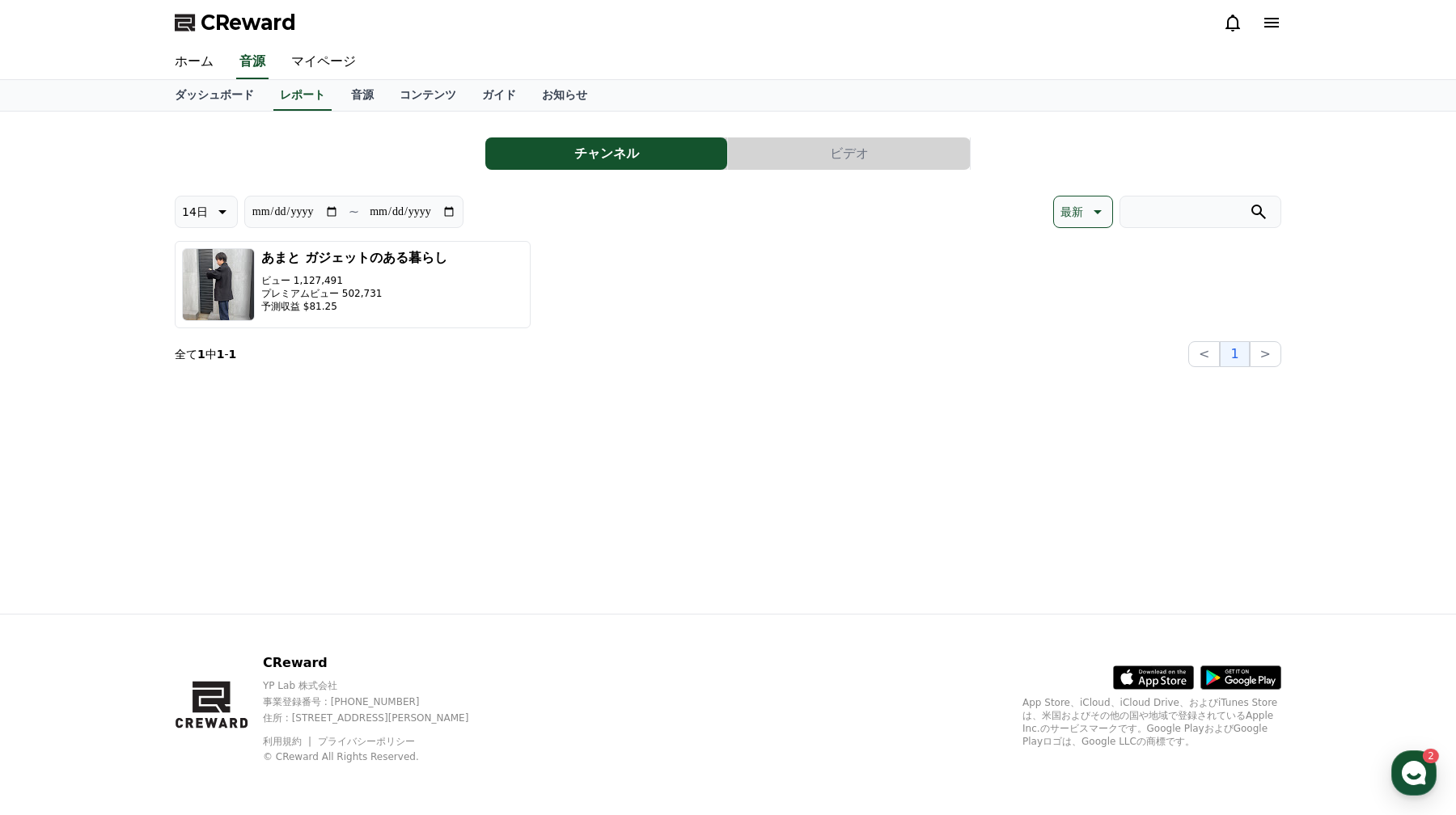
click at [1228, 33] on div at bounding box center [1252, 23] width 59 height 26
click at [1235, 22] on icon at bounding box center [1233, 23] width 20 height 20
